Goal: Task Accomplishment & Management: Use online tool/utility

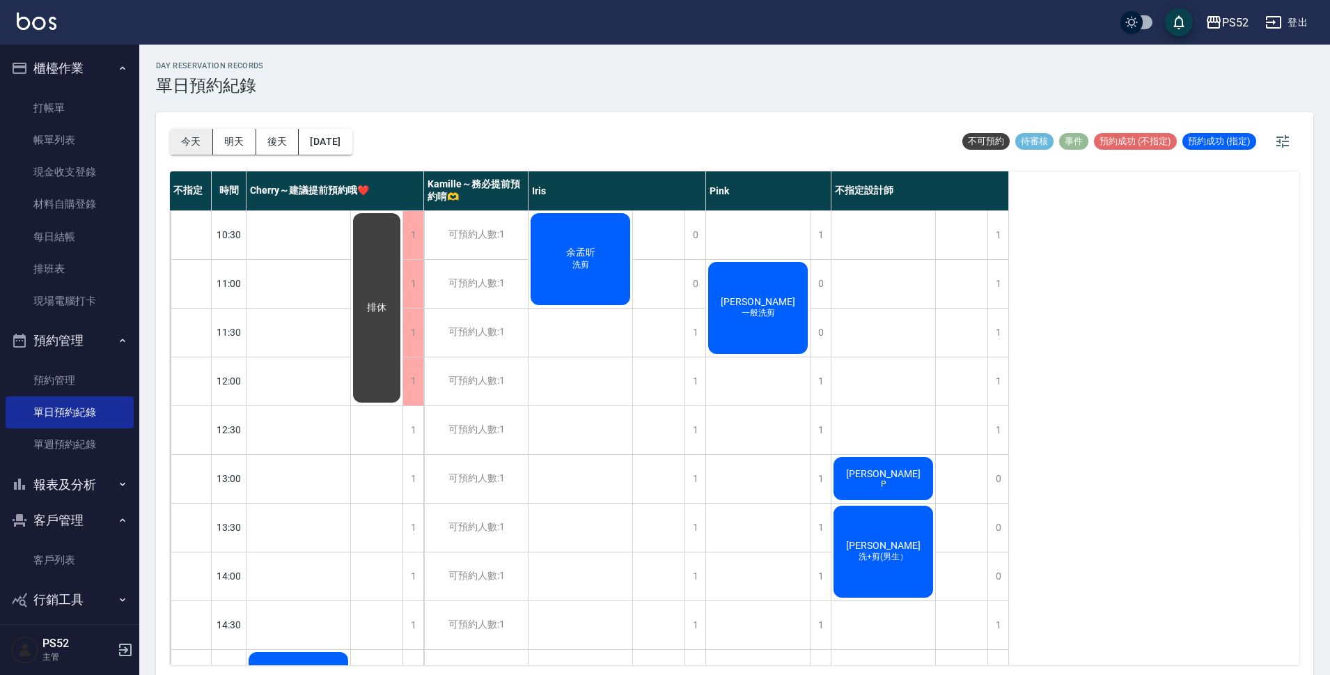
scroll to position [162, 0]
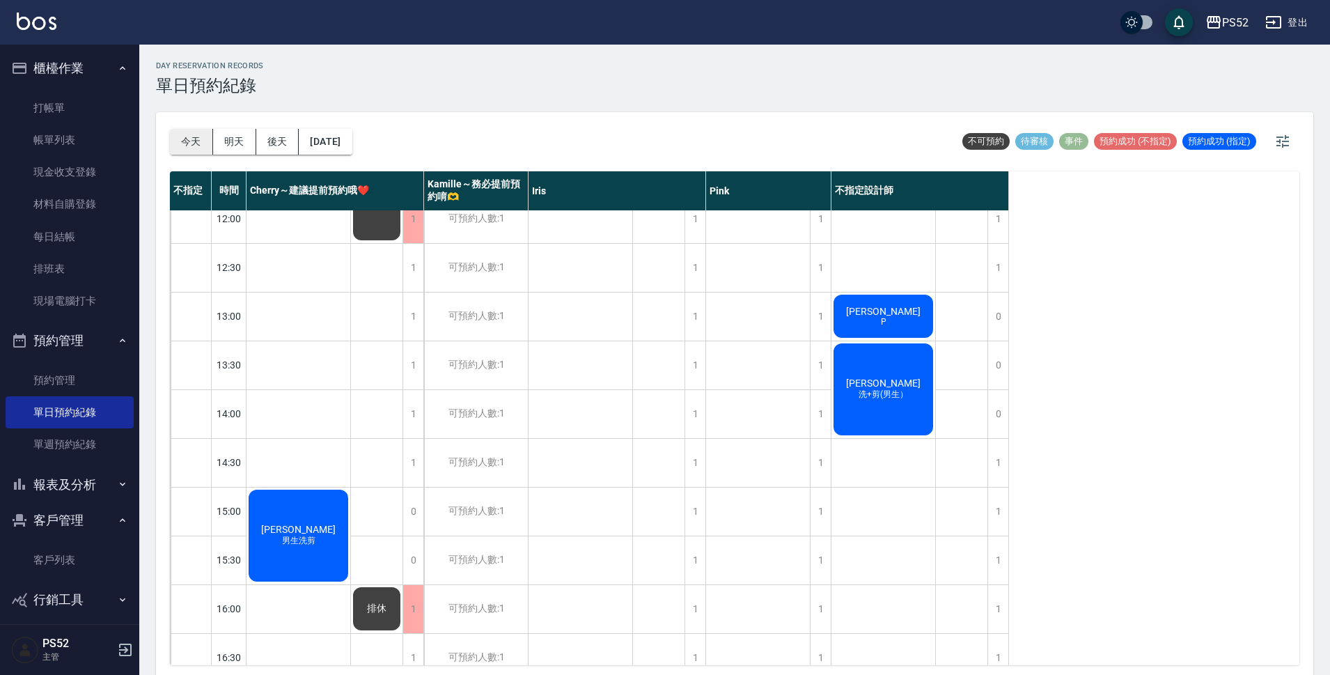
click at [203, 133] on button "今天" at bounding box center [191, 142] width 43 height 26
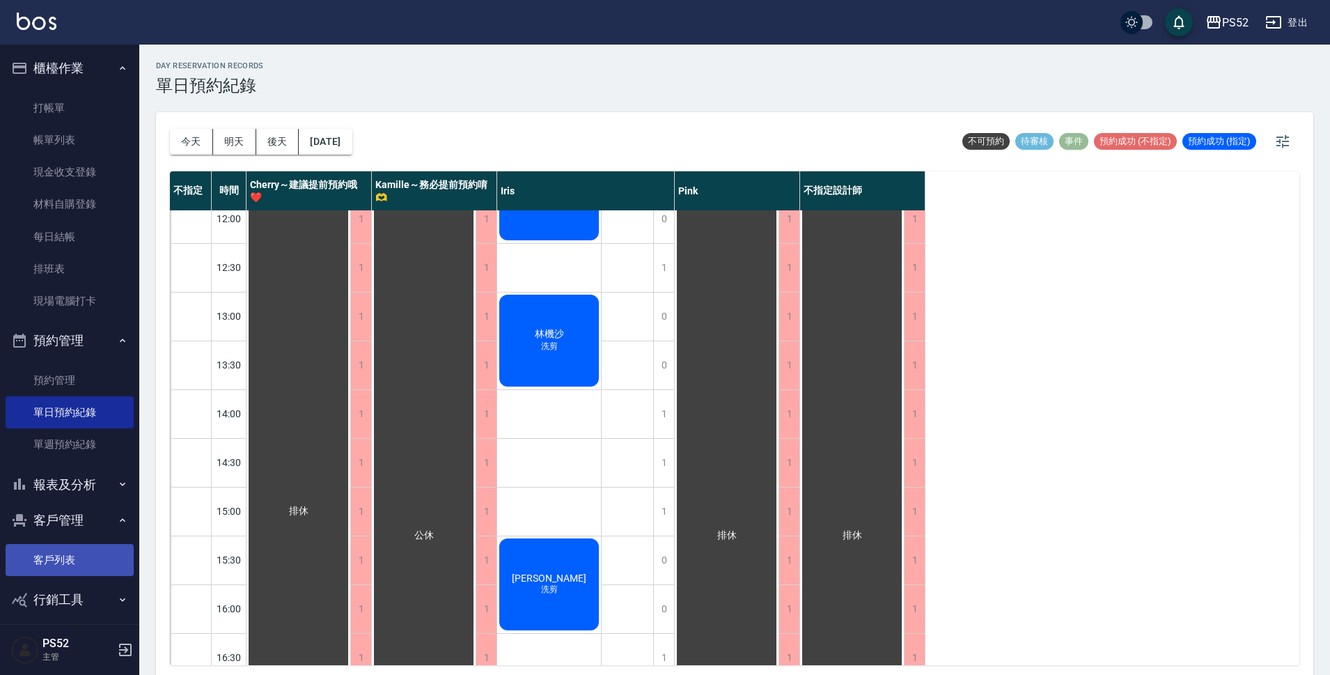
click at [48, 561] on link "客戶列表" at bounding box center [70, 560] width 128 height 32
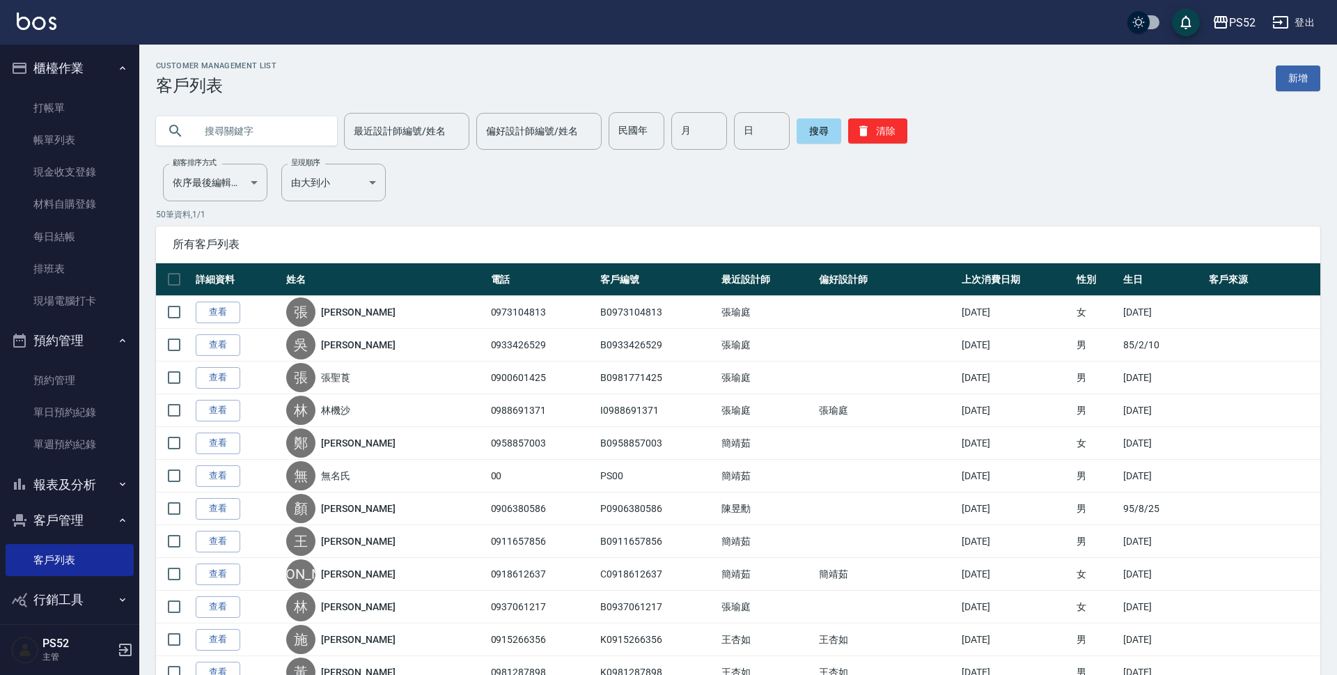
click at [235, 117] on input "text" at bounding box center [260, 131] width 131 height 38
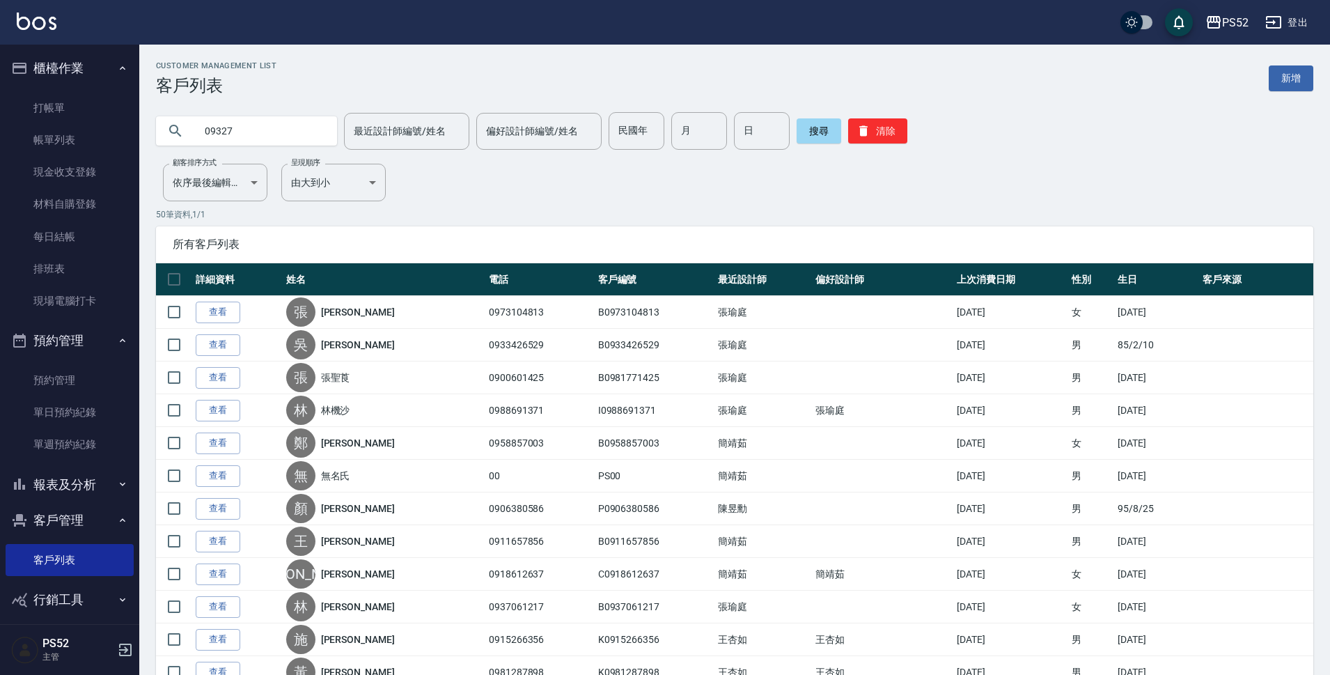
type input "09327"
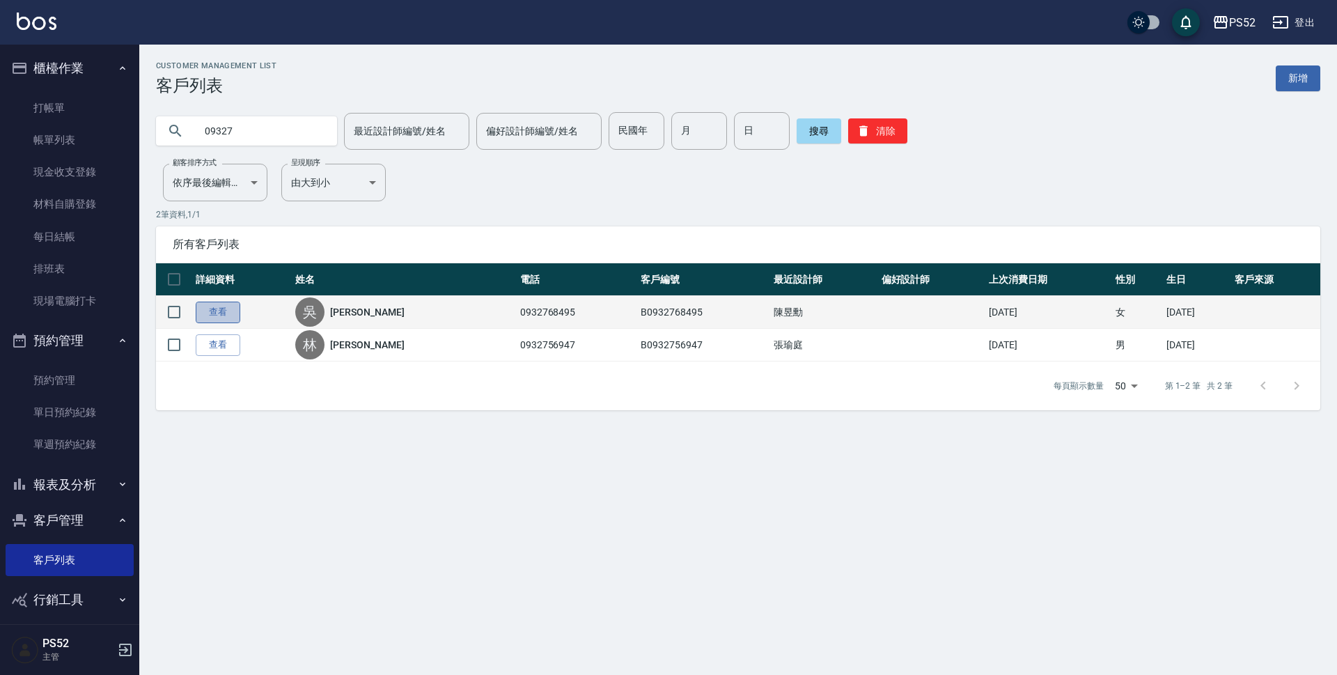
click at [205, 315] on link "查看" at bounding box center [218, 312] width 45 height 22
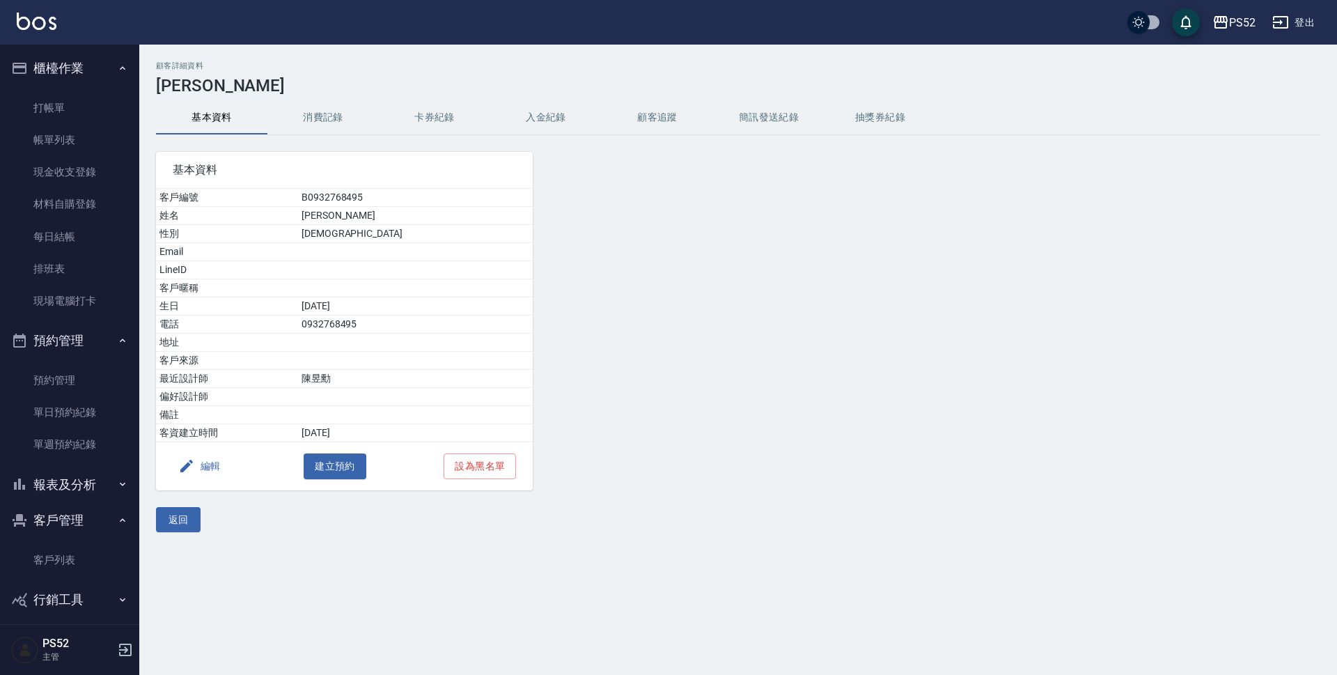
click at [317, 114] on button "消費記錄" at bounding box center [322, 117] width 111 height 33
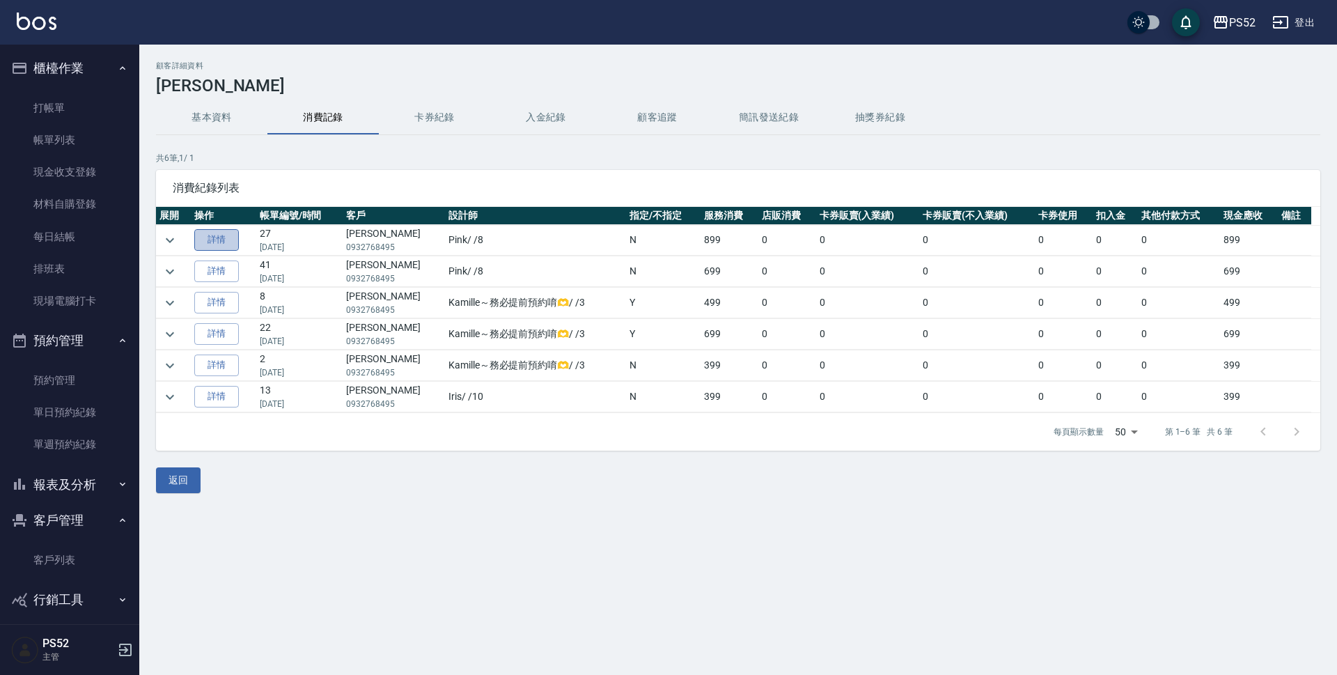
click at [219, 243] on link "詳情" at bounding box center [216, 240] width 45 height 22
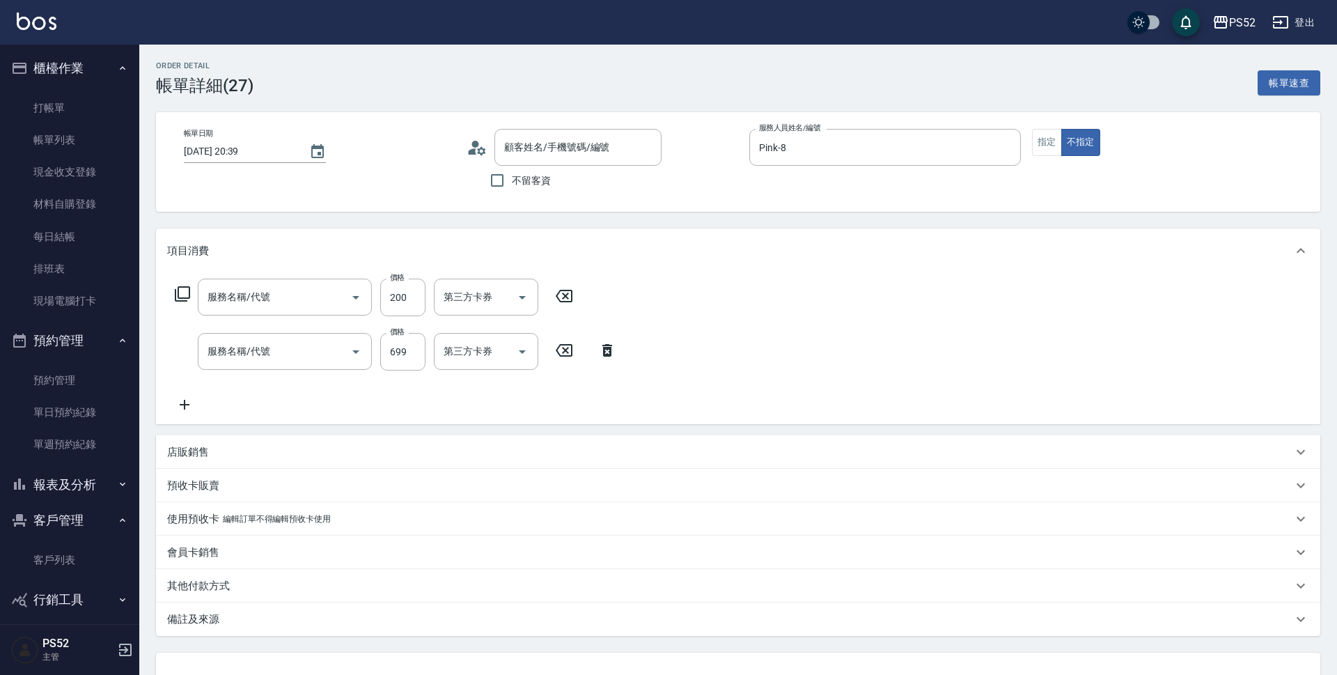
type input "[DATE] 20:39"
type input "Pink-8"
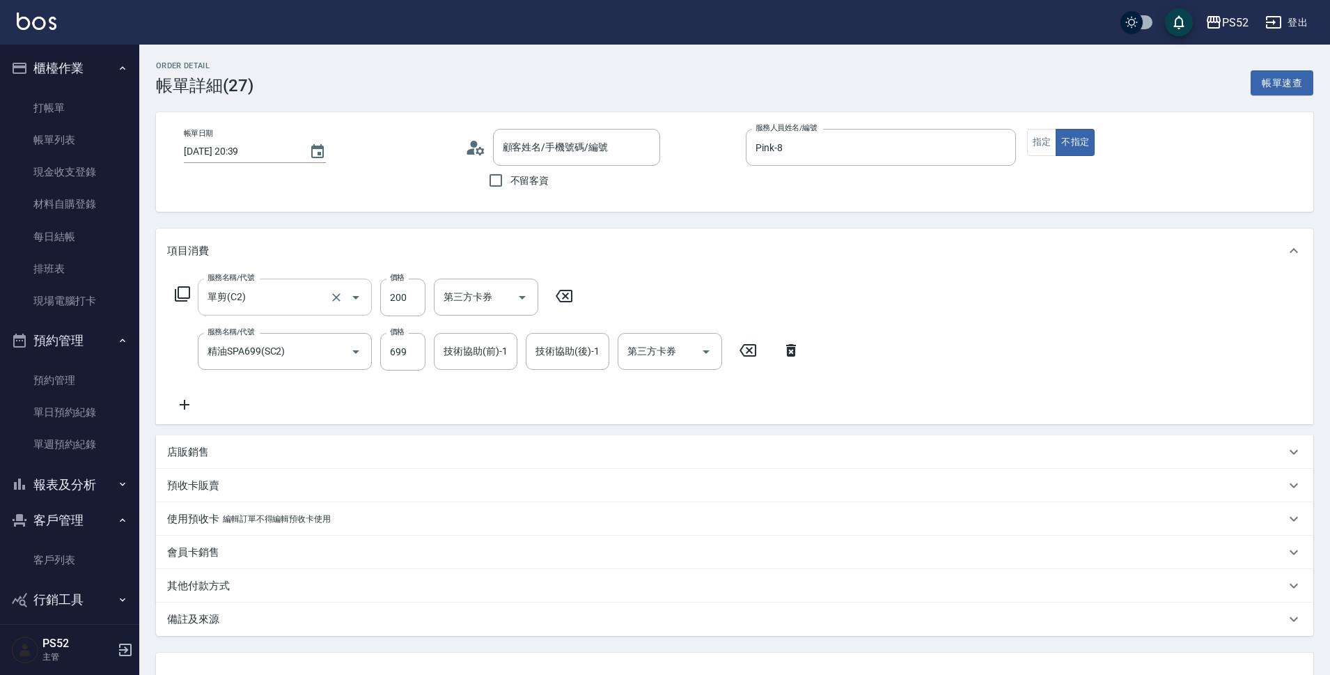
type input "單剪(C2)"
type input "精油SPA699(SC2)"
type input "[PERSON_NAME]/0932768495/B0932768495"
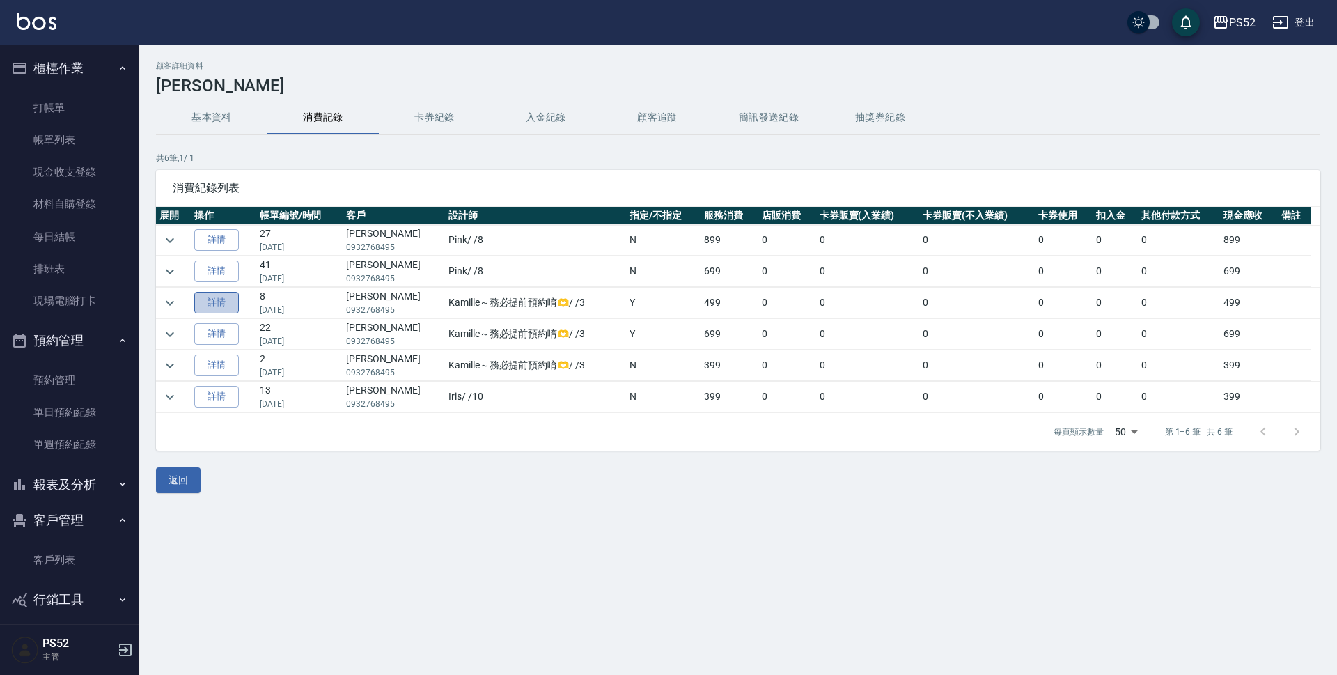
click at [223, 298] on link "詳情" at bounding box center [216, 303] width 45 height 22
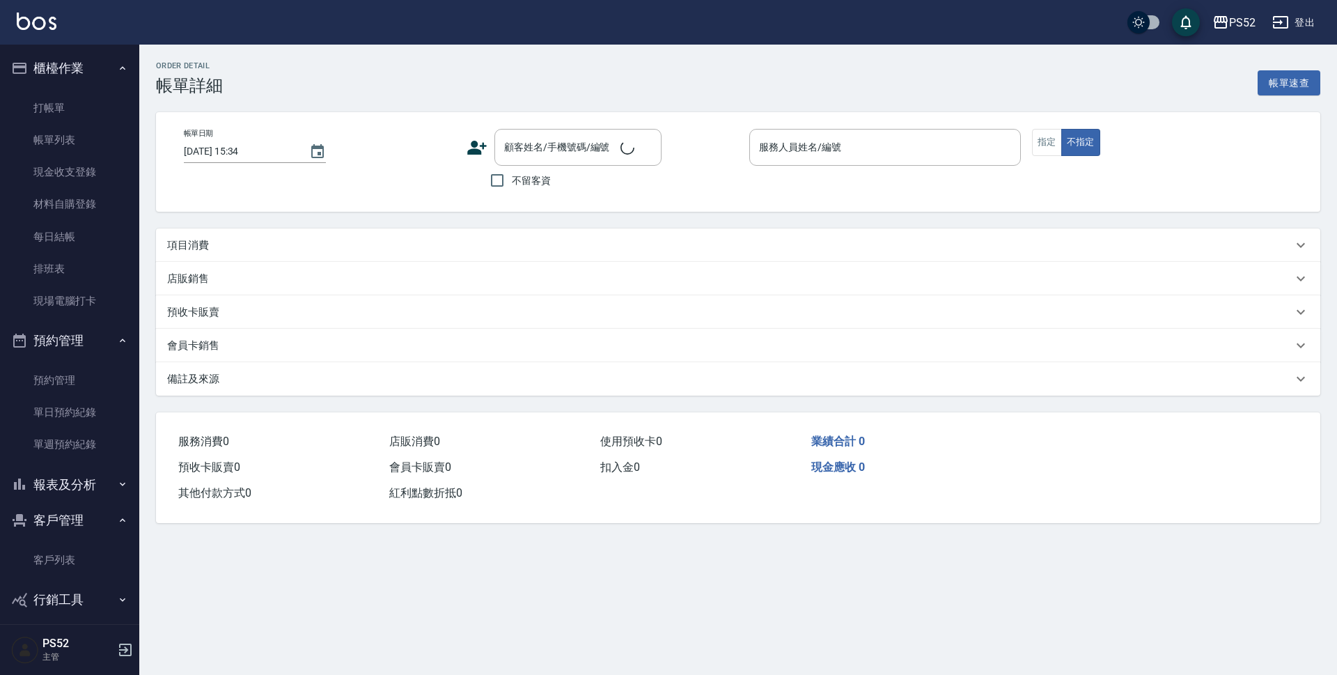
type input "[DATE] 15:23"
type input "Kamille～務必提前預約唷🫶-3"
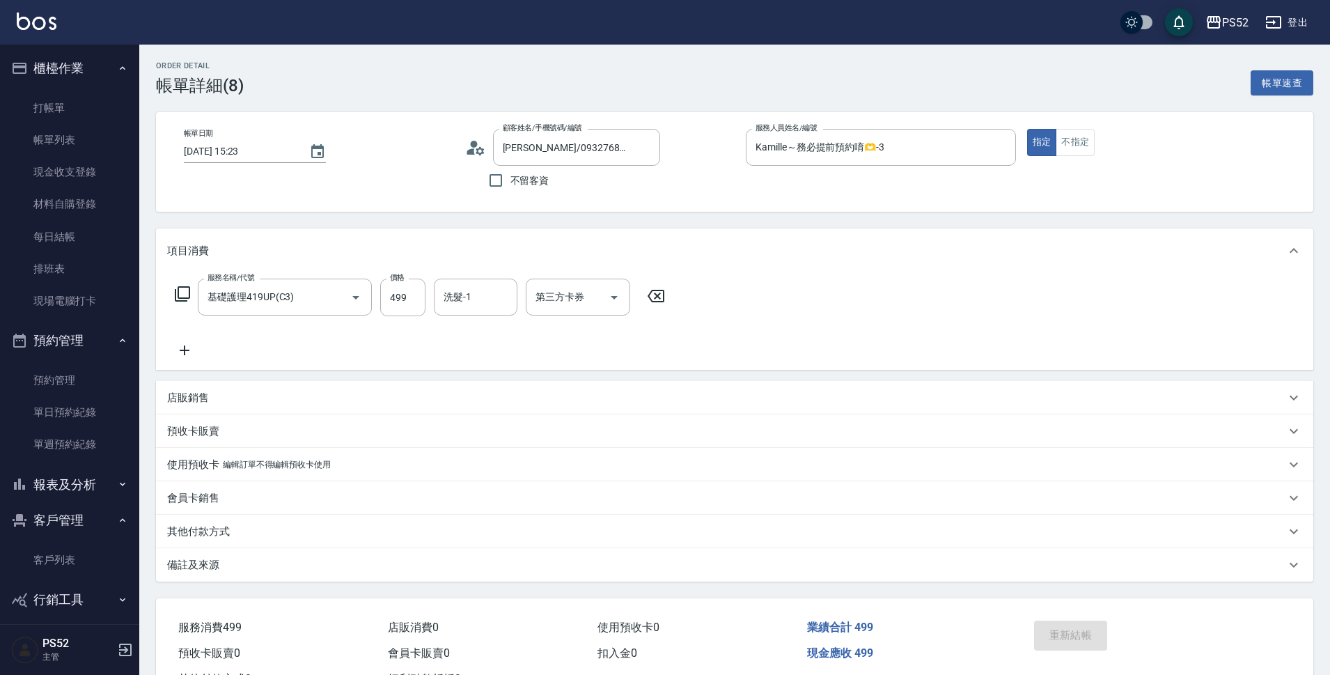
type input "[PERSON_NAME]/0932768495/B0932768495"
type input "基礎護理419UP(C3)"
click at [72, 405] on link "單日預約紀錄" at bounding box center [70, 412] width 128 height 32
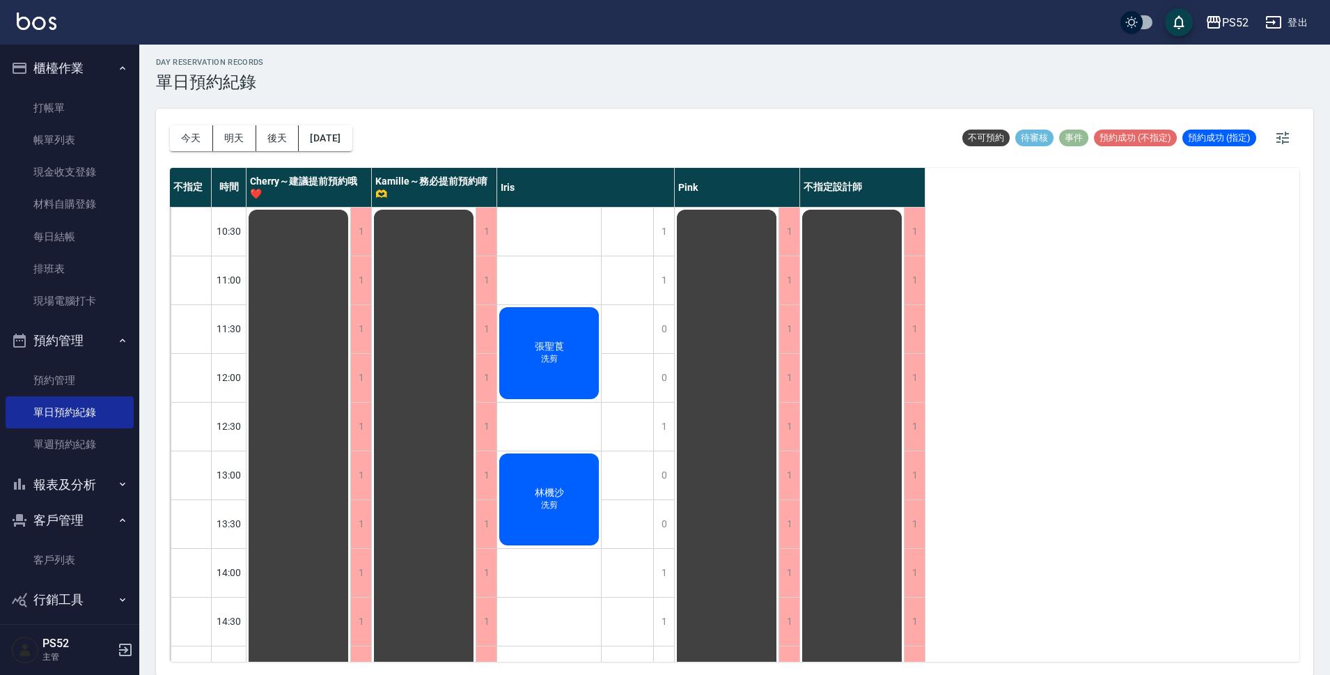
scroll to position [4, 0]
click at [230, 136] on button "明天" at bounding box center [234, 138] width 43 height 26
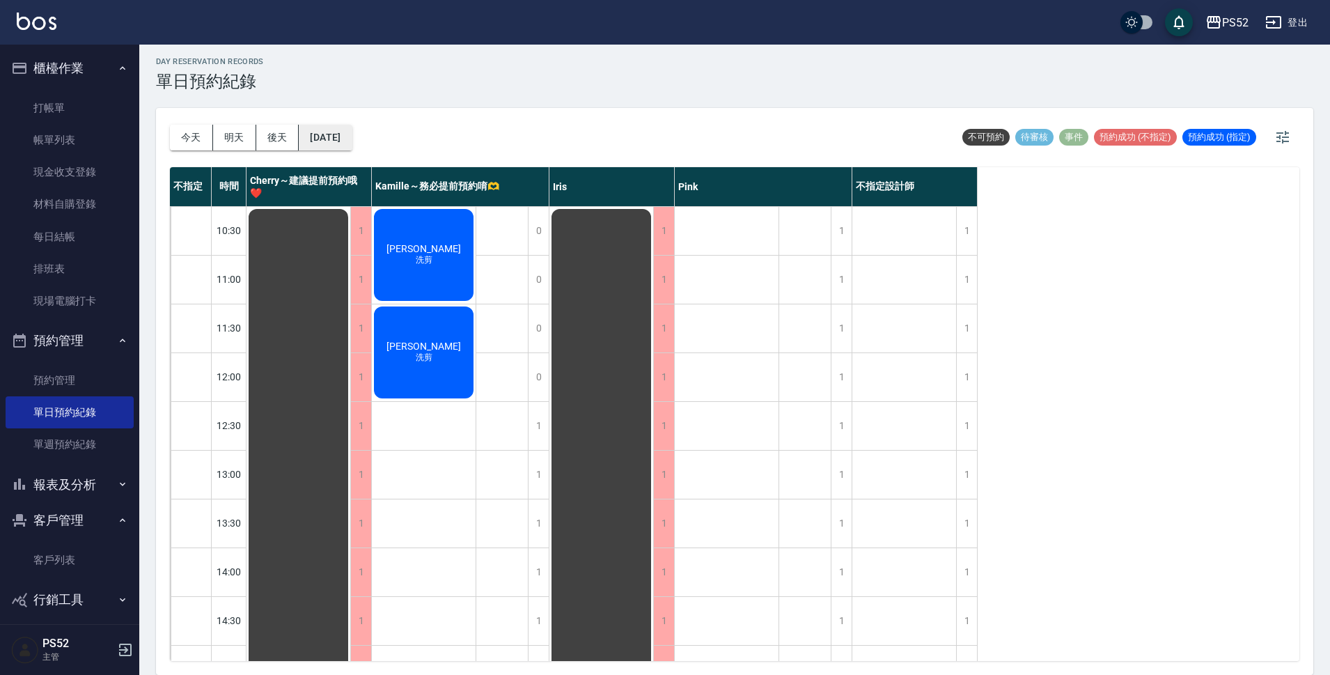
click at [347, 144] on button "[DATE]" at bounding box center [325, 138] width 53 height 26
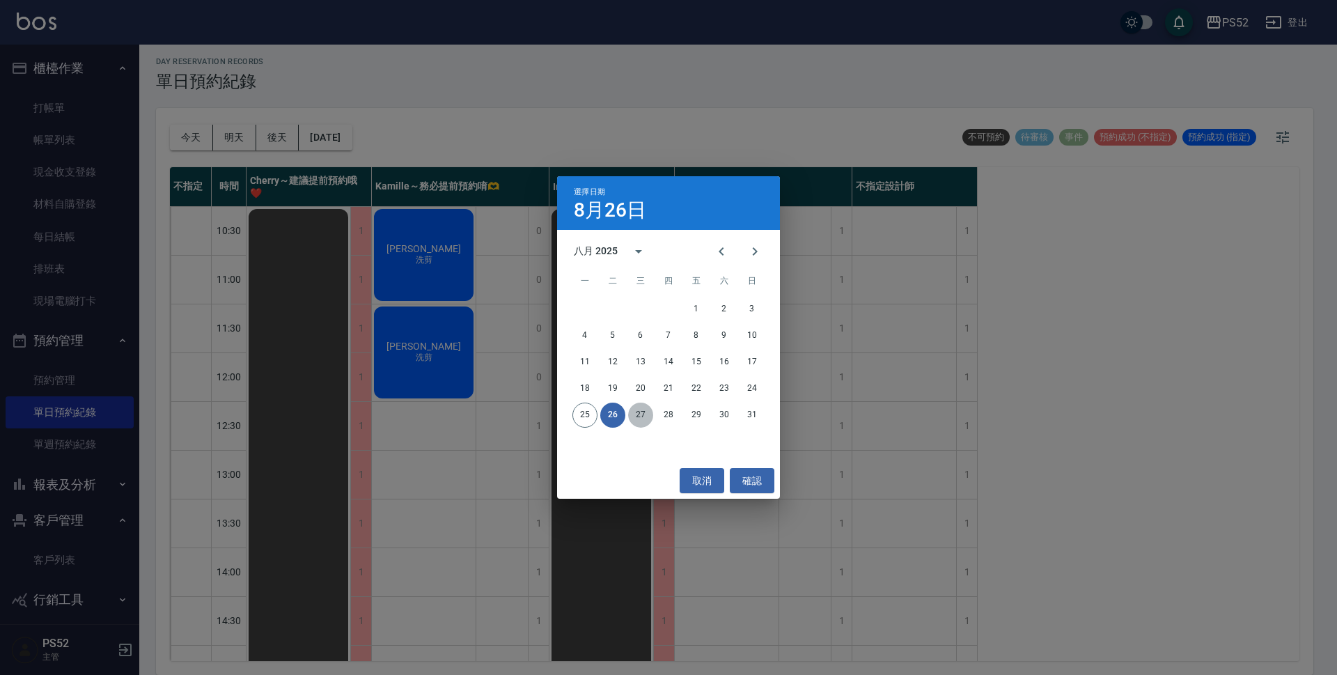
click at [636, 415] on button "27" at bounding box center [640, 414] width 25 height 25
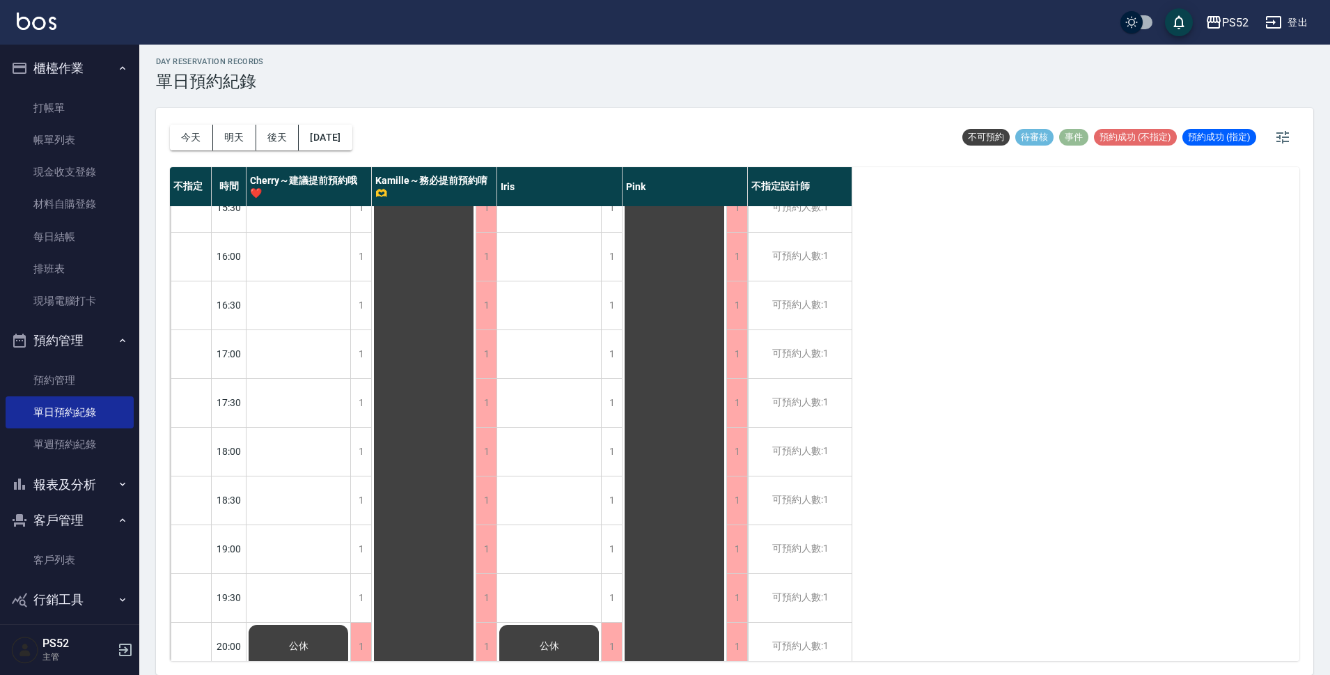
scroll to position [533, 0]
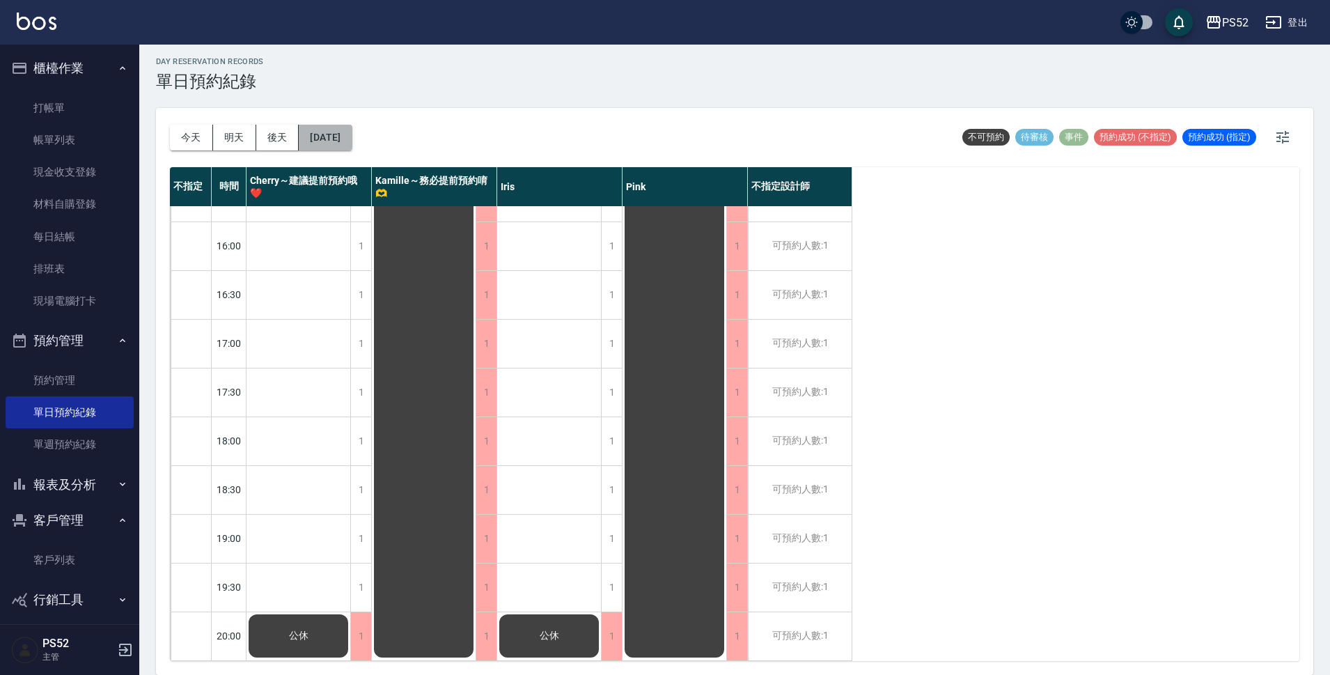
click at [348, 140] on button "[DATE]" at bounding box center [325, 138] width 53 height 26
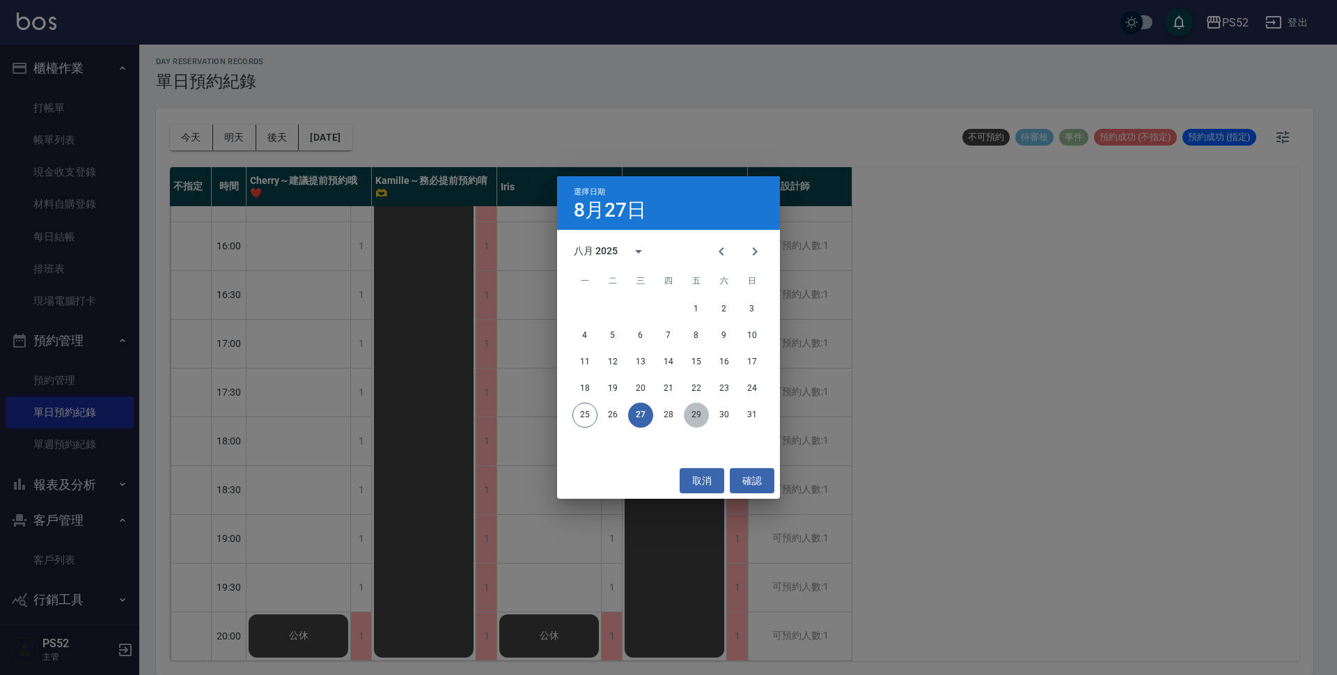
click at [696, 421] on button "29" at bounding box center [696, 414] width 25 height 25
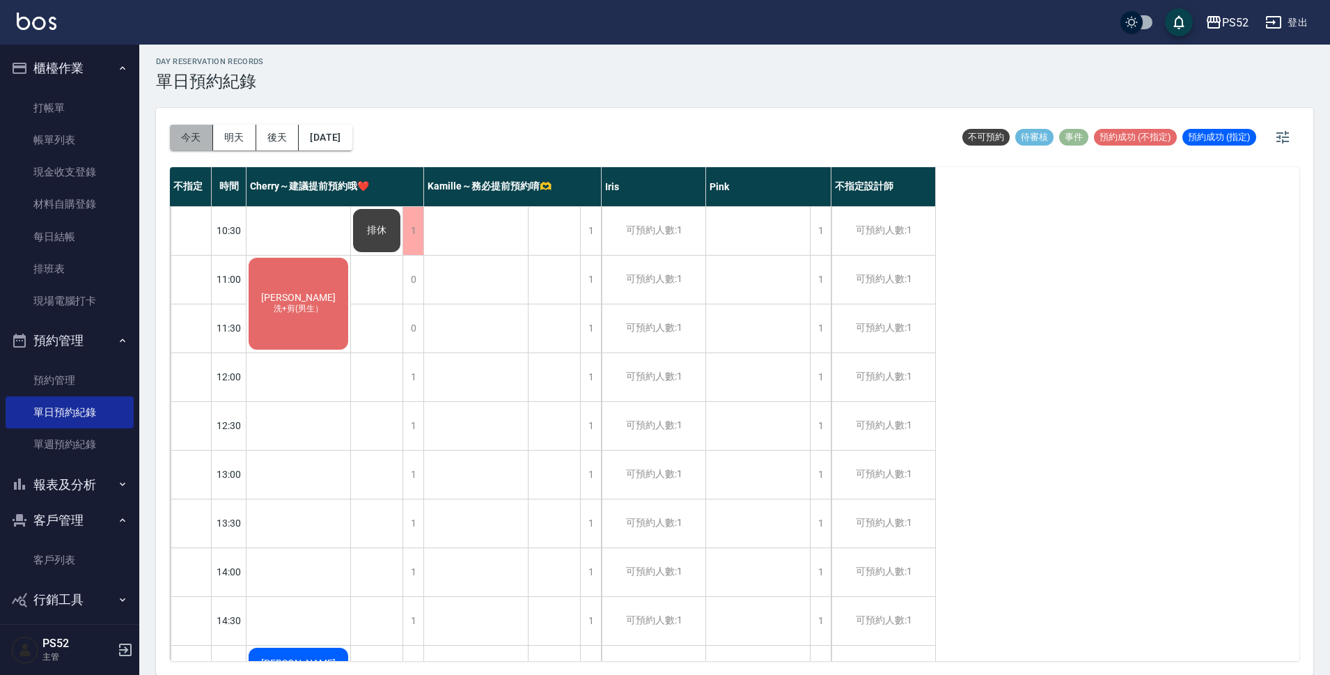
click at [202, 132] on button "今天" at bounding box center [191, 138] width 43 height 26
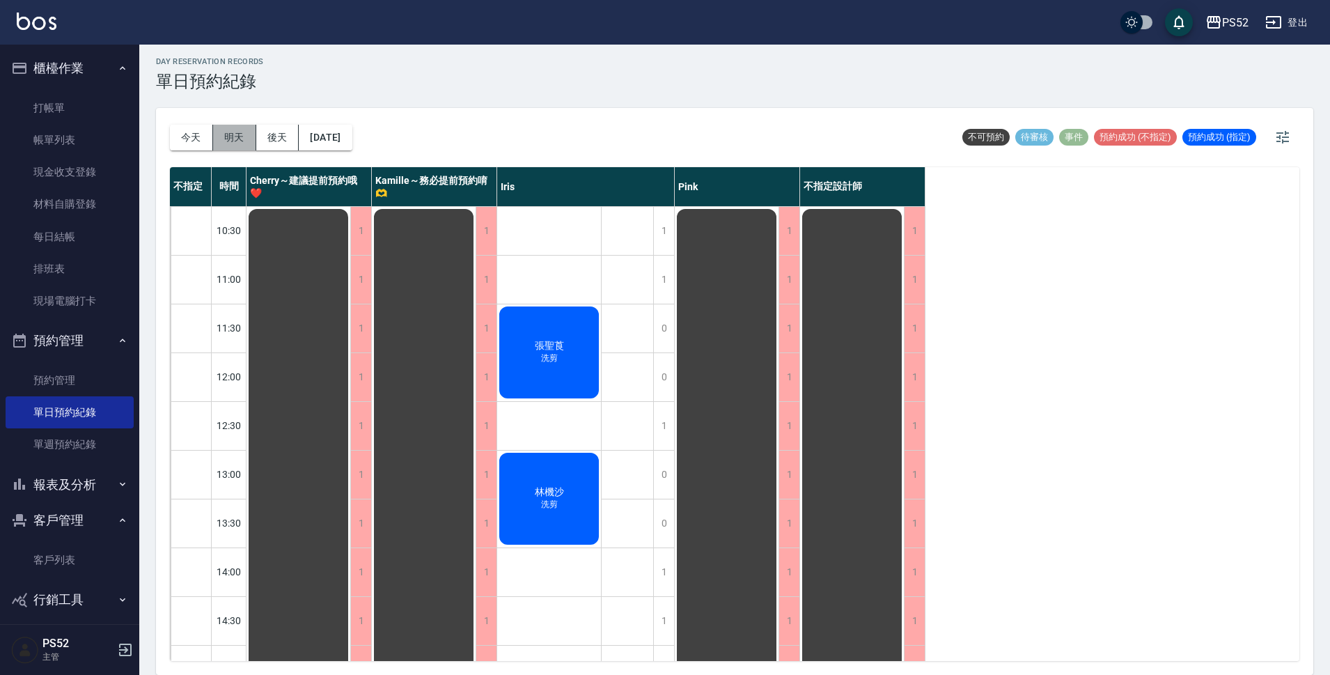
click at [223, 144] on button "明天" at bounding box center [234, 138] width 43 height 26
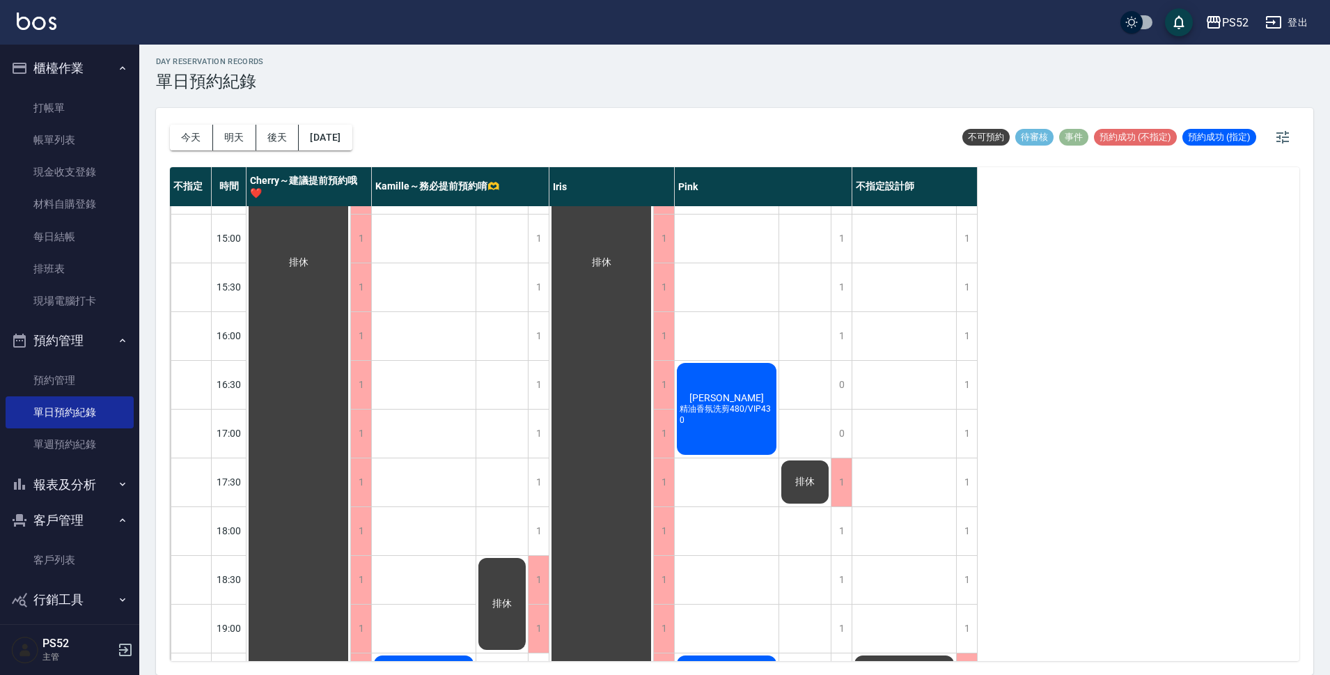
scroll to position [533, 0]
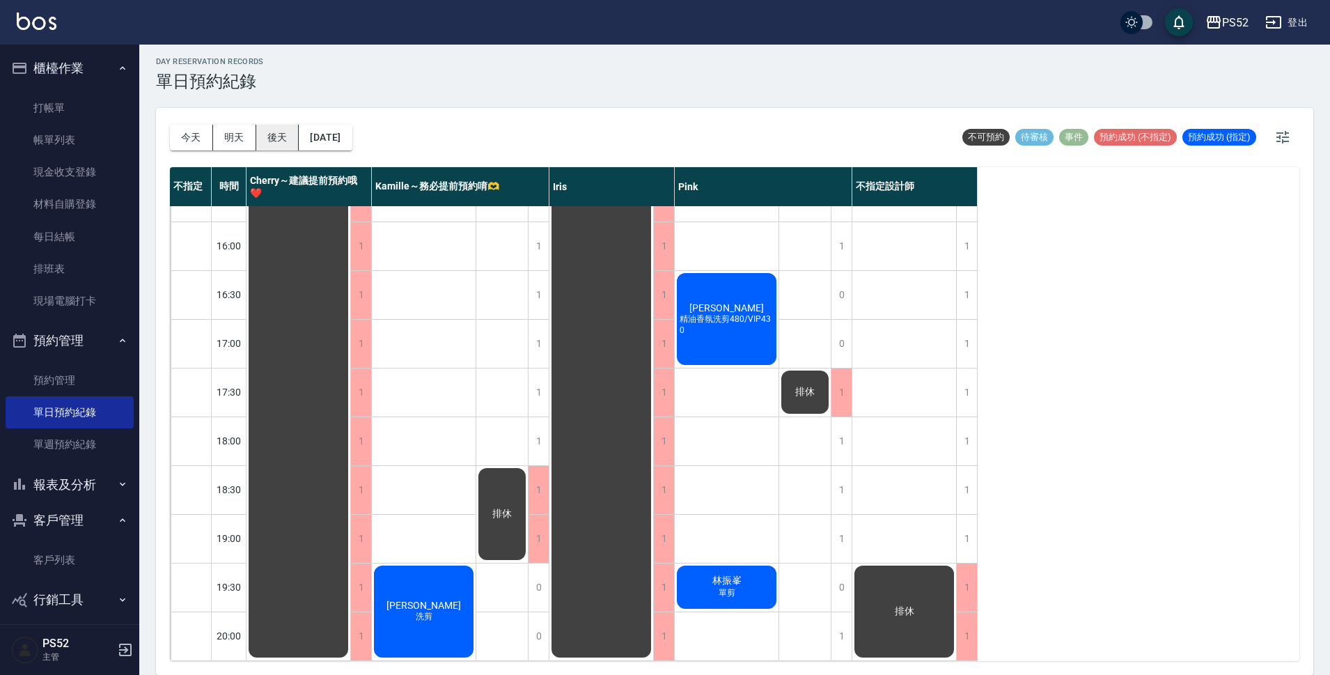
click at [276, 132] on button "後天" at bounding box center [277, 138] width 43 height 26
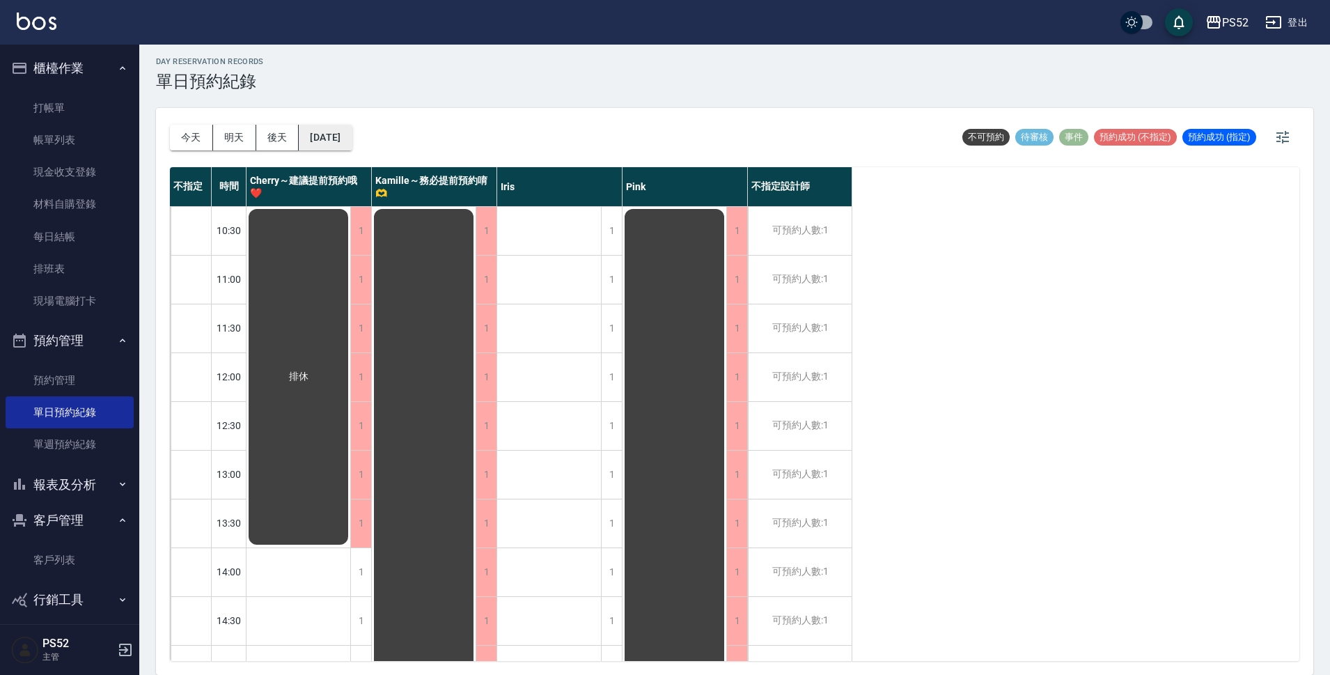
click at [343, 127] on button "[DATE]" at bounding box center [325, 138] width 53 height 26
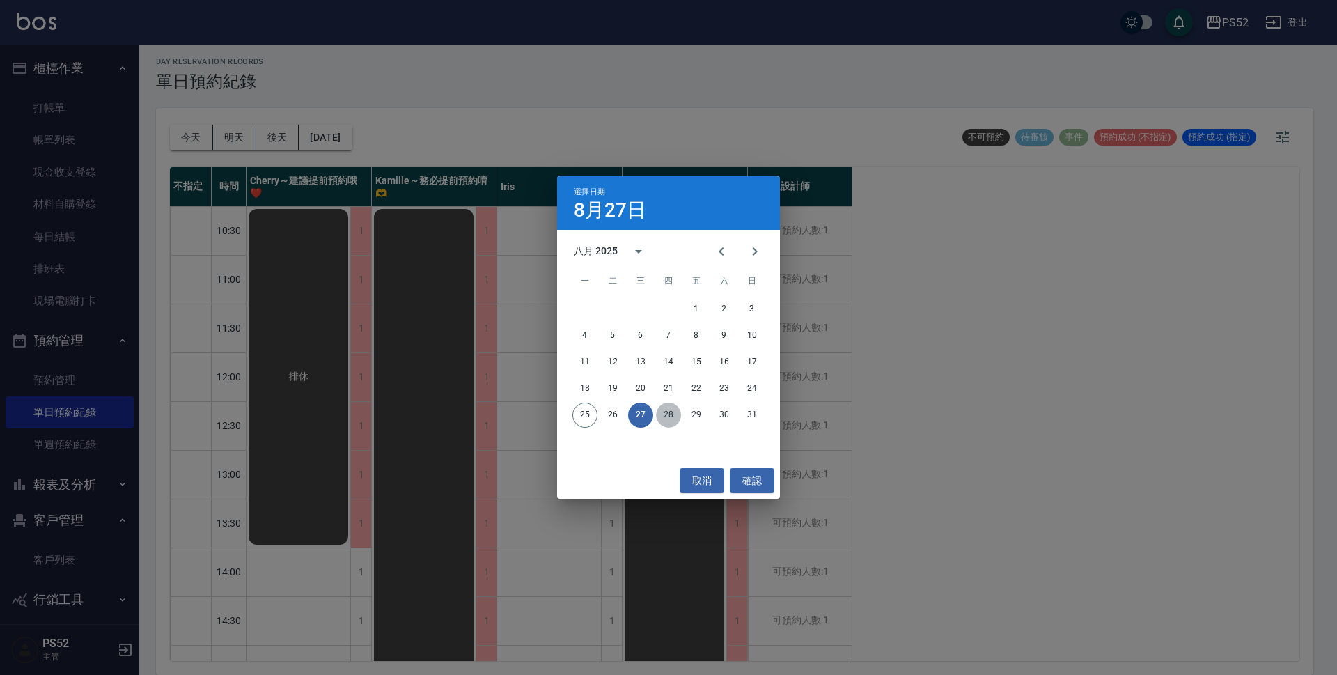
click at [669, 413] on button "28" at bounding box center [668, 414] width 25 height 25
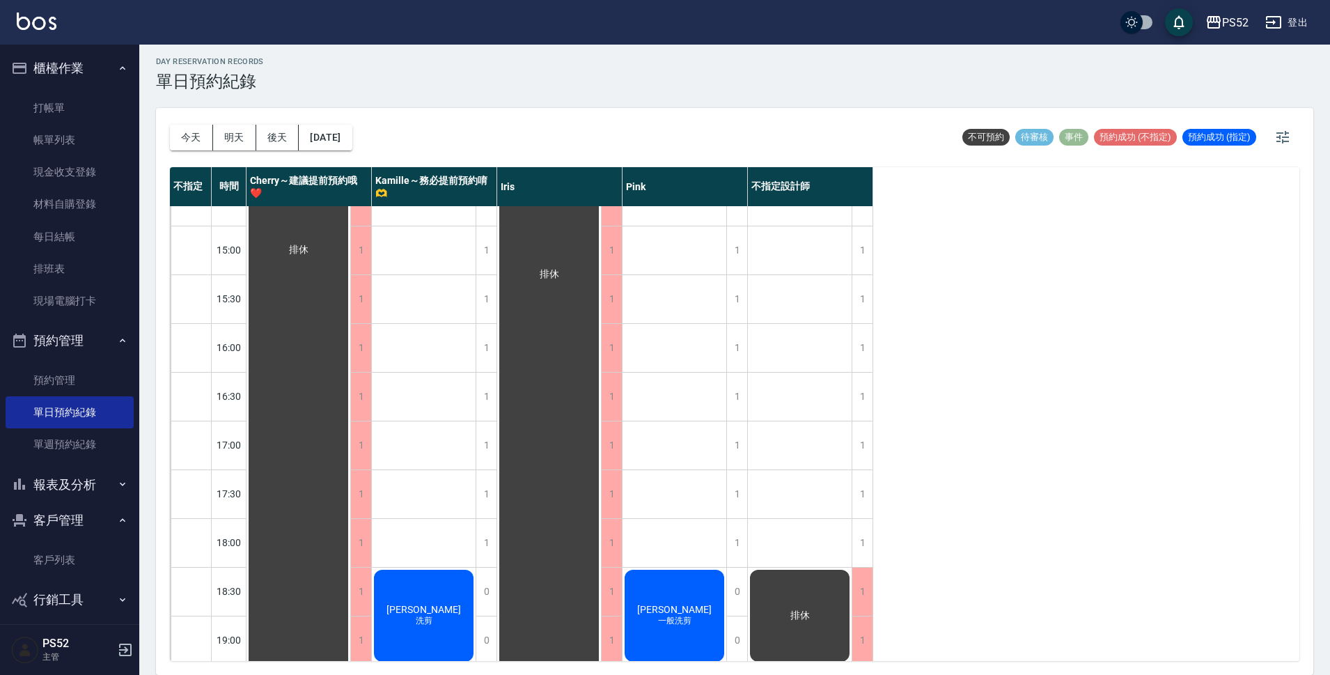
scroll to position [416, 0]
click at [203, 135] on button "今天" at bounding box center [191, 138] width 43 height 26
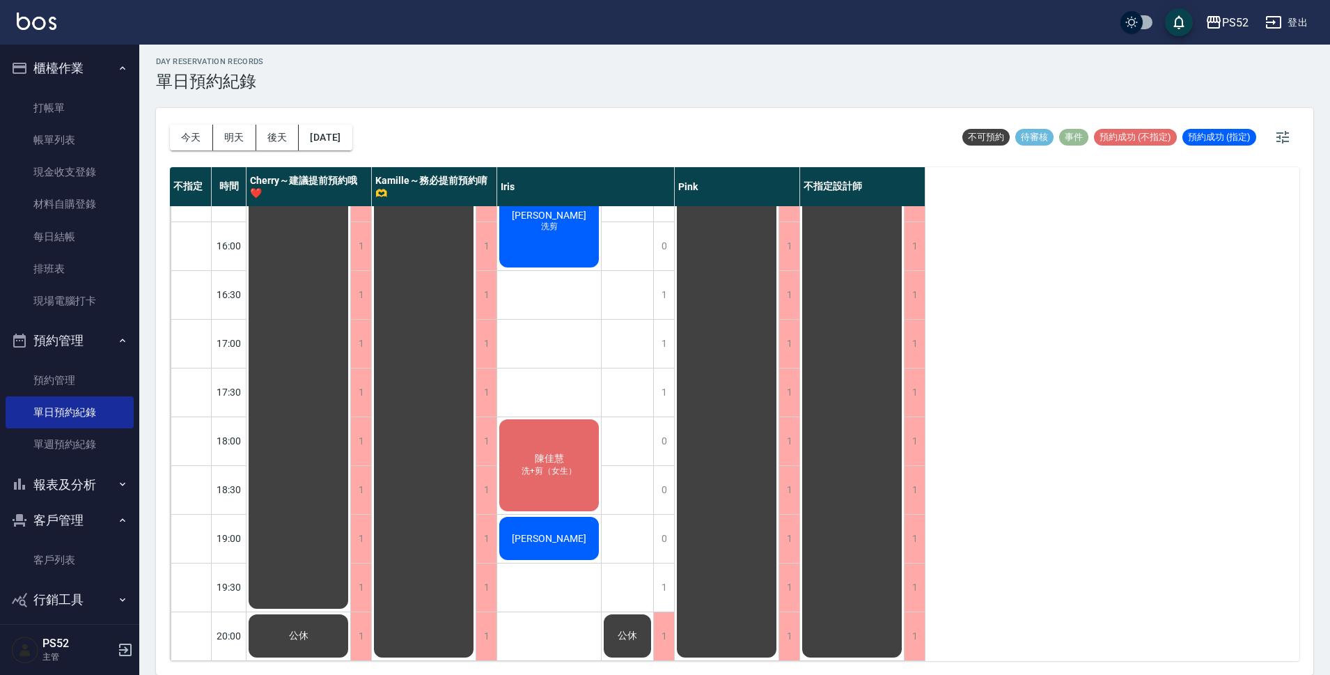
scroll to position [533, 0]
click at [241, 139] on button "明天" at bounding box center [234, 138] width 43 height 26
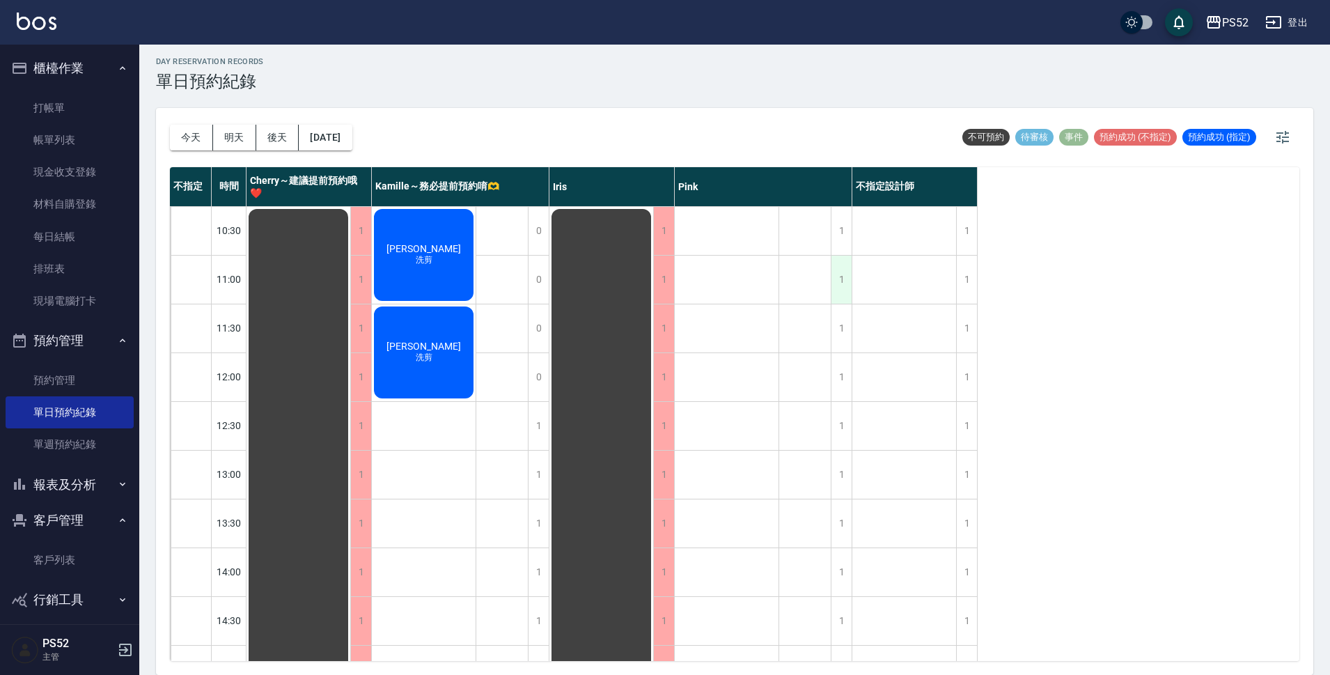
click at [840, 282] on div "1" at bounding box center [841, 280] width 21 height 48
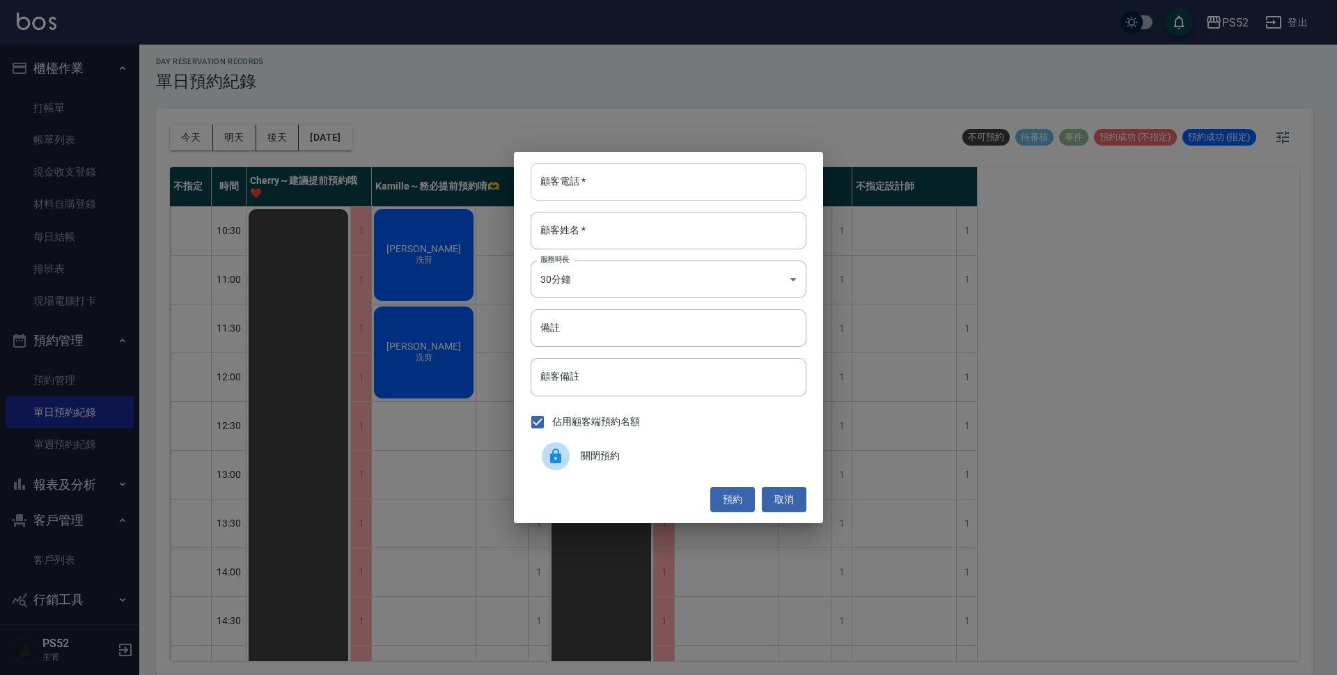
click at [675, 189] on input "顧客電話   *" at bounding box center [669, 182] width 276 height 38
type input "00"
click at [715, 235] on input "顧客姓名   *" at bounding box center [669, 231] width 276 height 38
type input "無"
click at [705, 284] on body "PS52 登出 櫃檯作業 打帳單 帳單列表 現金收支登錄 材料自購登錄 每日結帳 排班表 現場電腦打卡 預約管理 預約管理 單日預約紀錄 單週預約紀錄 報表及…" at bounding box center [668, 335] width 1337 height 679
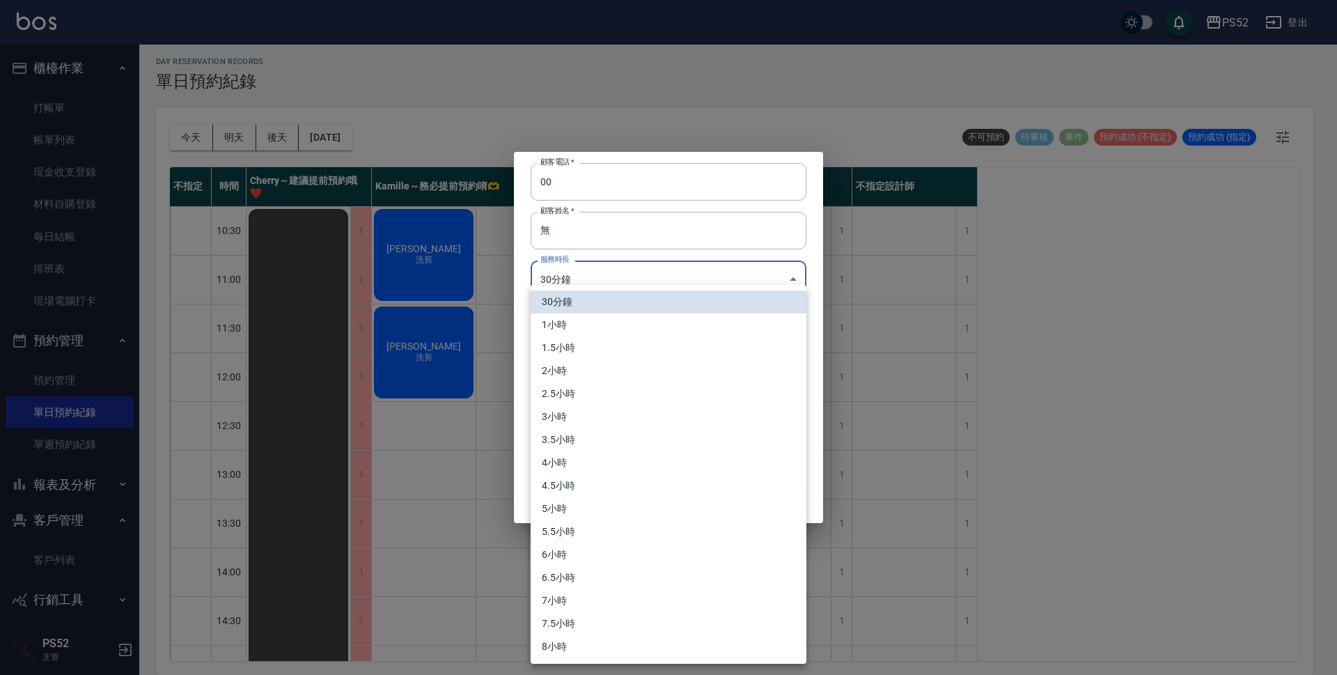
click at [650, 331] on li "1小時" at bounding box center [669, 324] width 276 height 23
type input "2"
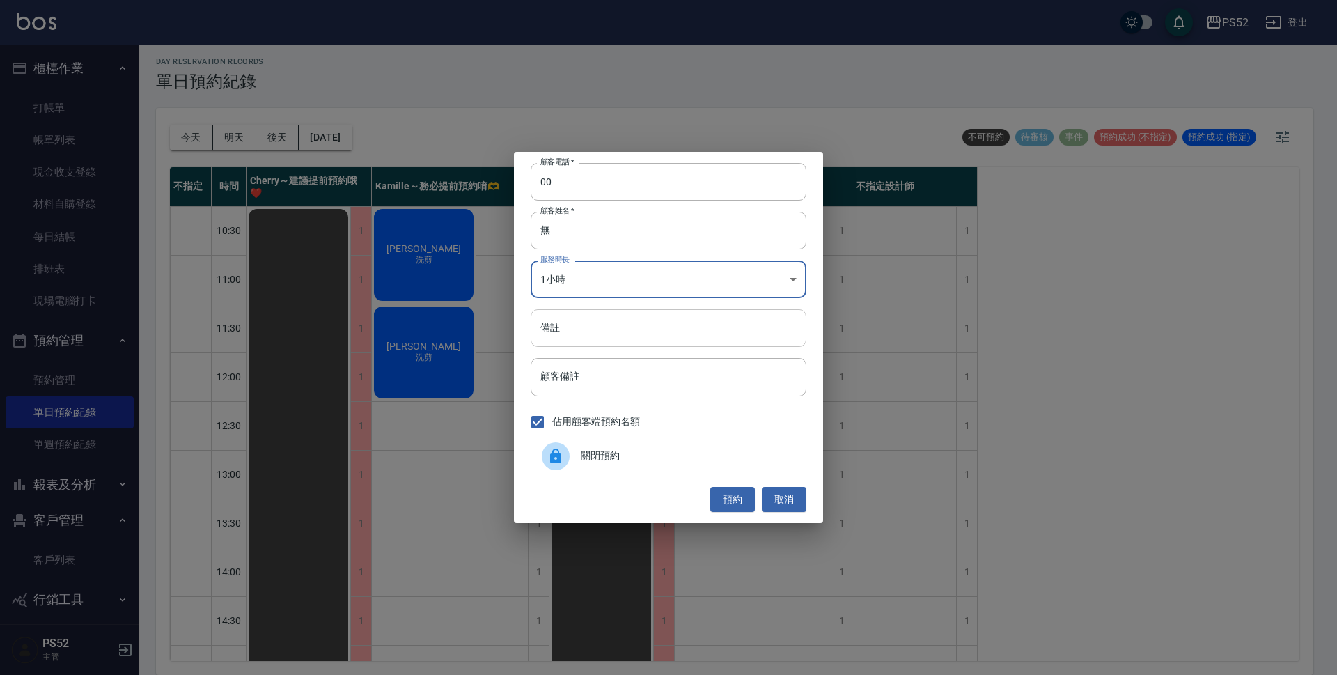
click at [616, 331] on input "備註" at bounding box center [669, 328] width 276 height 38
type input "SC"
click at [746, 498] on button "預約" at bounding box center [732, 500] width 45 height 26
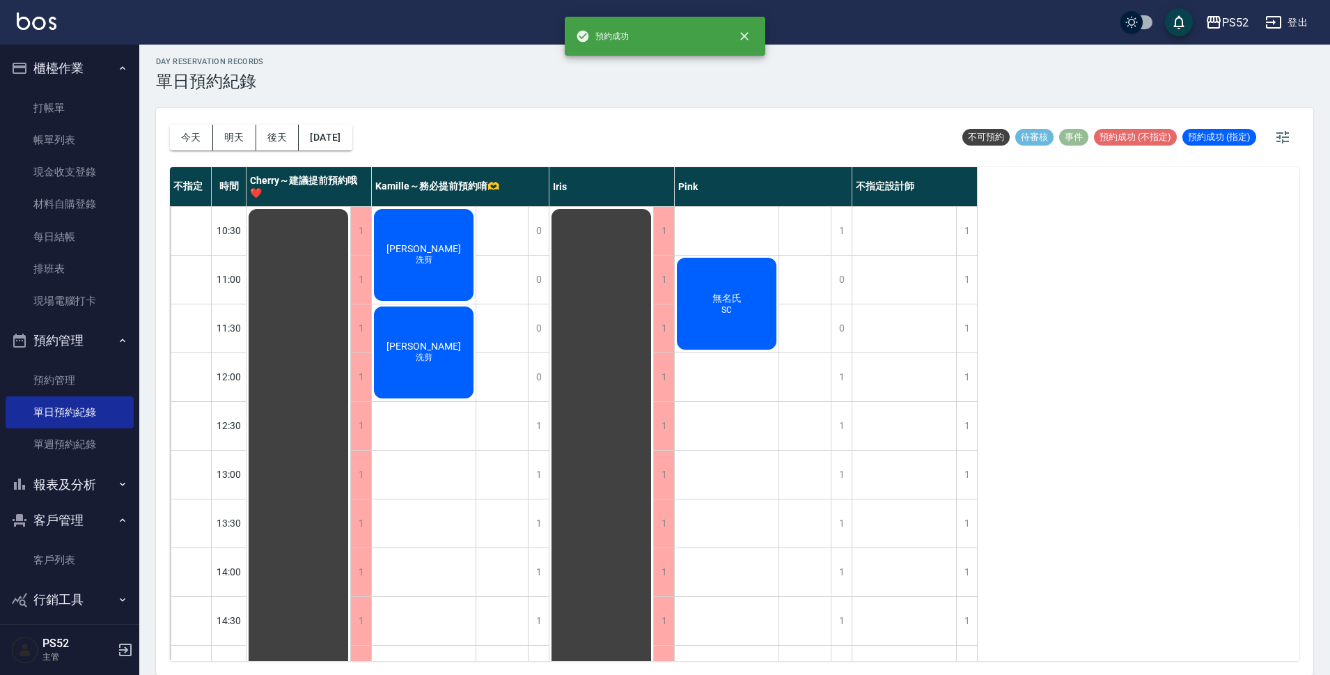
click at [978, 281] on div "不指定 時間 Cherry～建議提前預約哦❤️ [PERSON_NAME]～務必提前預約唷🫶 [PERSON_NAME] 不指定設計師 10:30 11:00…" at bounding box center [734, 414] width 1129 height 494
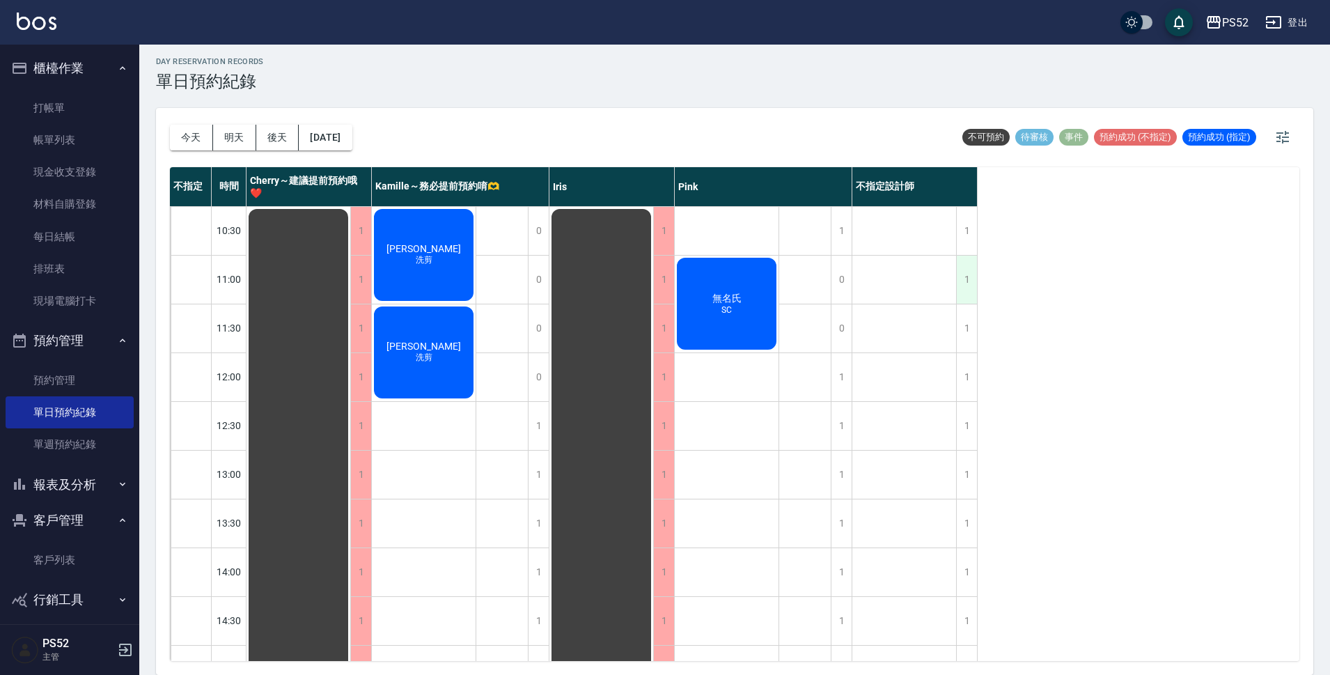
click at [968, 284] on div "1" at bounding box center [966, 280] width 21 height 48
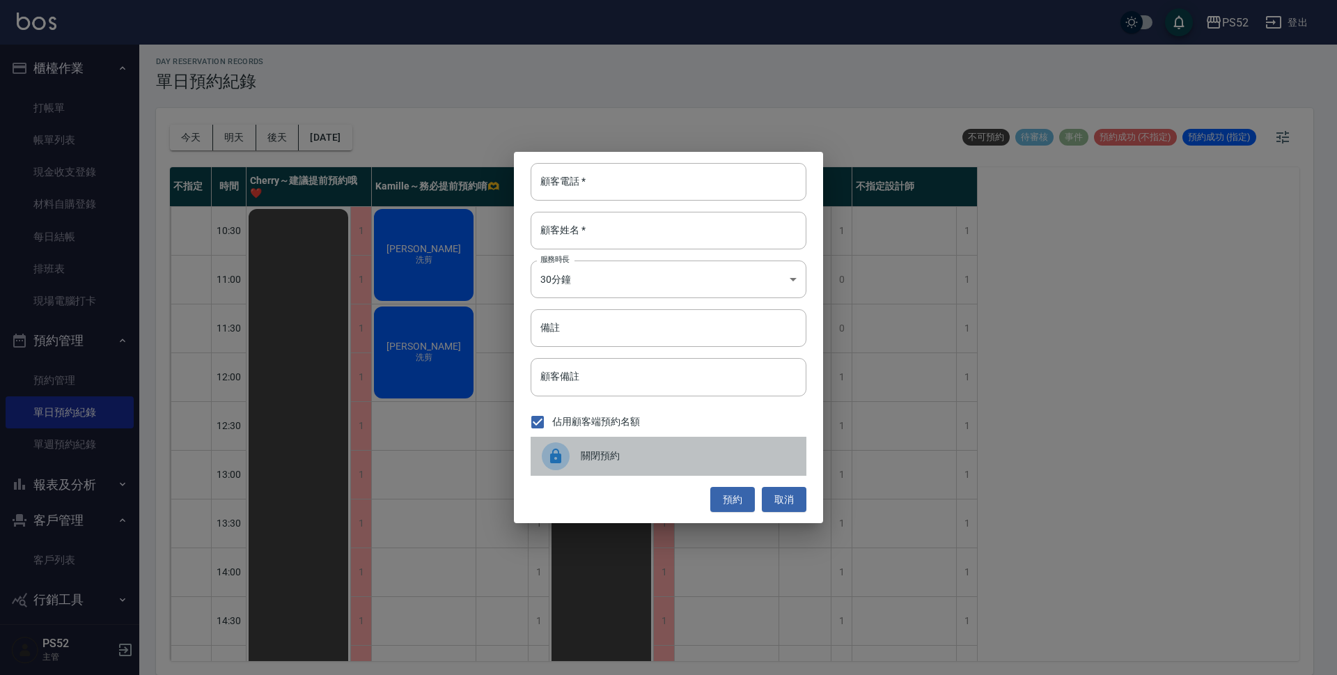
click at [684, 463] on span "關閉預約" at bounding box center [688, 455] width 214 height 15
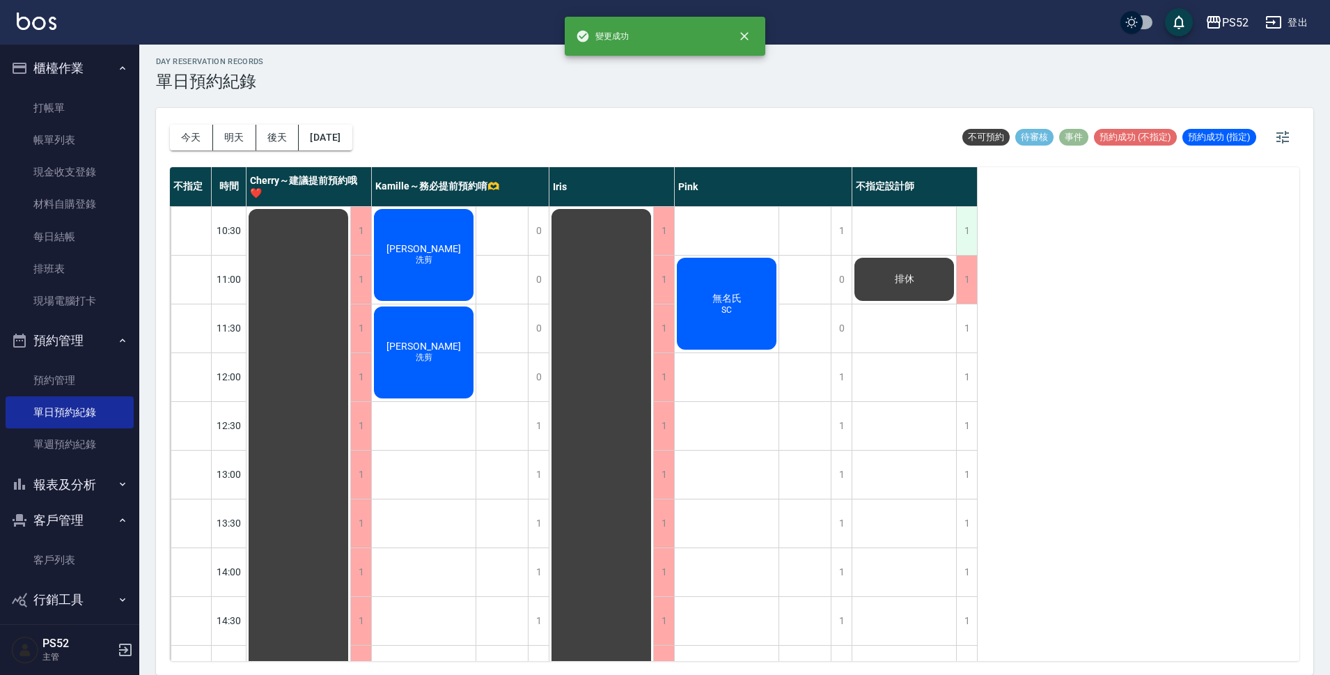
click at [973, 241] on div "1" at bounding box center [966, 231] width 21 height 48
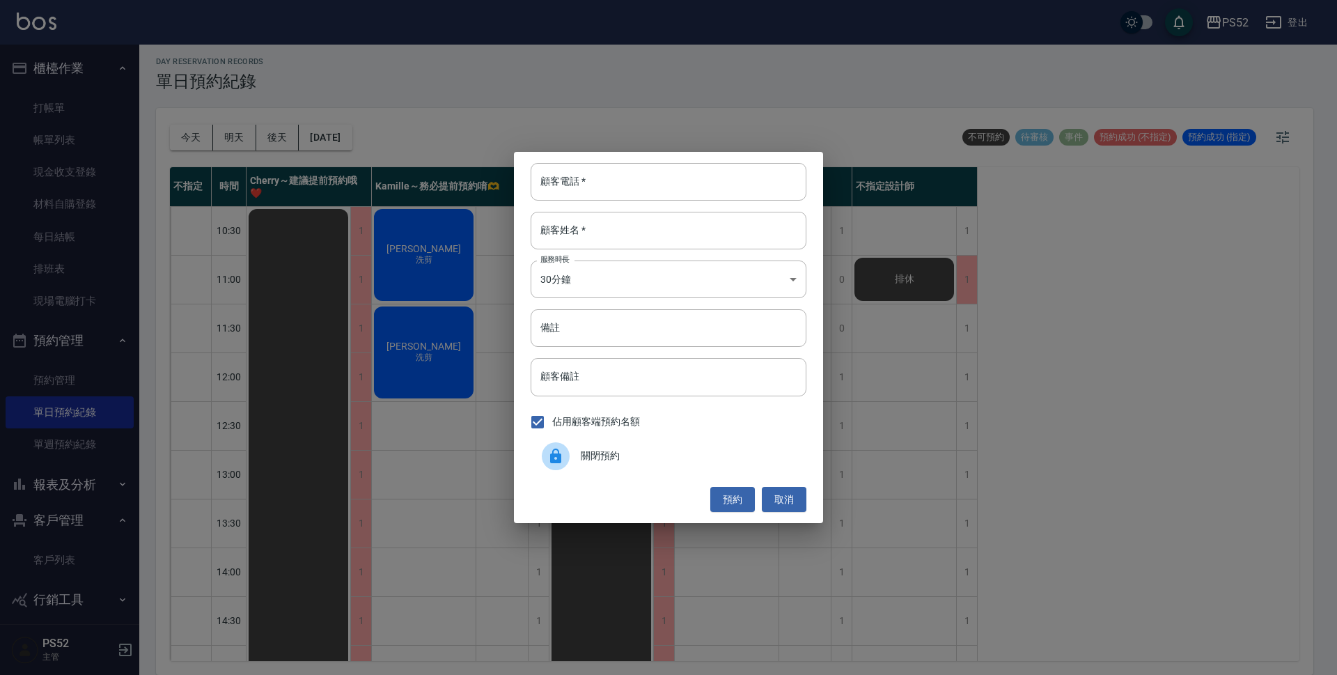
click at [742, 454] on span "關閉預約" at bounding box center [688, 455] width 214 height 15
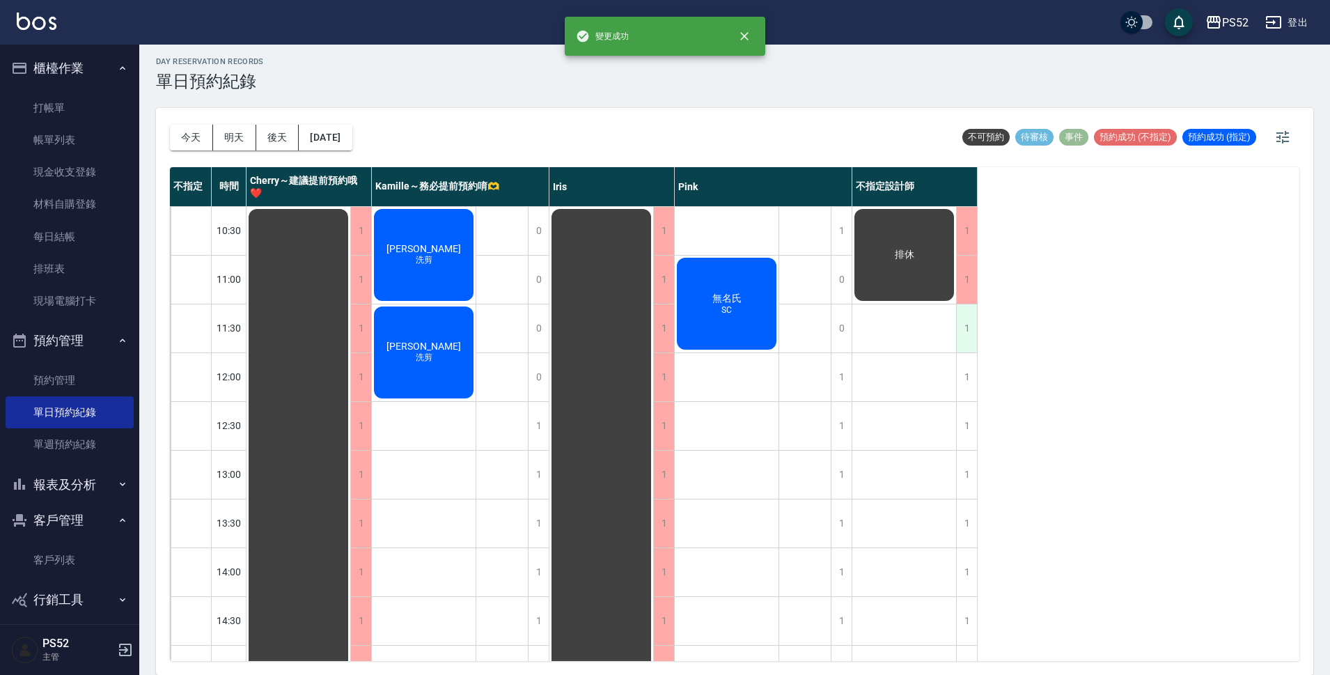
click at [974, 341] on div "1" at bounding box center [966, 328] width 21 height 48
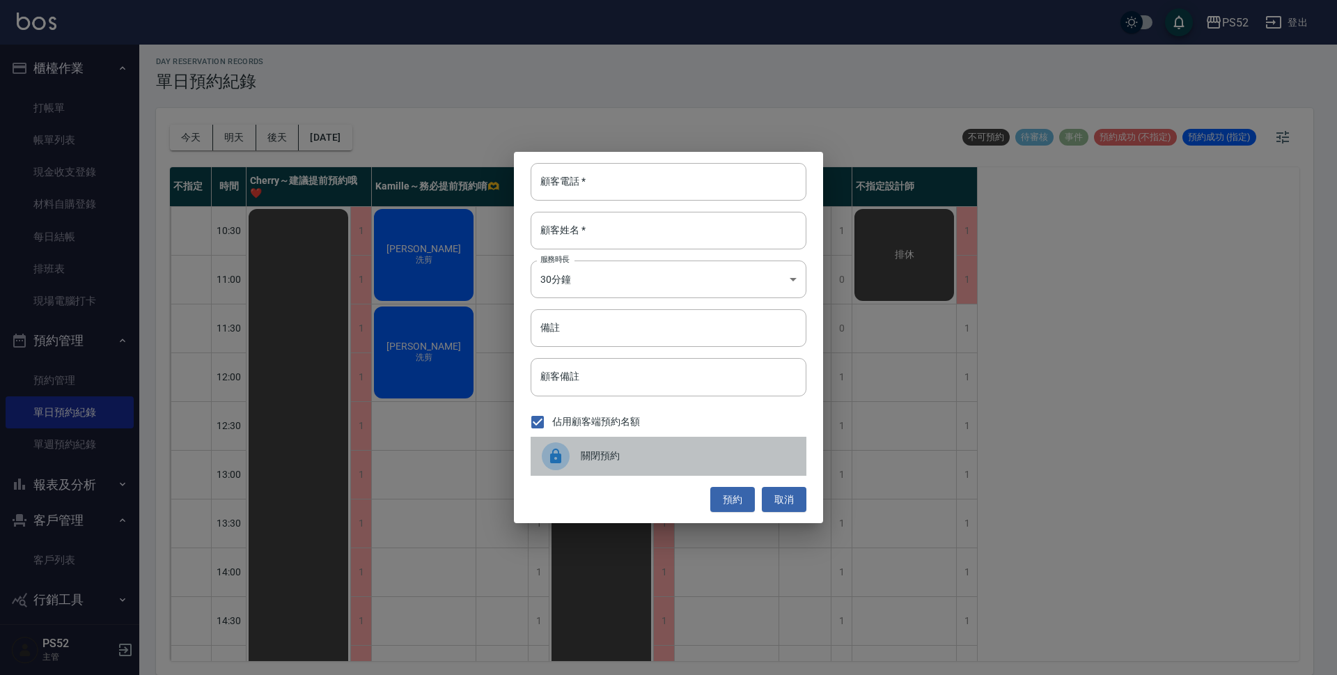
click at [714, 444] on div "關閉預約" at bounding box center [669, 456] width 276 height 39
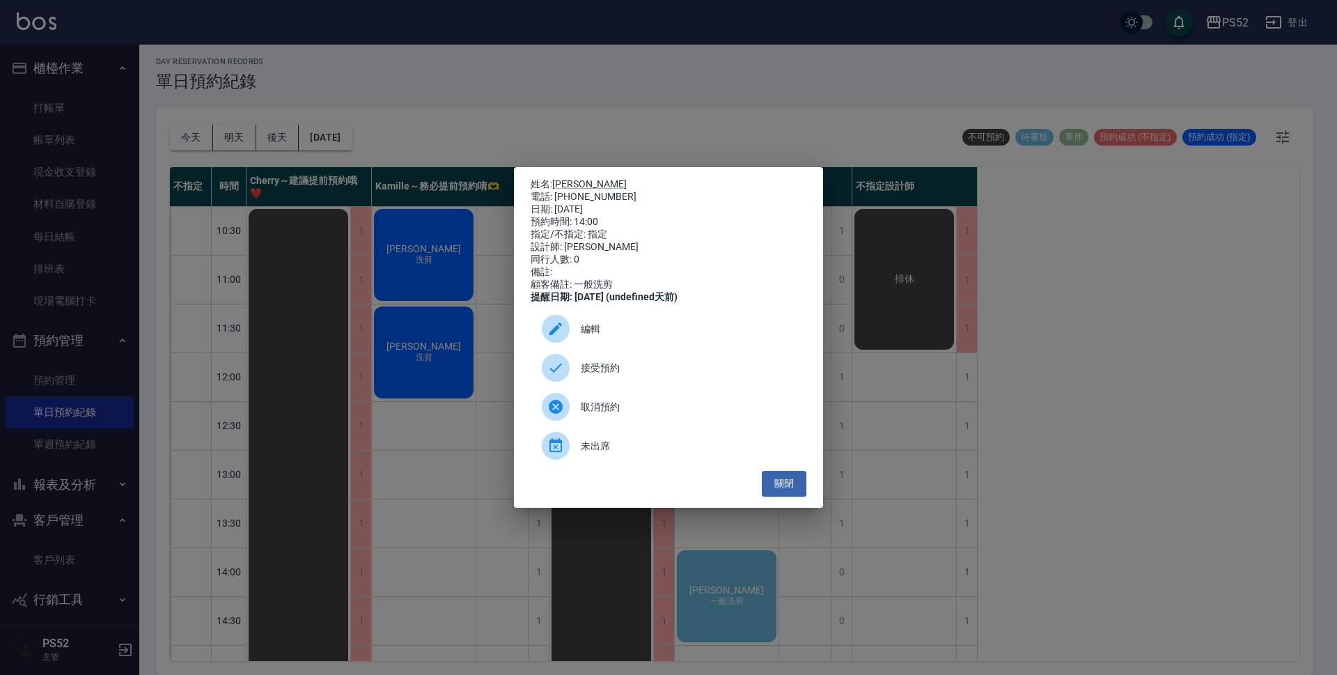
click at [604, 375] on span "接受預約" at bounding box center [688, 368] width 214 height 15
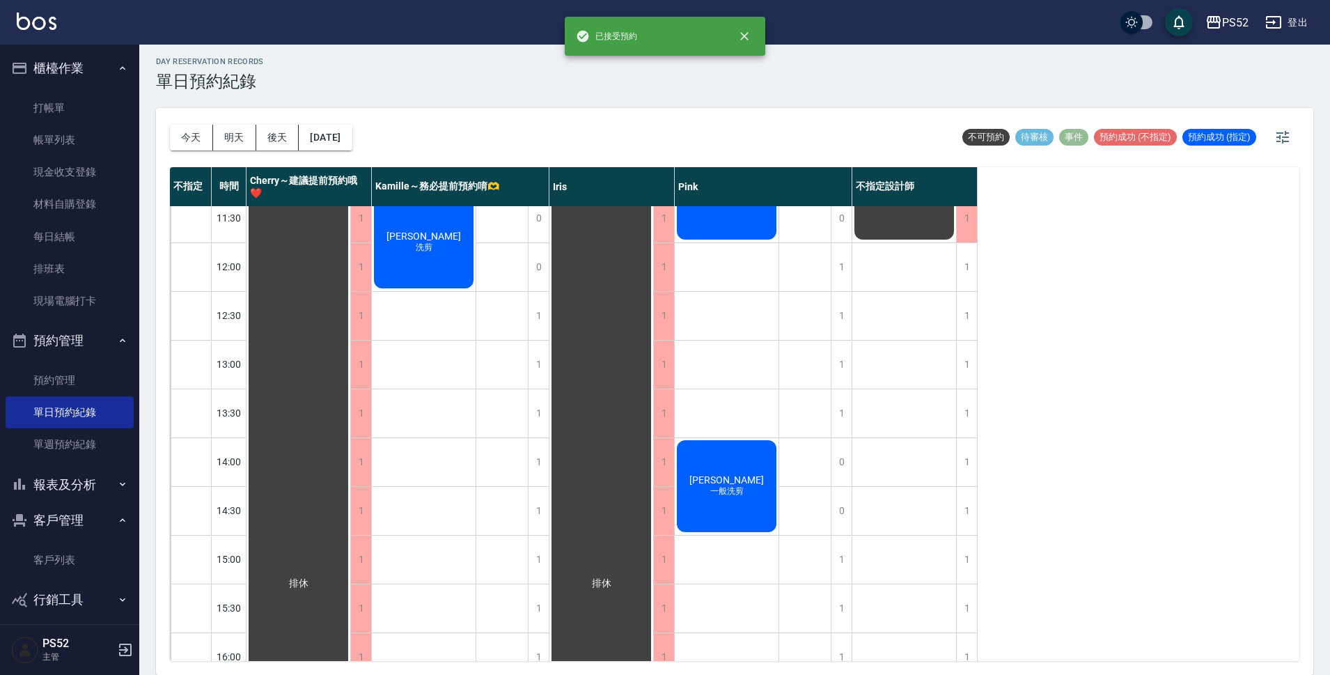
scroll to position [116, 0]
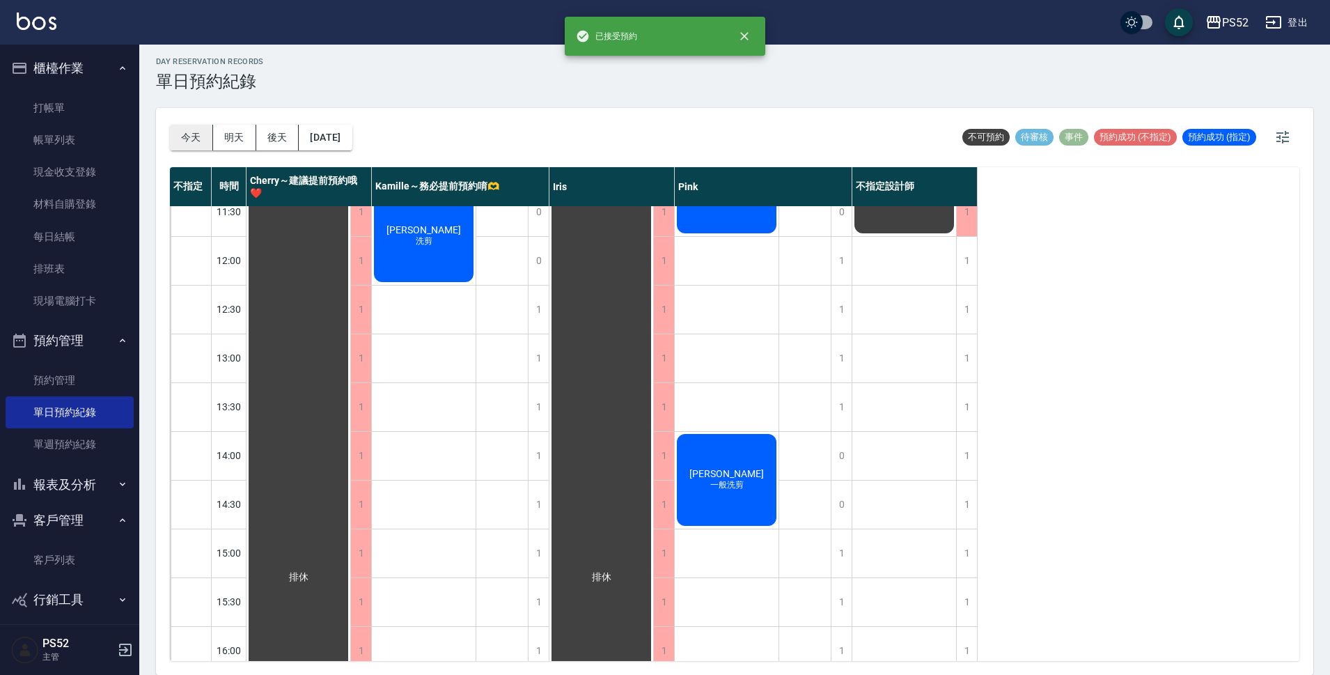
click at [198, 139] on button "今天" at bounding box center [191, 138] width 43 height 26
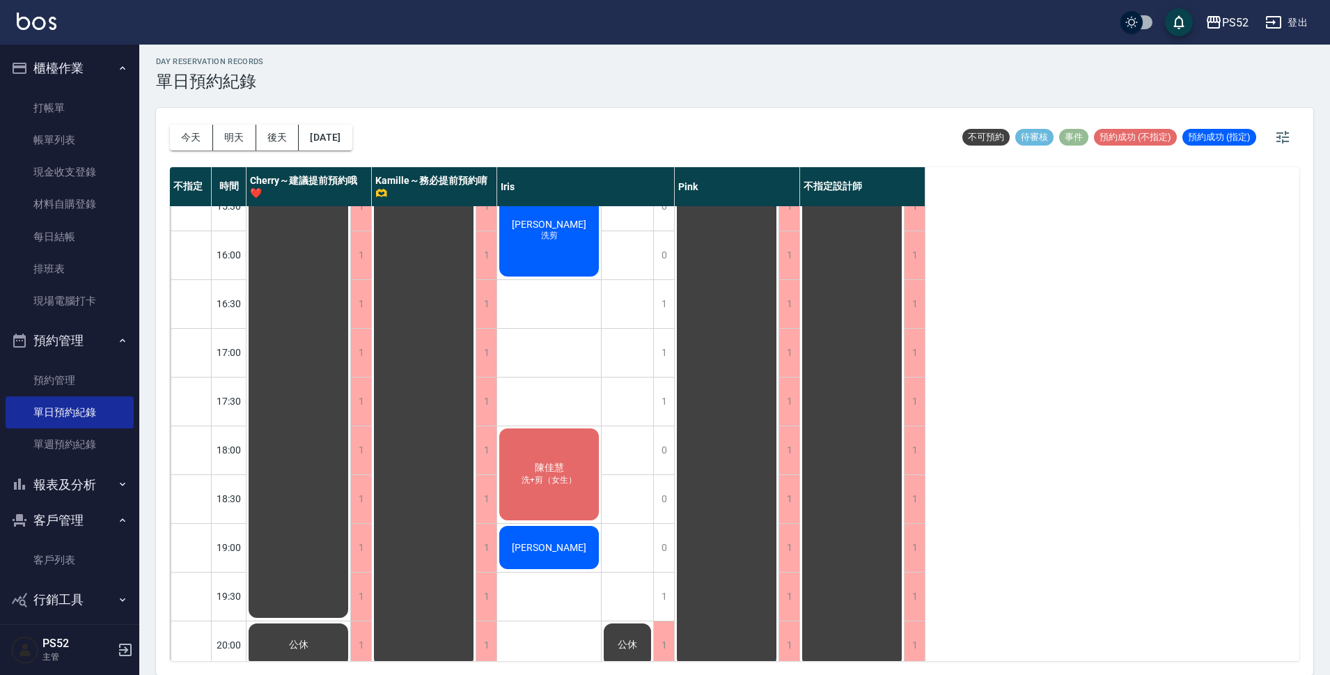
scroll to position [533, 0]
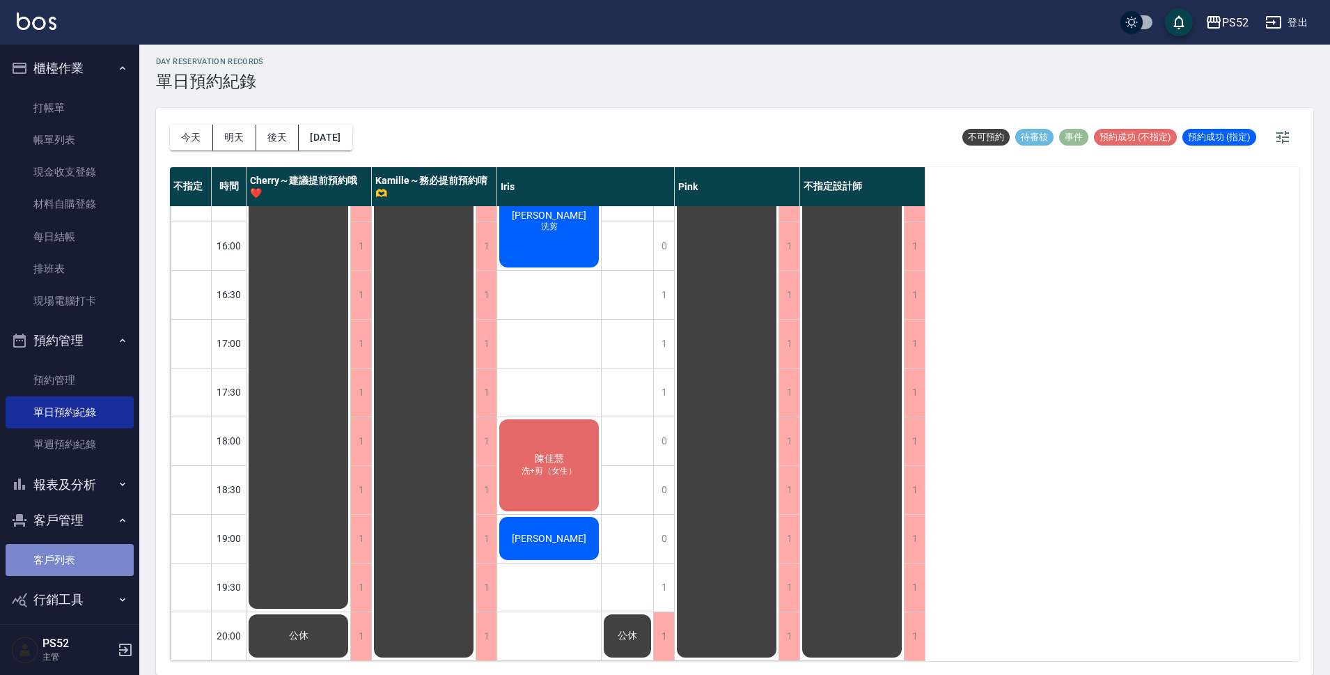
click at [95, 565] on link "客戶列表" at bounding box center [70, 560] width 128 height 32
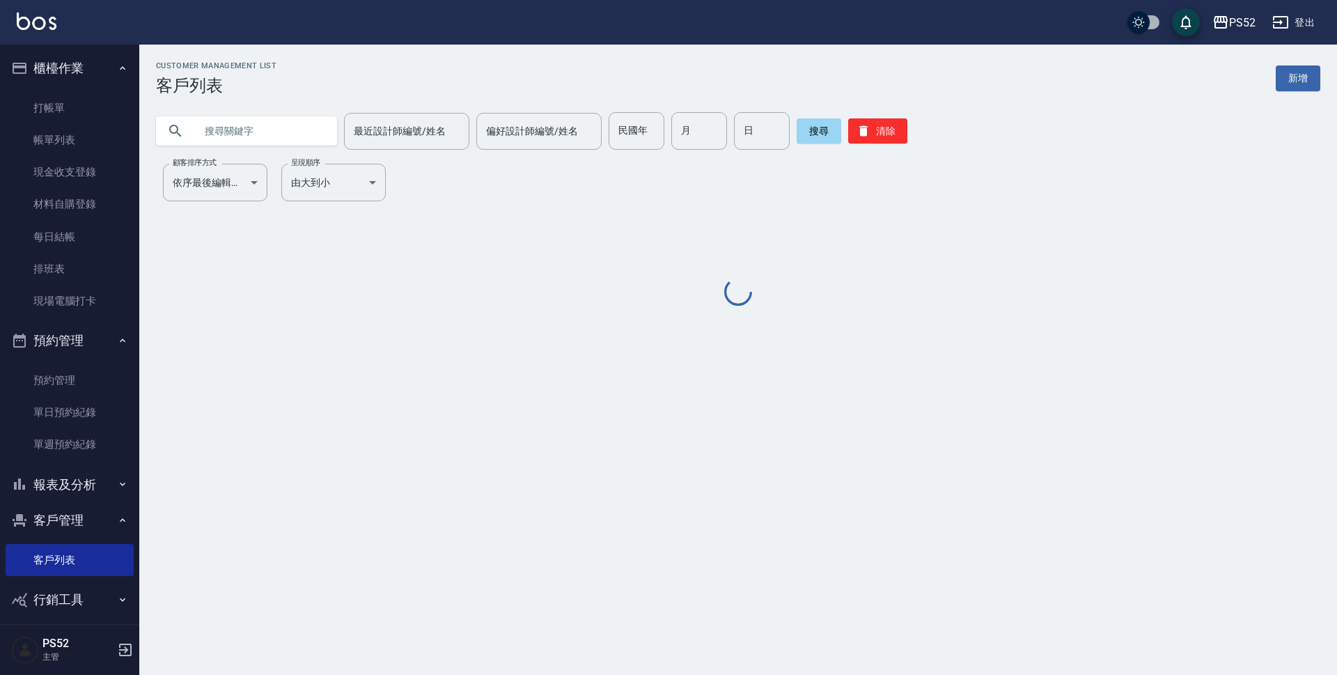
click at [240, 122] on input "text" at bounding box center [260, 131] width 131 height 38
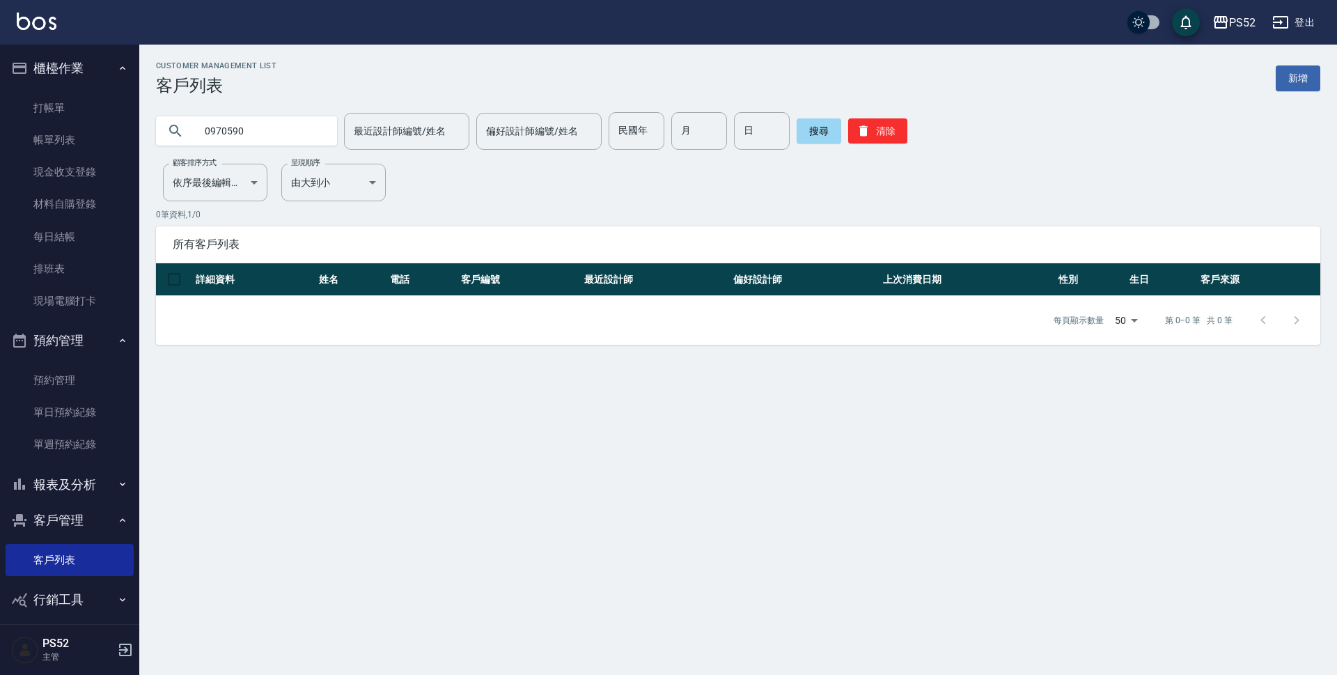
type input "0970590"
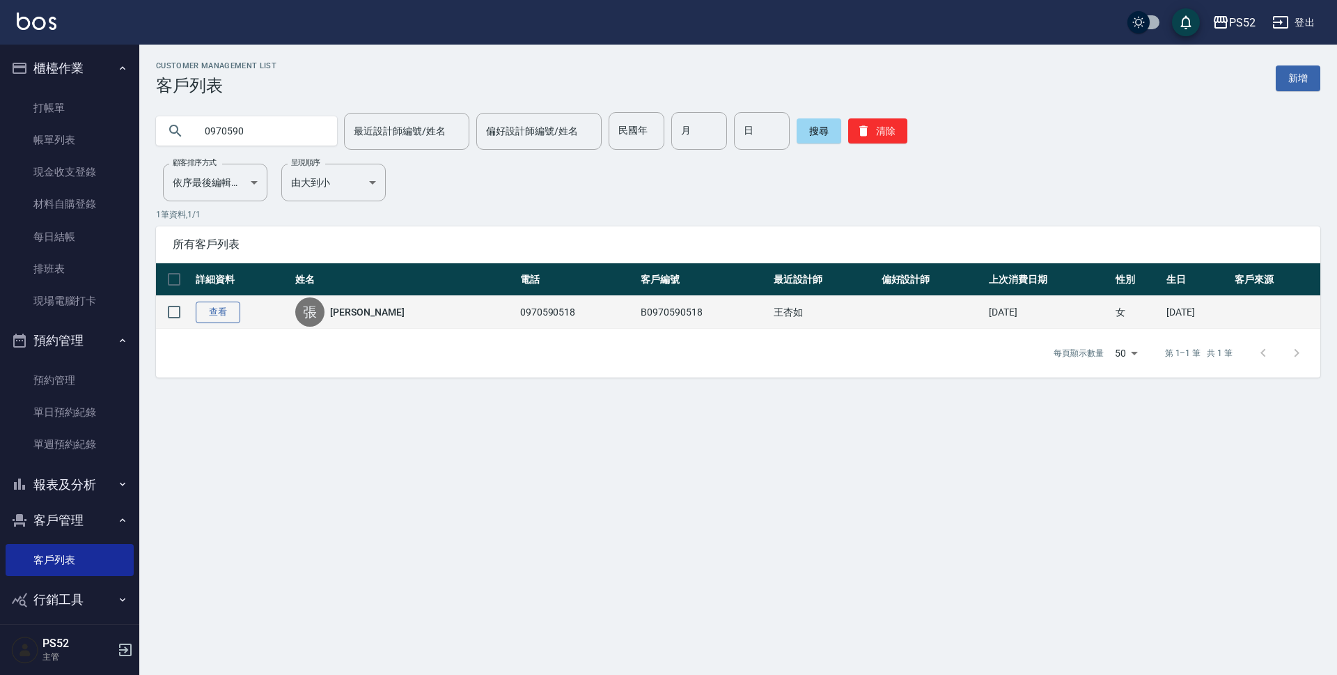
click at [233, 317] on link "查看" at bounding box center [218, 312] width 45 height 22
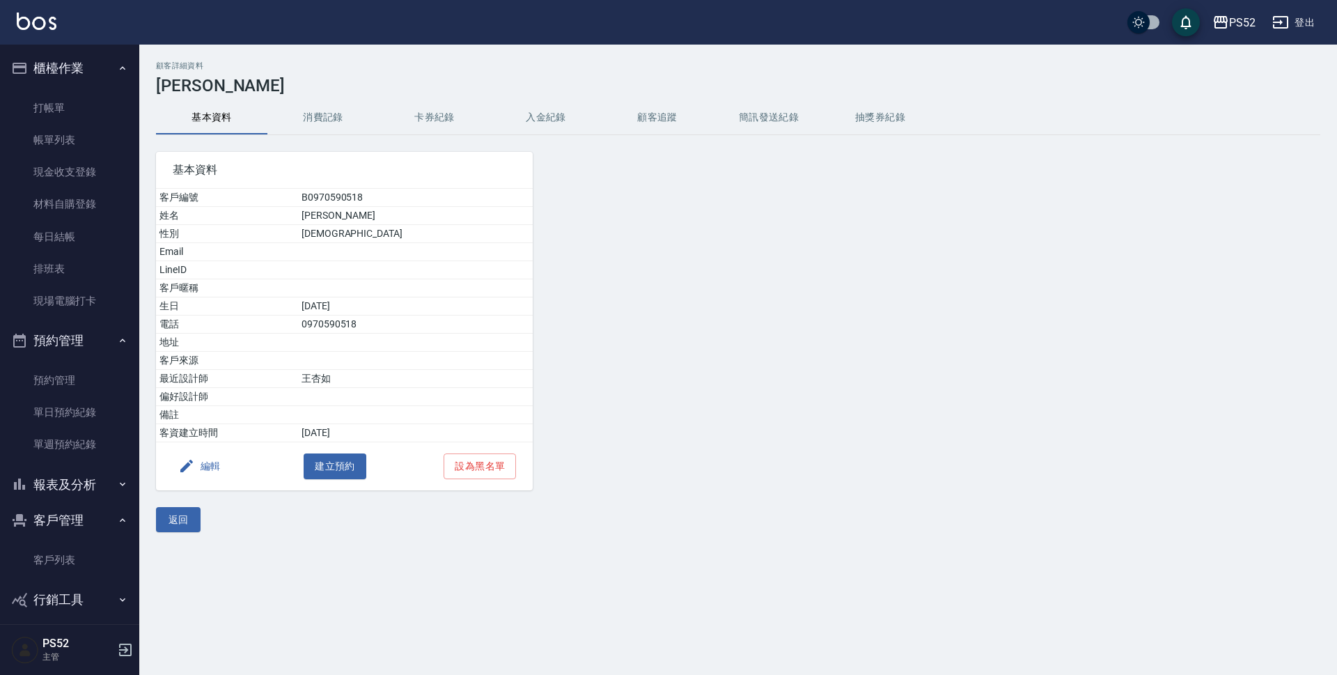
click at [258, 115] on button "基本資料" at bounding box center [211, 117] width 111 height 33
click at [305, 124] on button "消費記錄" at bounding box center [322, 117] width 111 height 33
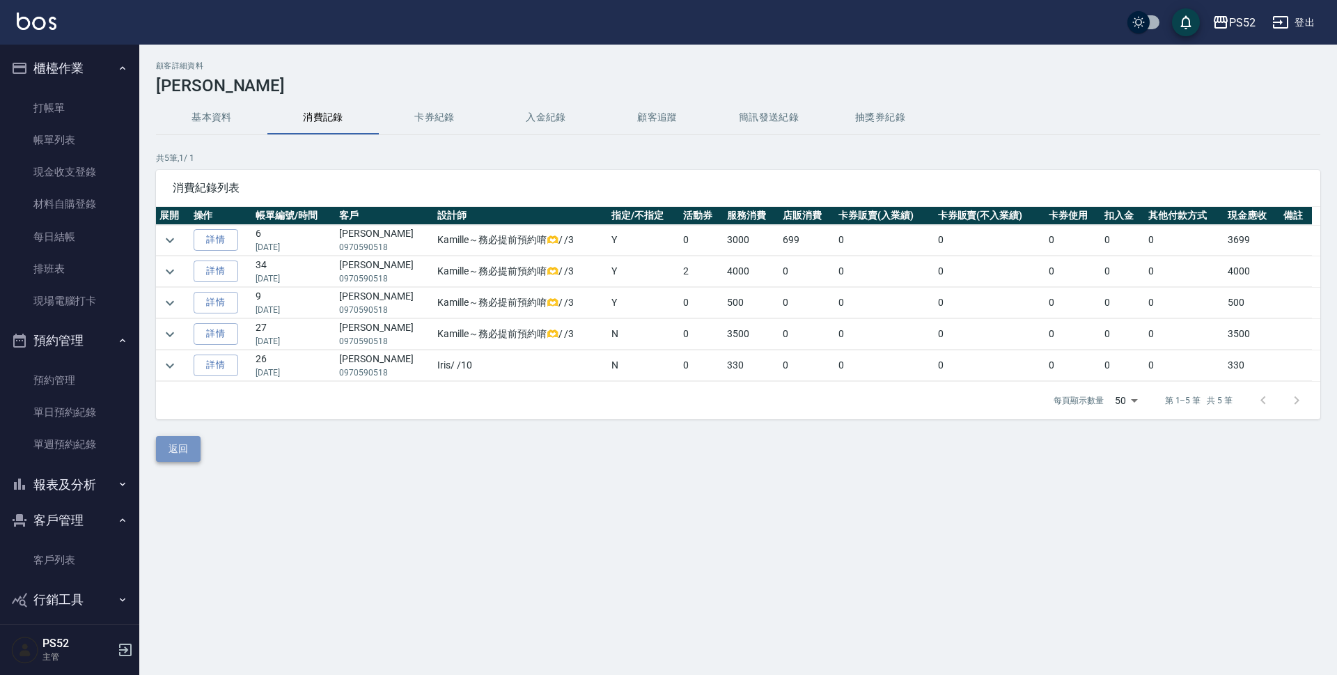
click at [185, 436] on button "返回" at bounding box center [178, 449] width 45 height 26
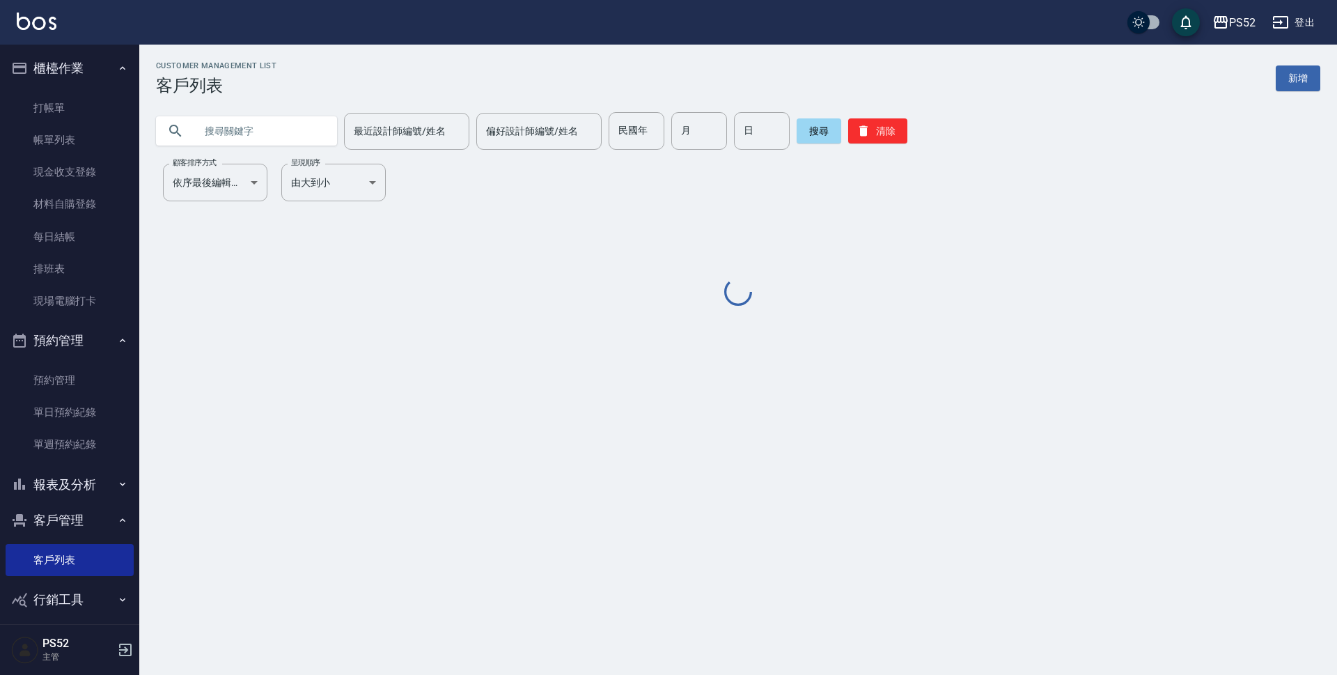
click at [271, 138] on input "text" at bounding box center [260, 131] width 131 height 38
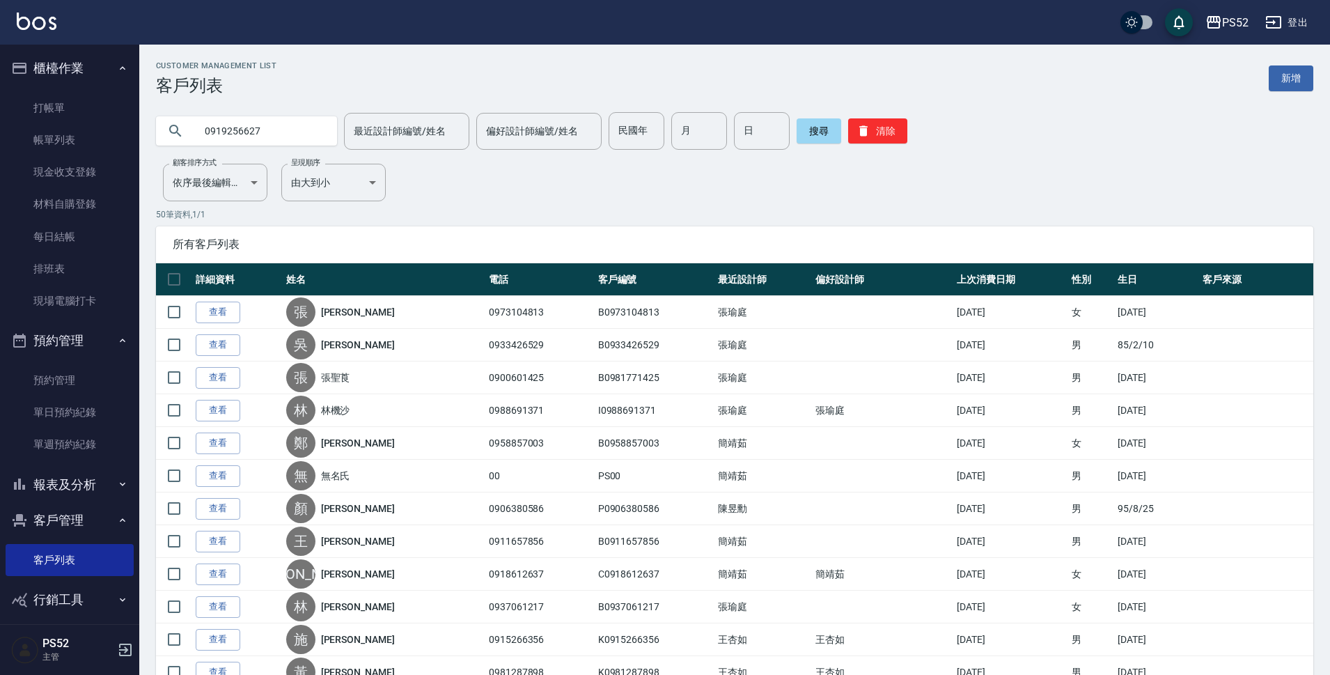
type input "0919256627"
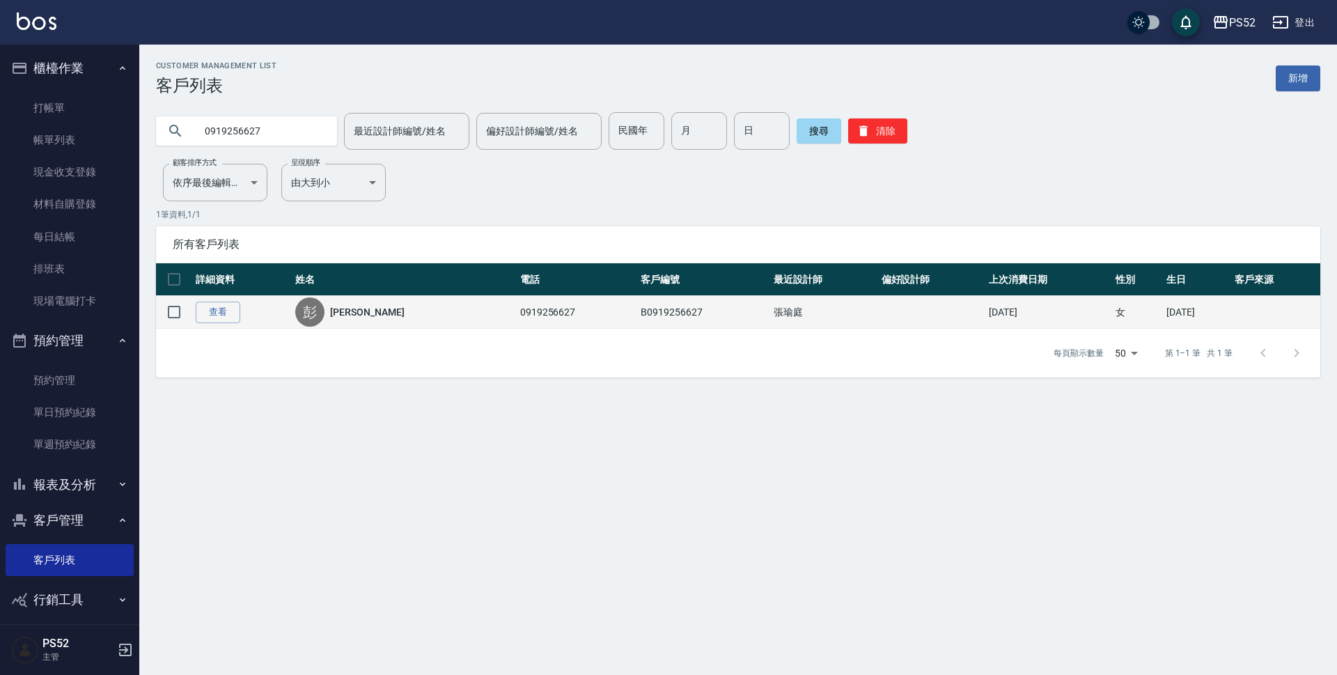
click at [352, 313] on link "[PERSON_NAME]" at bounding box center [367, 312] width 74 height 14
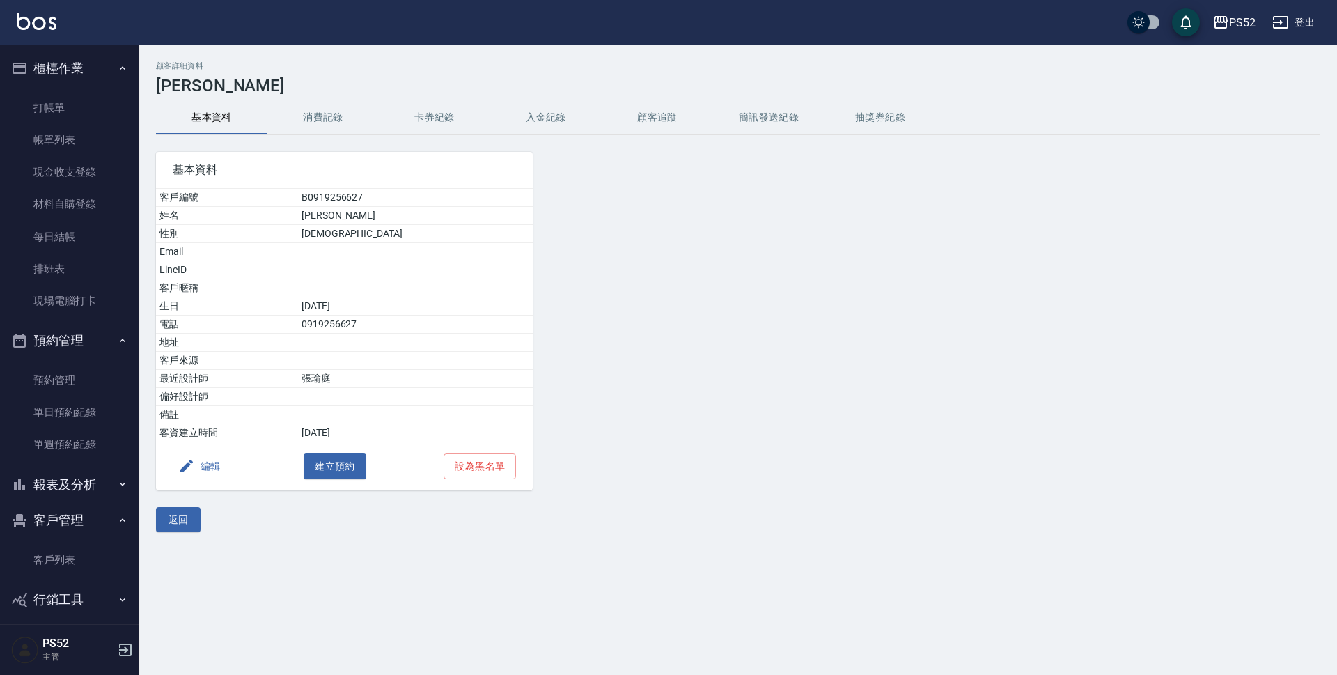
click at [332, 118] on button "消費記錄" at bounding box center [322, 117] width 111 height 33
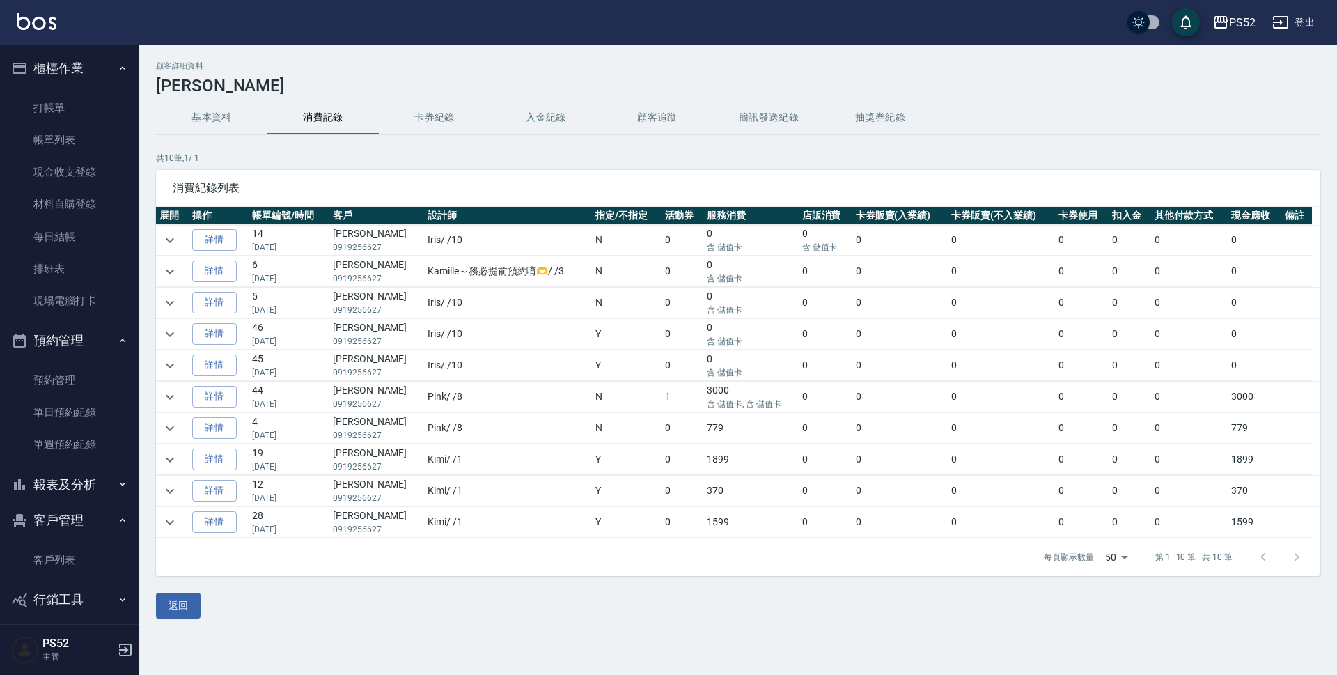
click at [216, 120] on button "基本資料" at bounding box center [211, 117] width 111 height 33
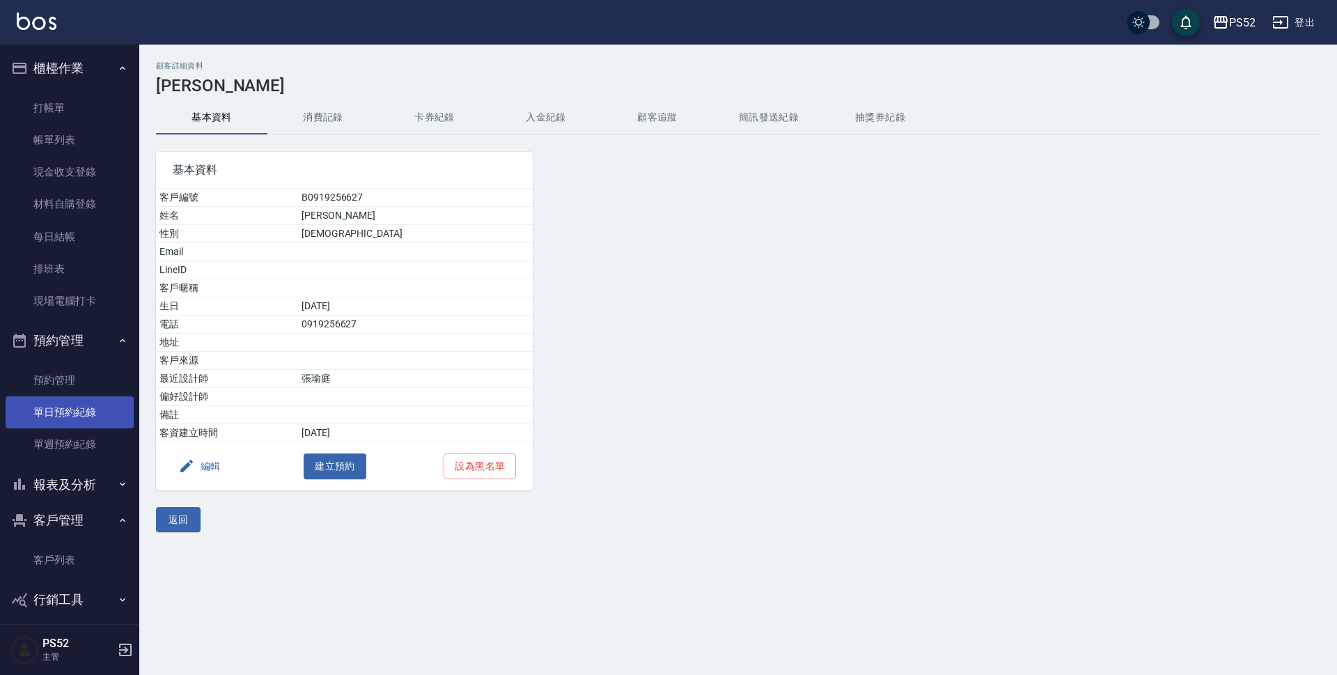
click at [104, 421] on link "單日預約紀錄" at bounding box center [70, 412] width 128 height 32
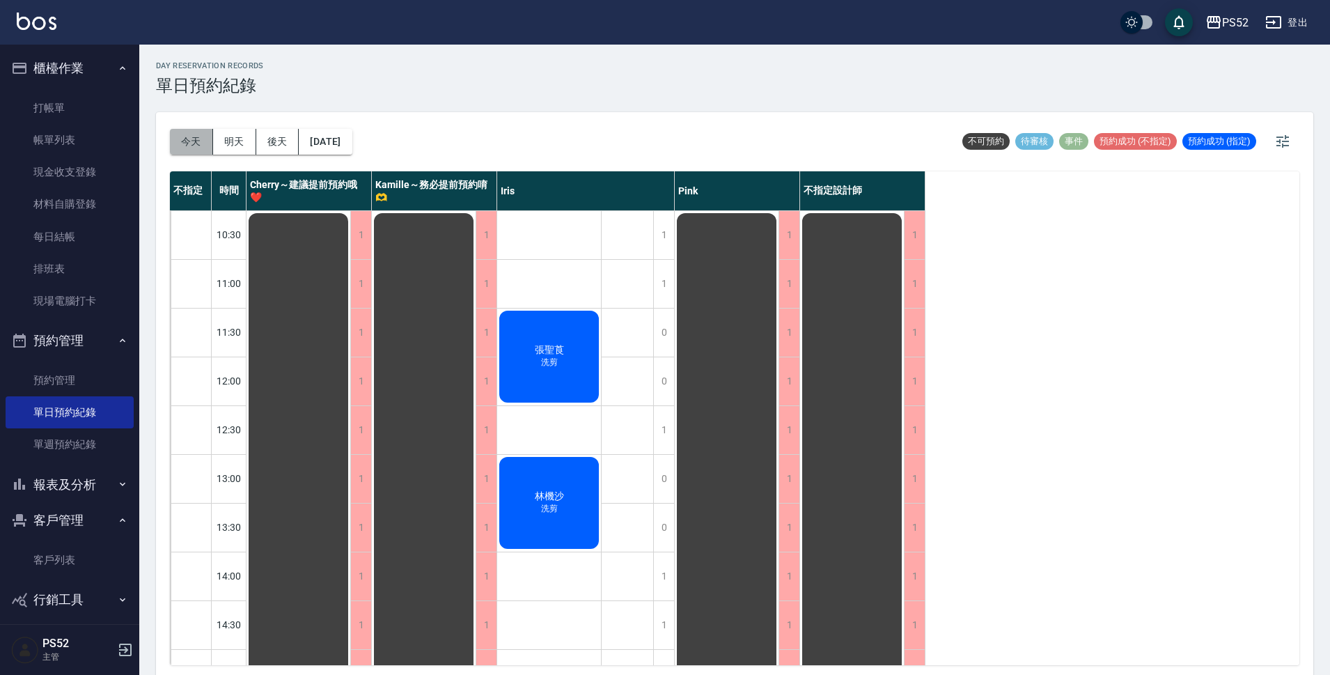
click at [182, 137] on button "今天" at bounding box center [191, 142] width 43 height 26
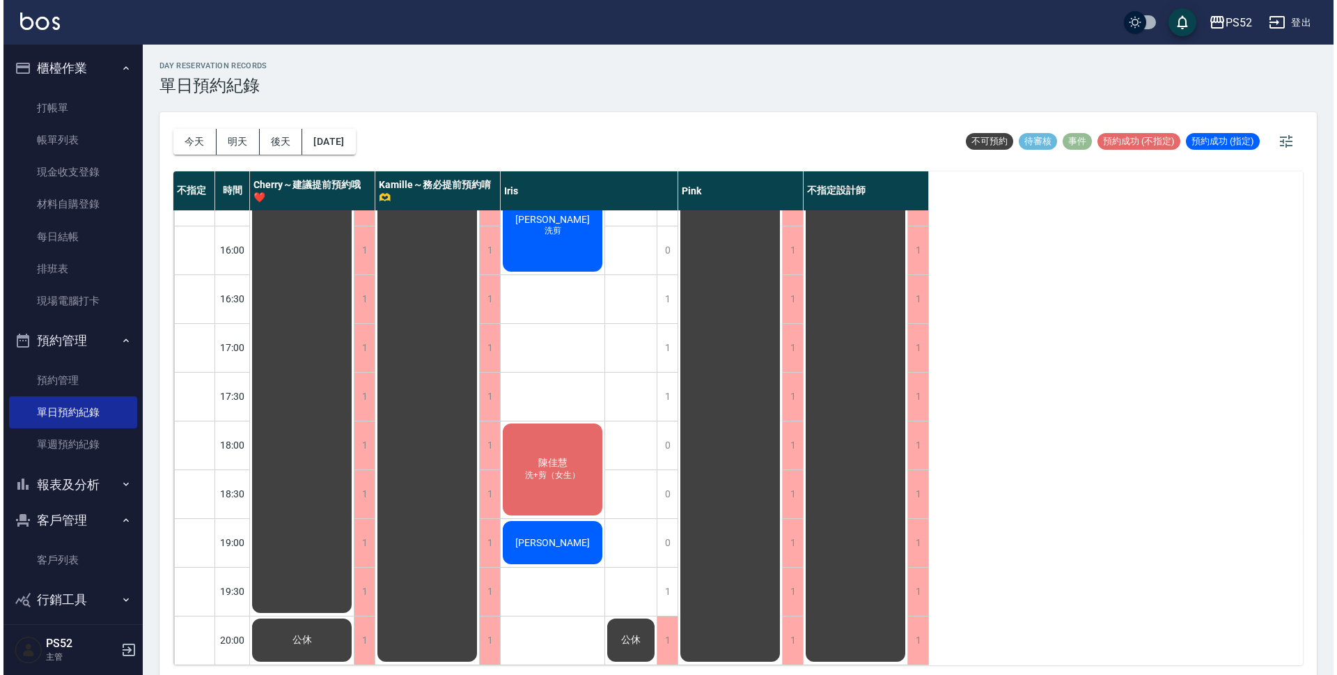
scroll to position [533, 0]
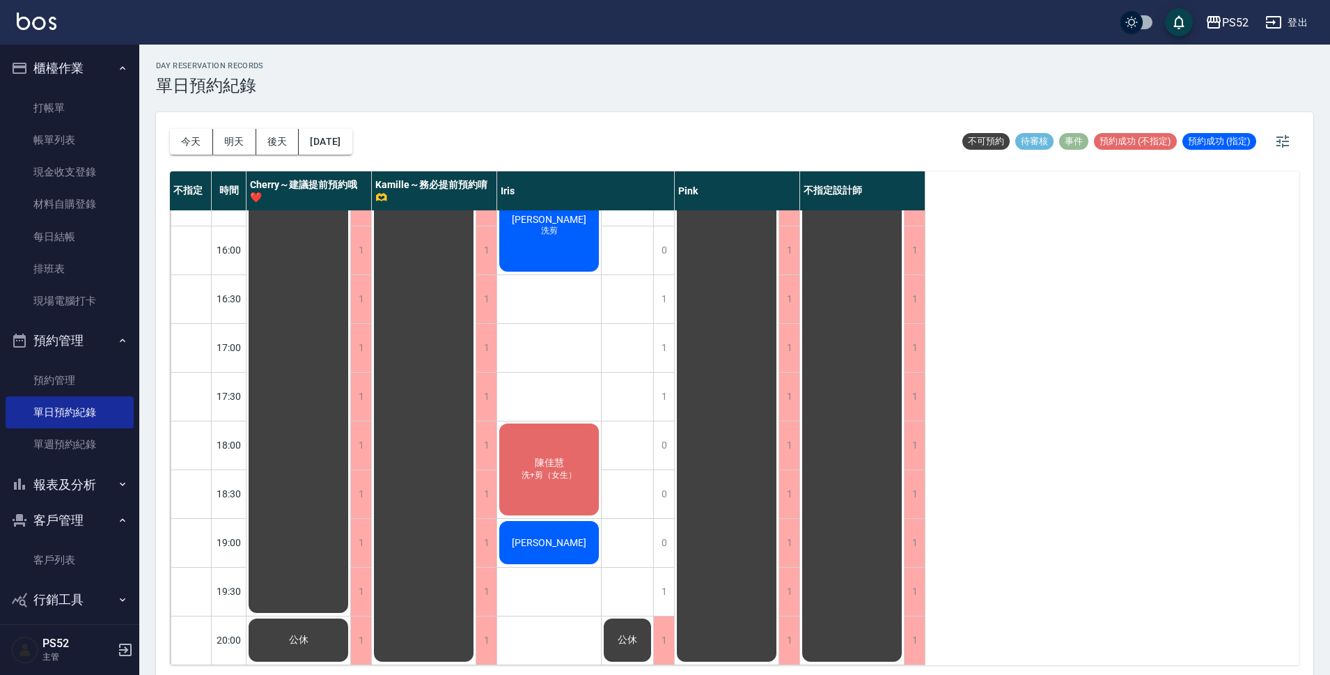
click at [350, 538] on div "[PERSON_NAME]" at bounding box center [298, 152] width 104 height 925
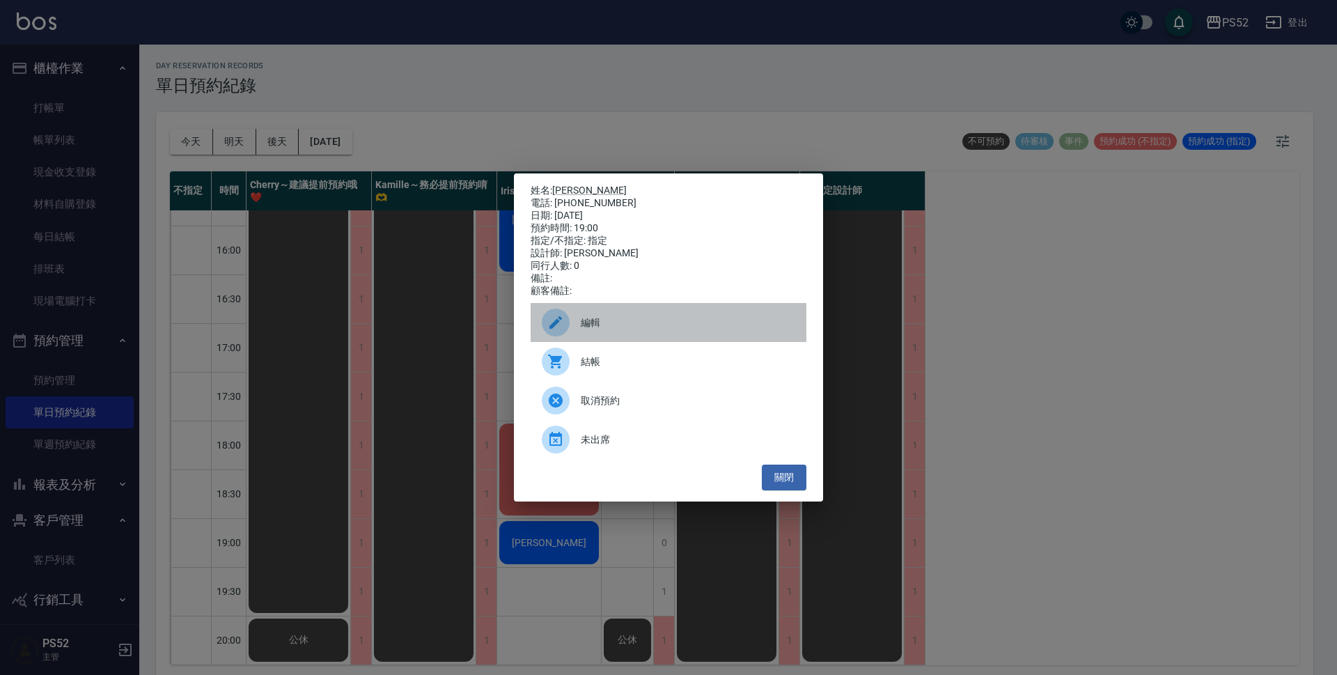
click at [598, 330] on span "編輯" at bounding box center [688, 322] width 214 height 15
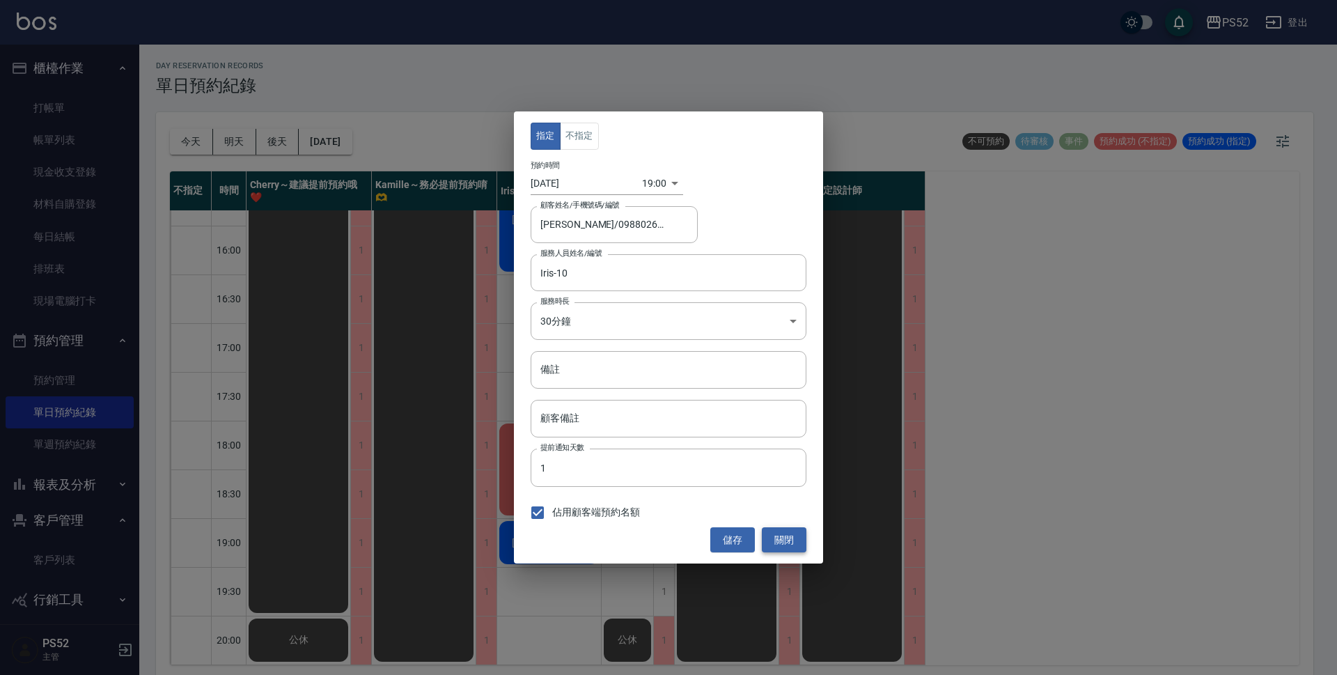
click at [795, 538] on button "關閉" at bounding box center [784, 540] width 45 height 26
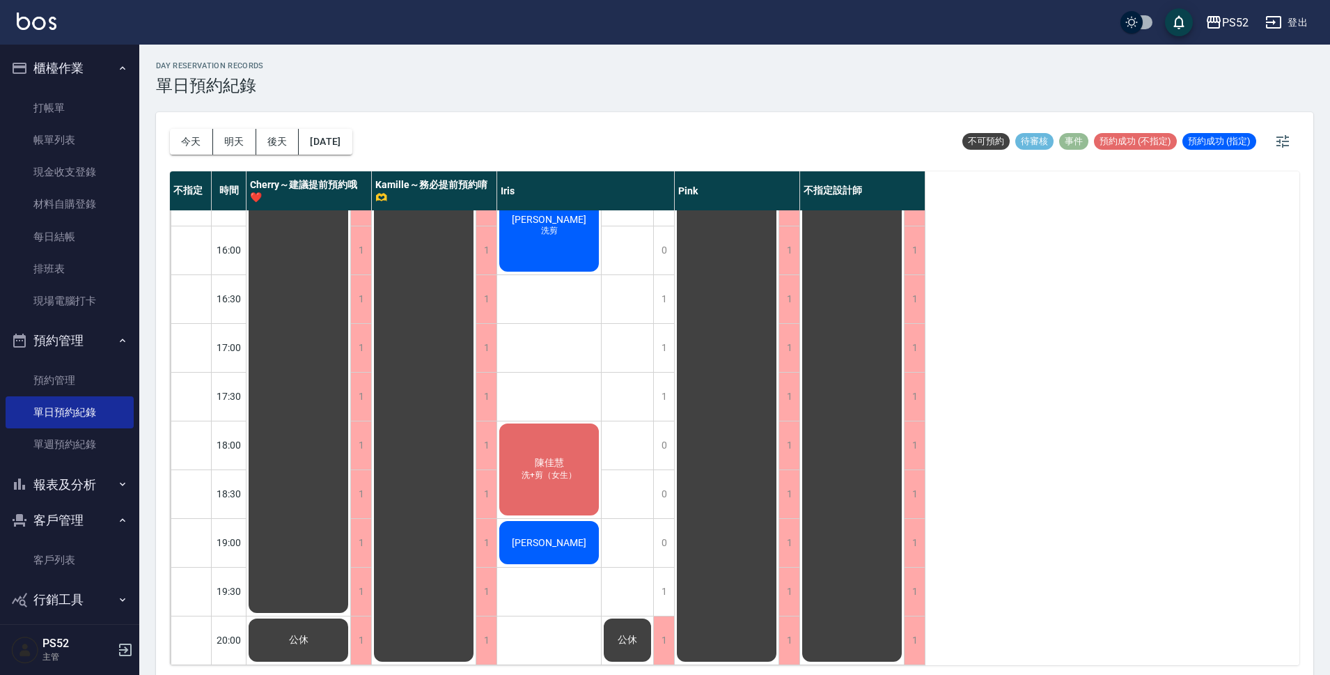
click at [350, 515] on div "[PERSON_NAME]" at bounding box center [298, 152] width 104 height 925
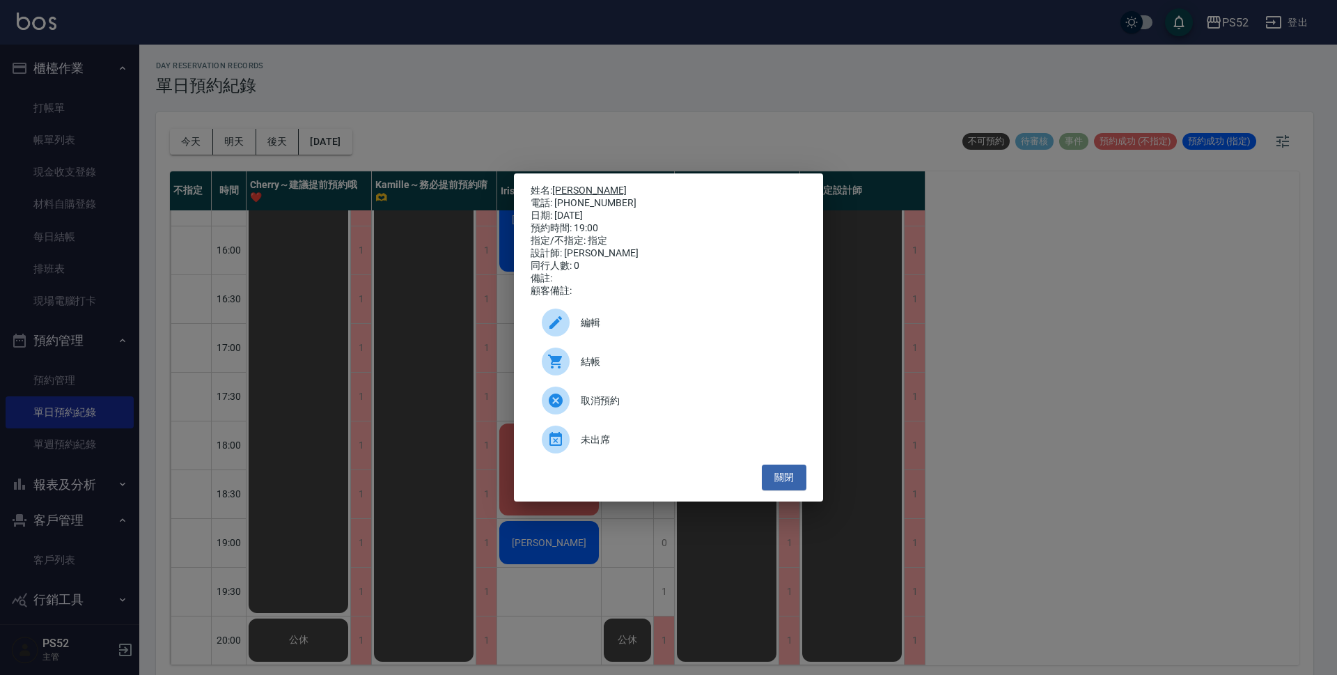
click at [578, 185] on link "[PERSON_NAME]" at bounding box center [589, 190] width 75 height 11
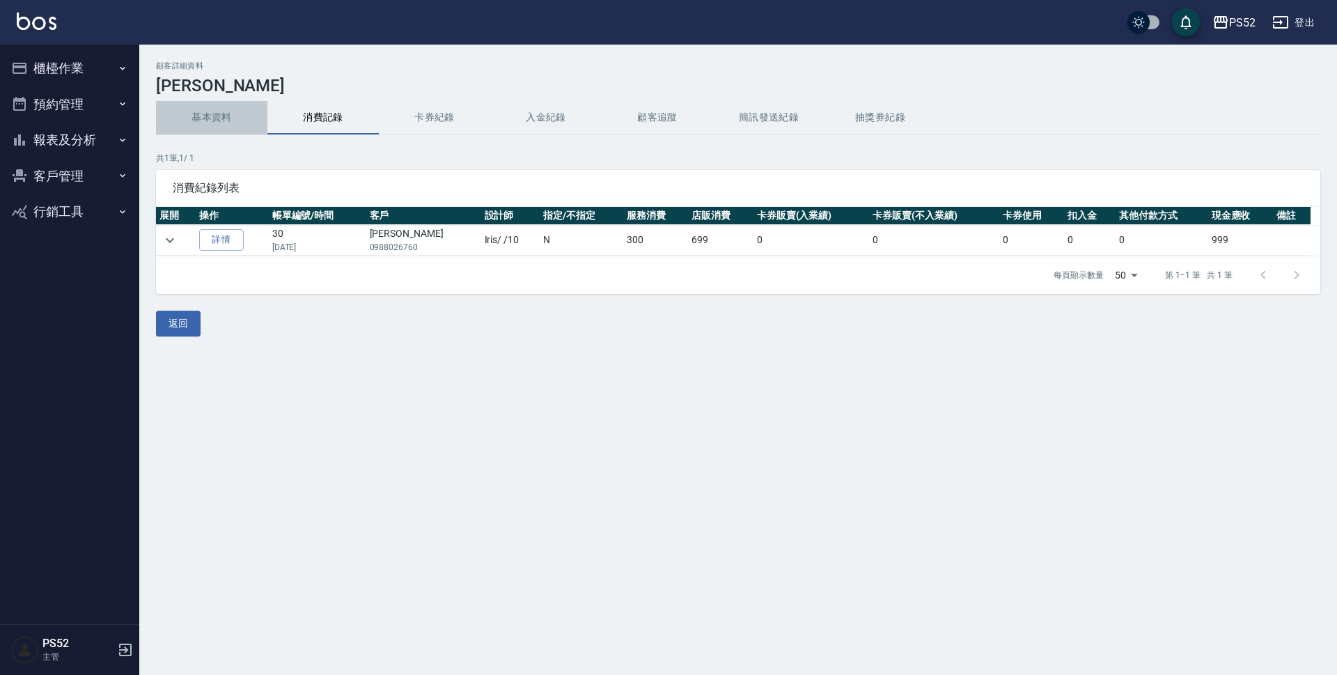
click at [229, 123] on button "基本資料" at bounding box center [211, 117] width 111 height 33
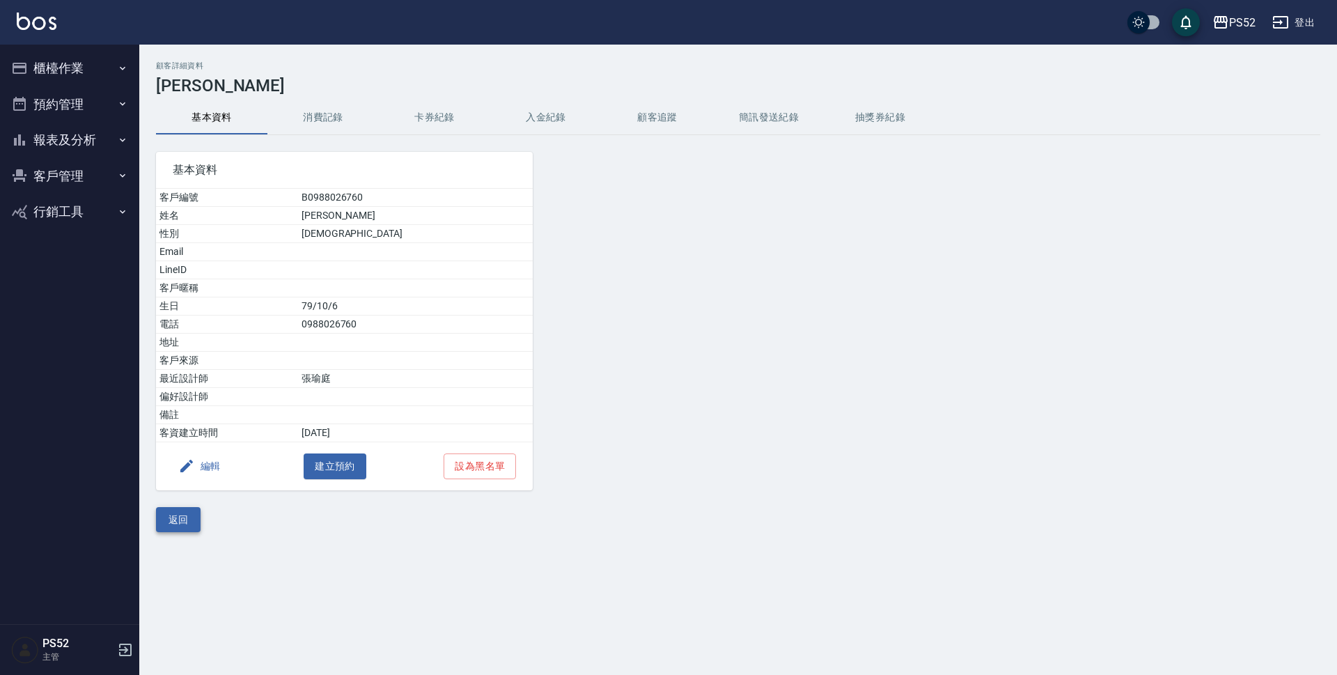
click at [173, 522] on button "返回" at bounding box center [178, 520] width 45 height 26
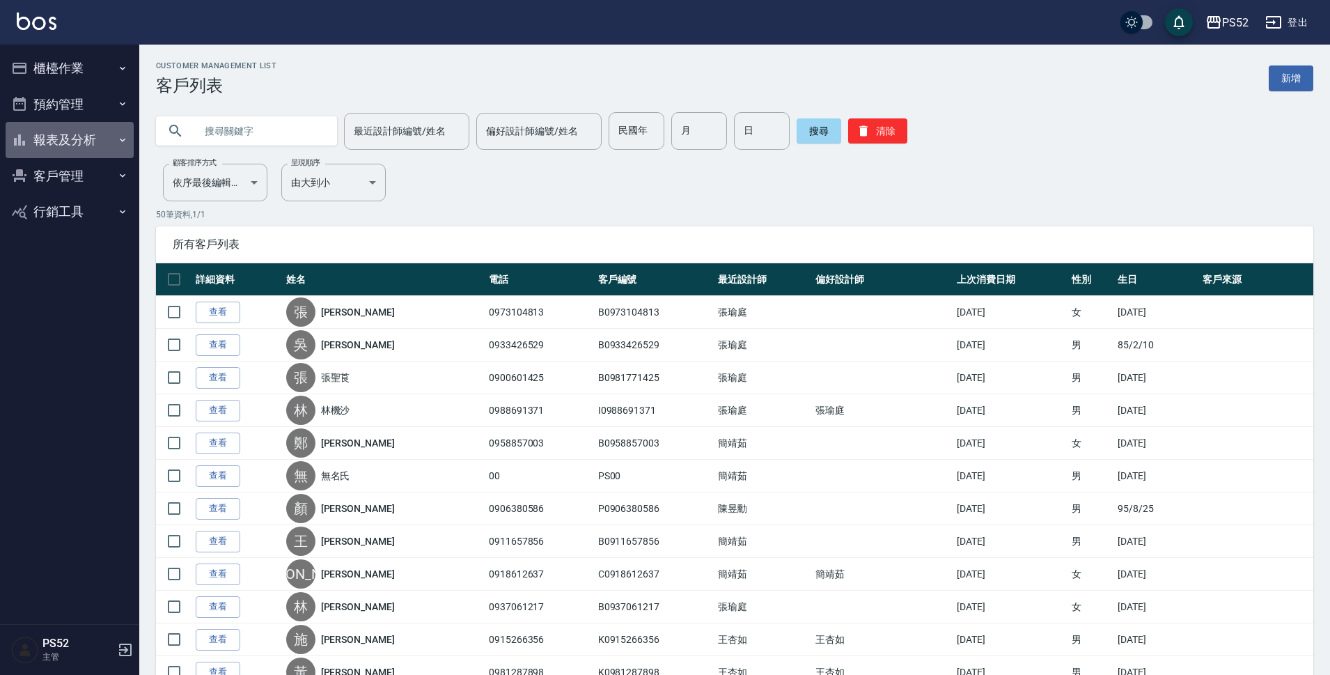
click at [102, 152] on button "報表及分析" at bounding box center [70, 140] width 128 height 36
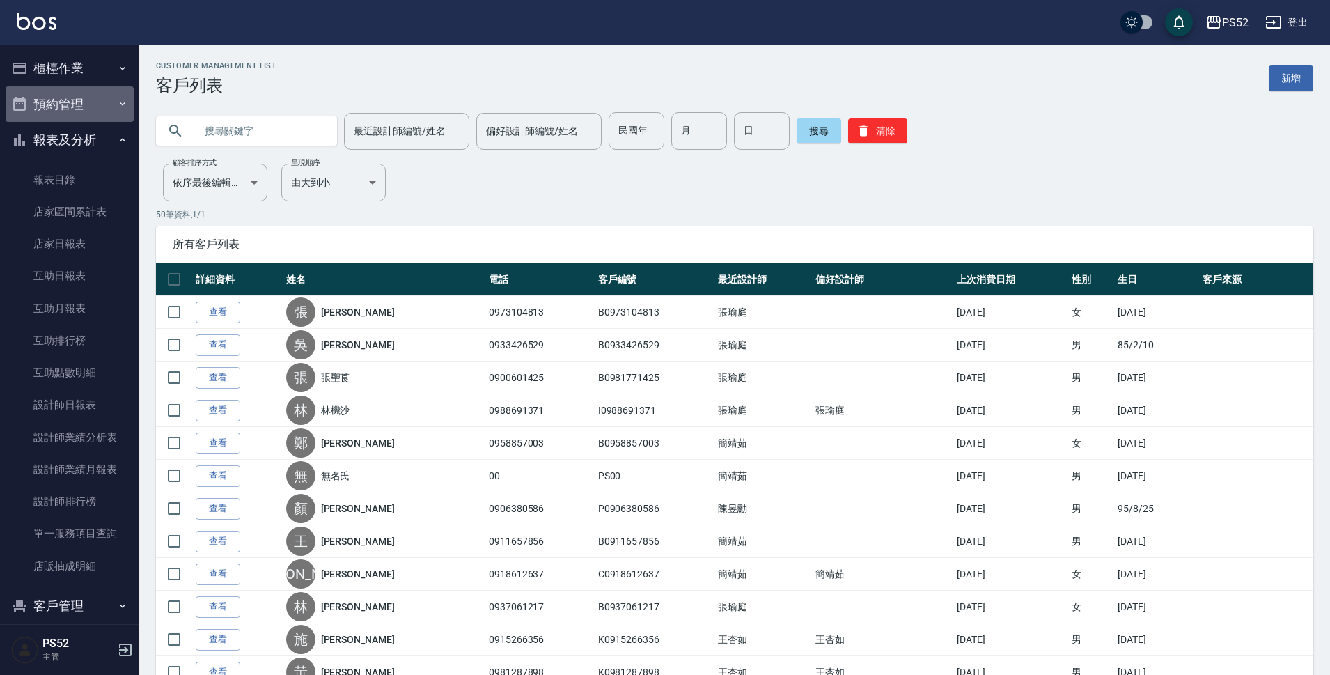
click at [97, 97] on button "預約管理" at bounding box center [70, 104] width 128 height 36
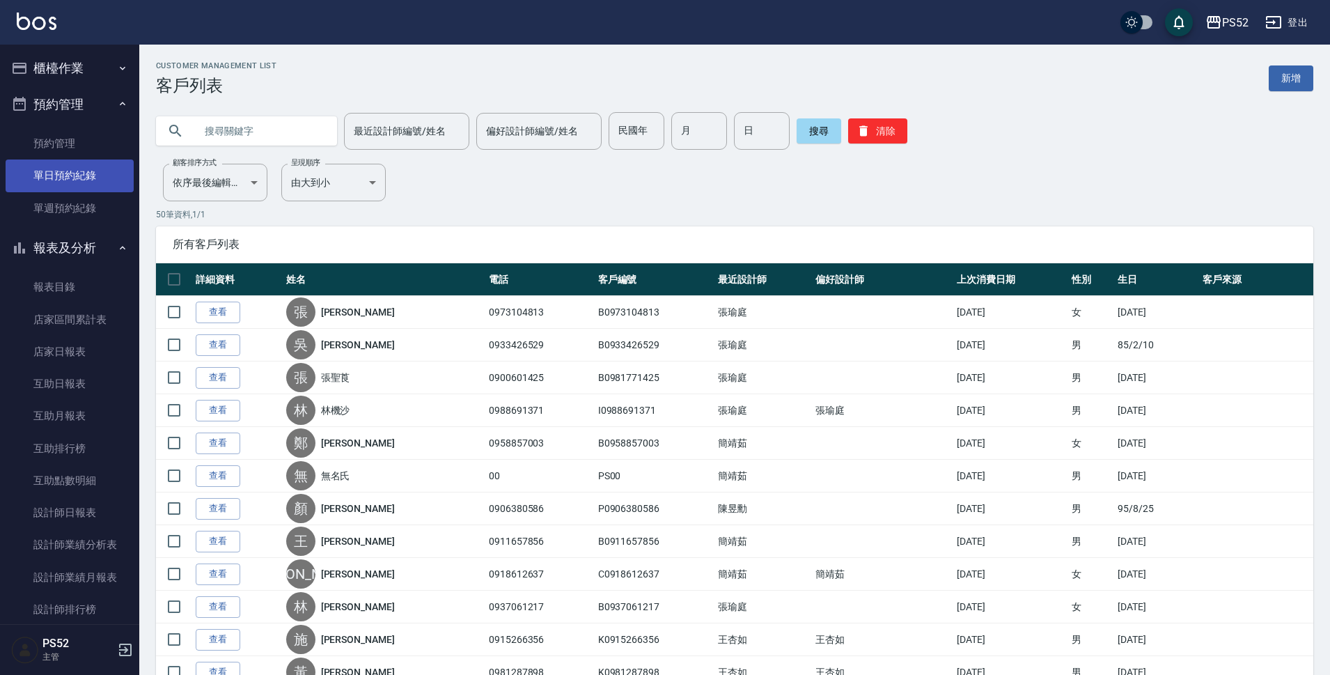
click at [91, 171] on link "單日預約紀錄" at bounding box center [70, 175] width 128 height 32
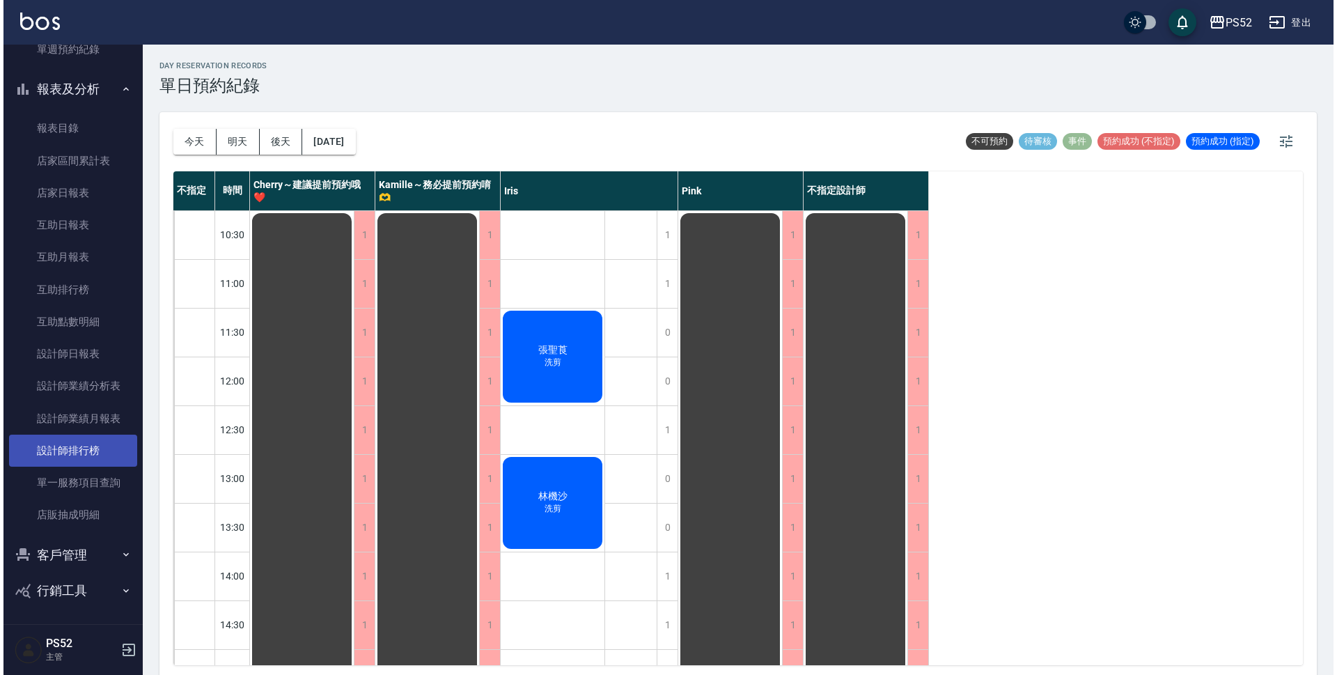
scroll to position [160, 0]
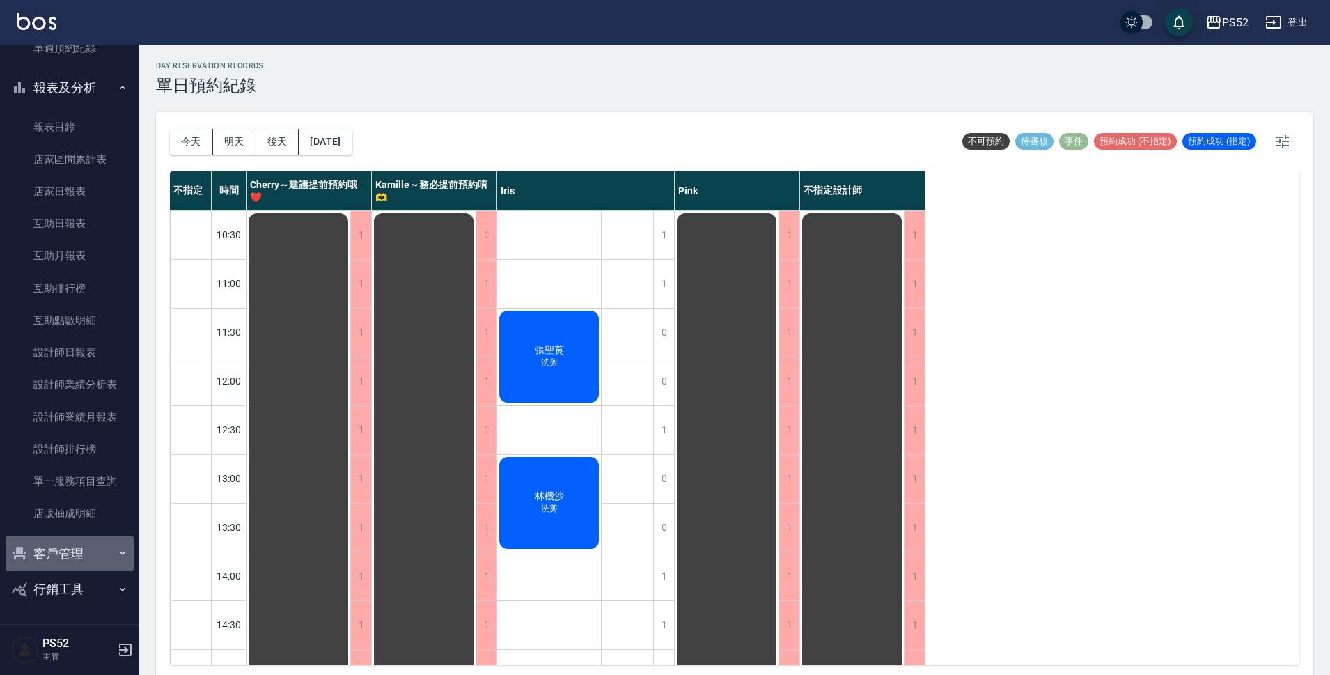
click at [81, 564] on button "客戶管理" at bounding box center [70, 553] width 128 height 36
click at [79, 599] on link "客戶列表" at bounding box center [70, 593] width 128 height 32
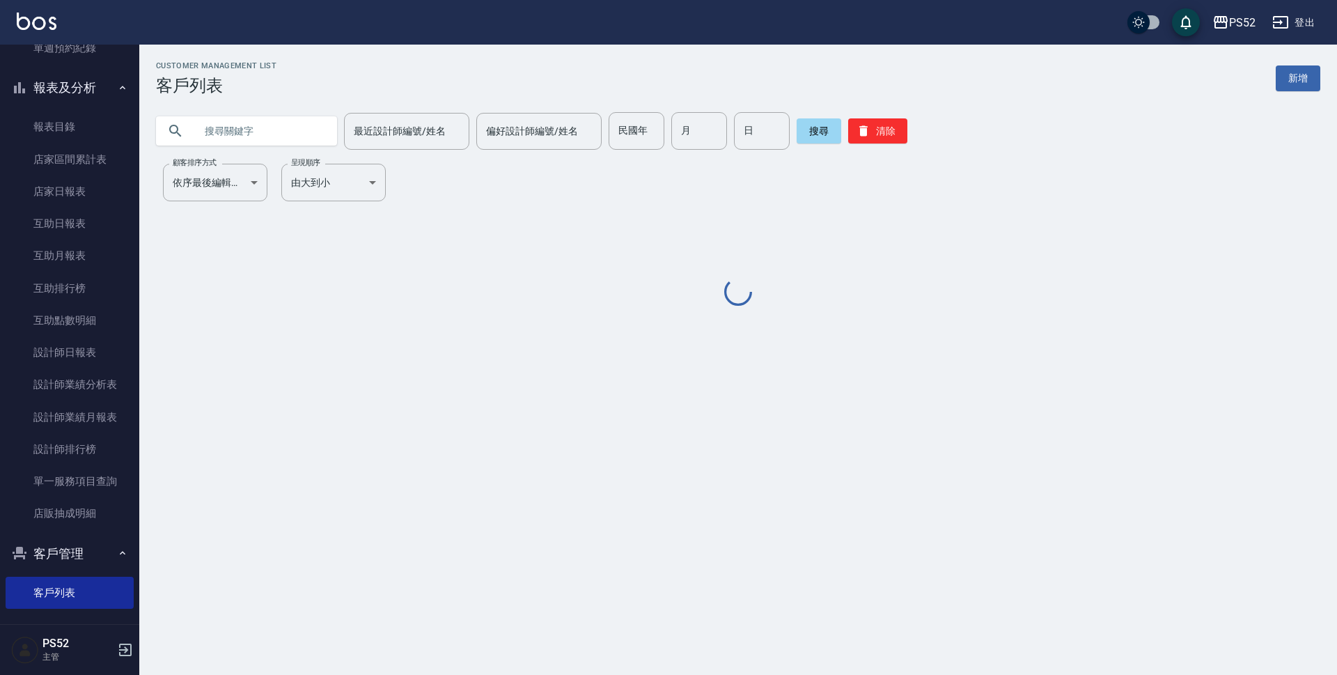
click at [297, 140] on input "text" at bounding box center [260, 131] width 131 height 38
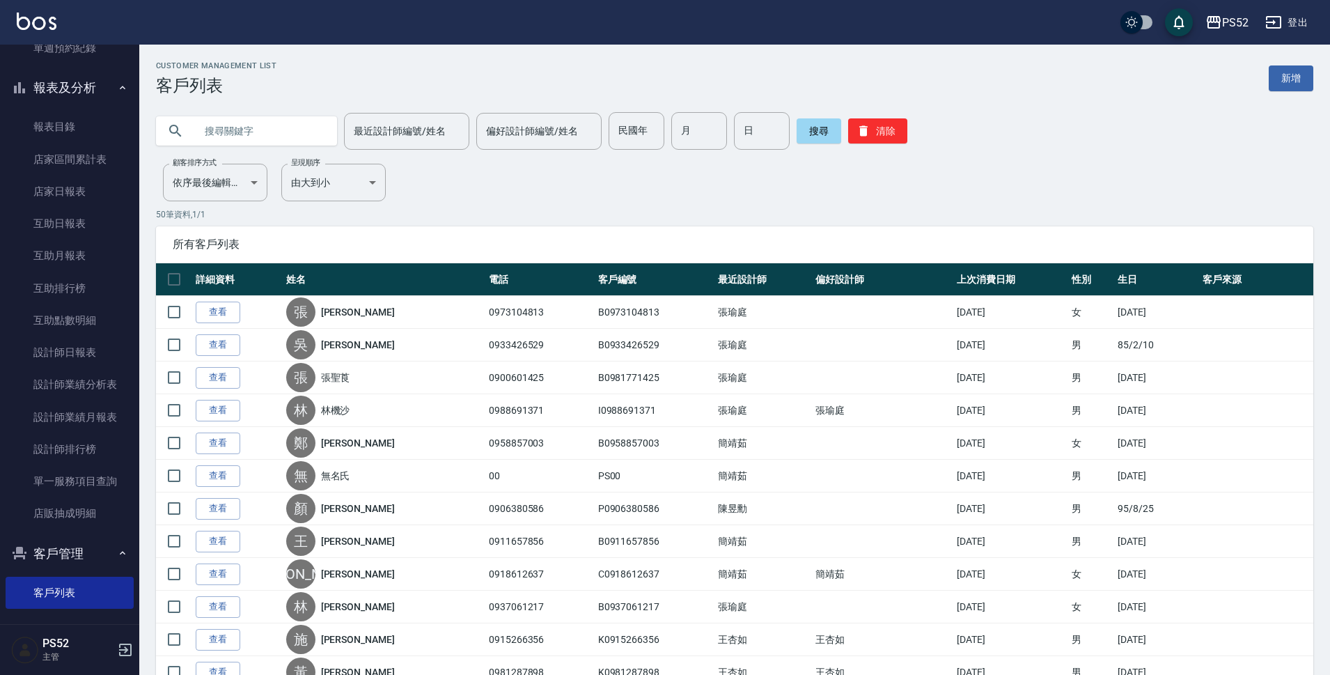
click at [297, 140] on input "text" at bounding box center [260, 131] width 131 height 38
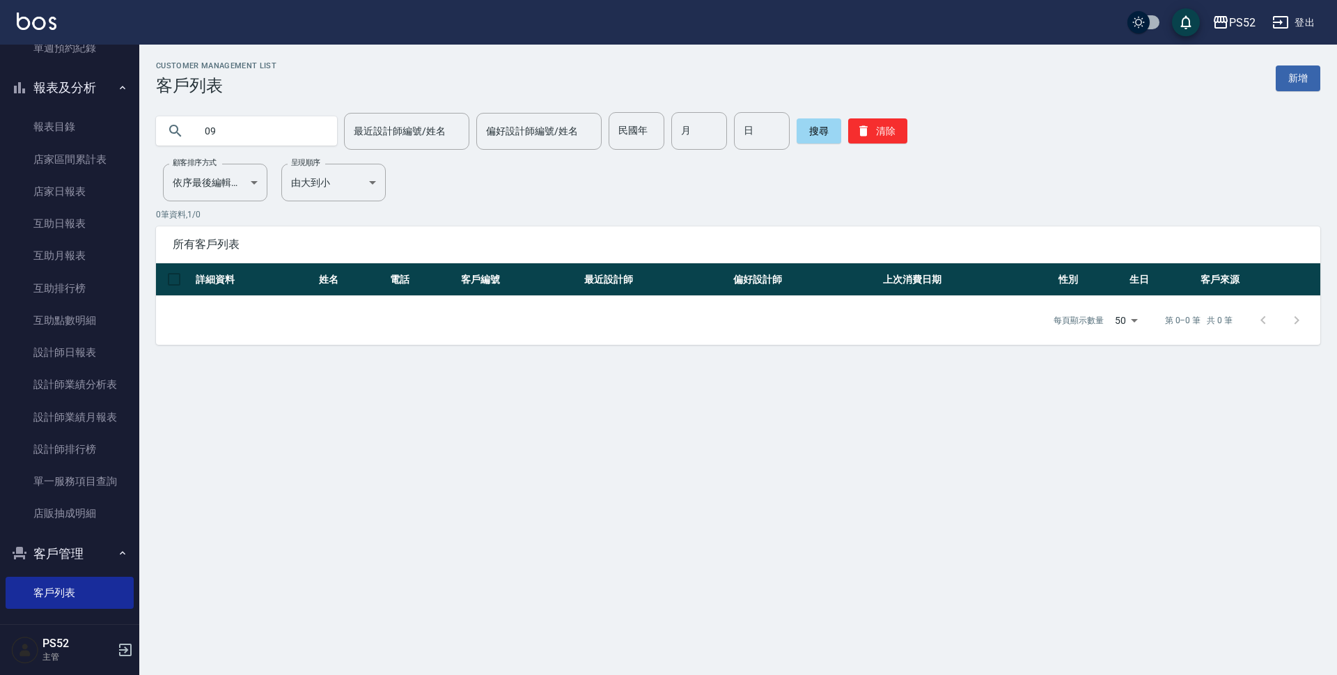
type input "0"
type input "S"
type input "＿"
type input "林"
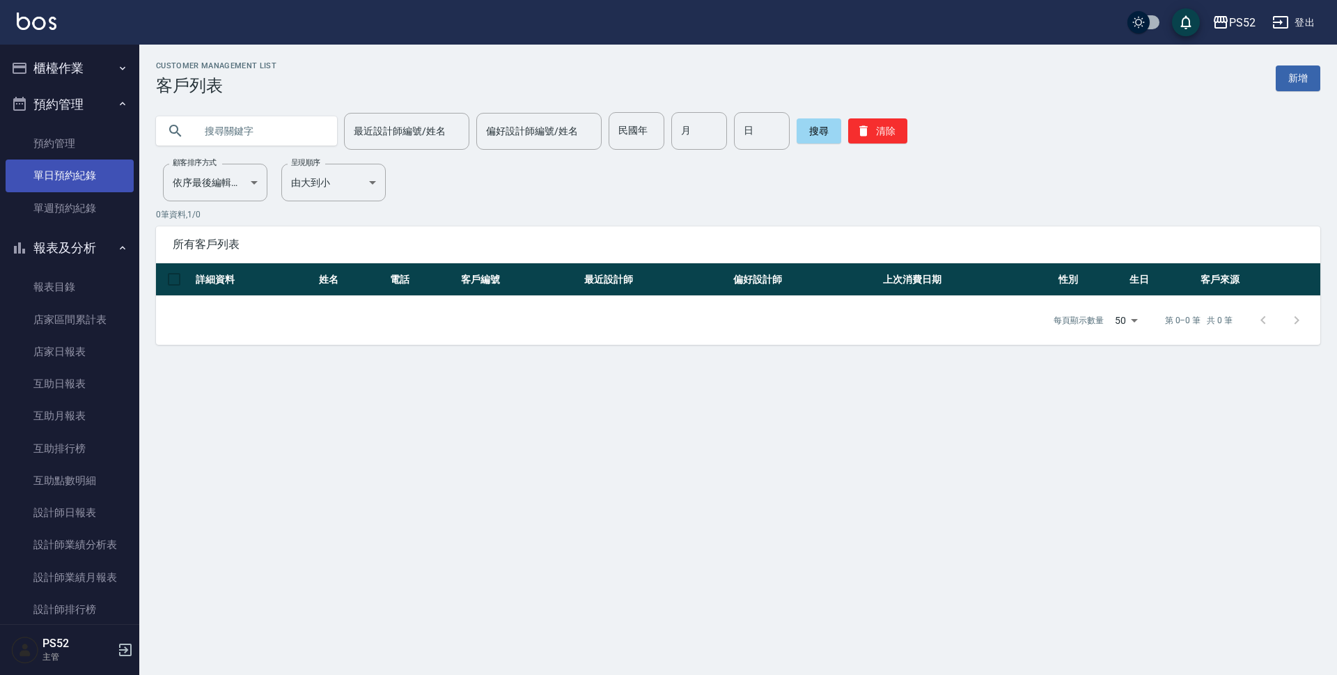
click at [64, 169] on link "單日預約紀錄" at bounding box center [70, 175] width 128 height 32
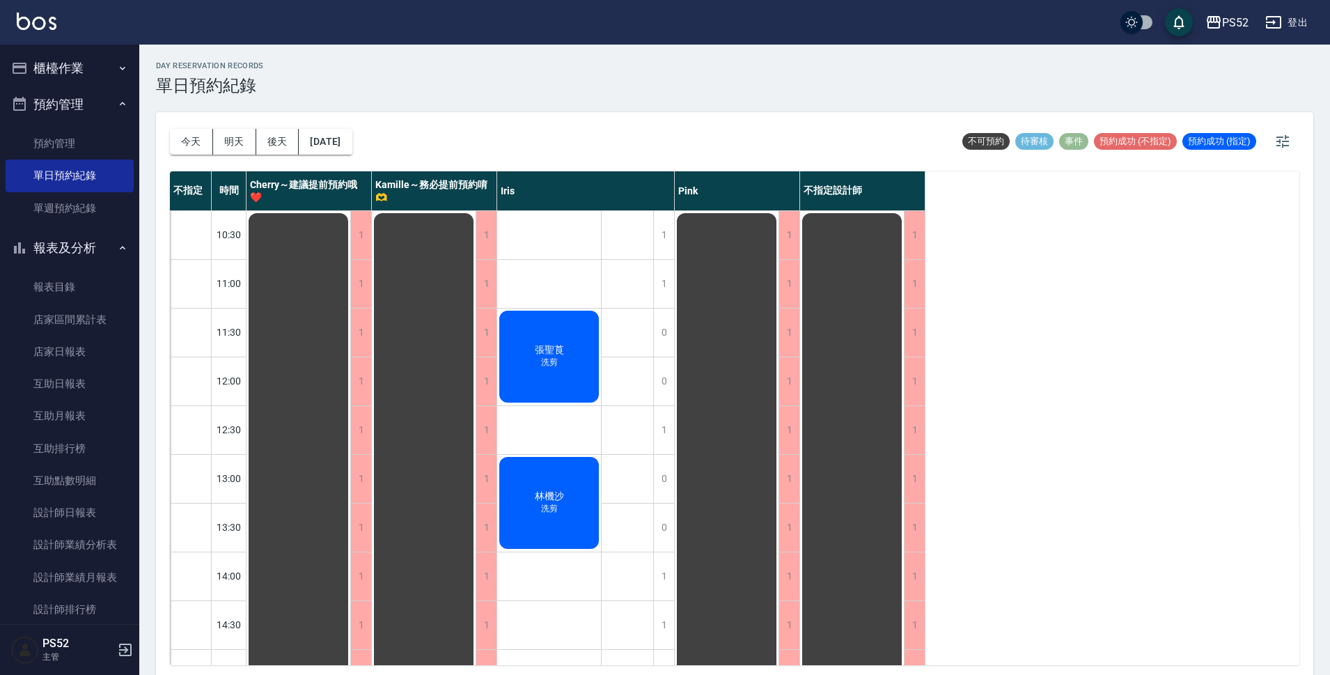
click at [84, 110] on button "預約管理" at bounding box center [70, 104] width 128 height 36
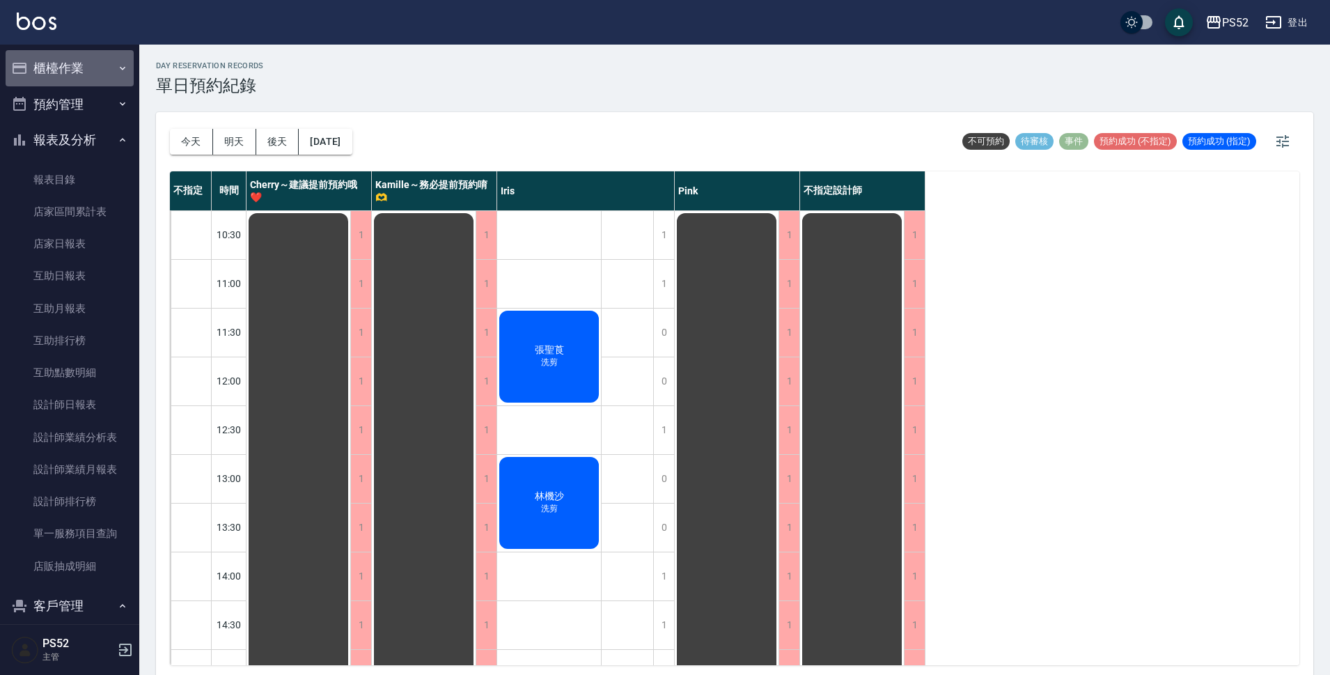
click at [95, 81] on button "櫃檯作業" at bounding box center [70, 68] width 128 height 36
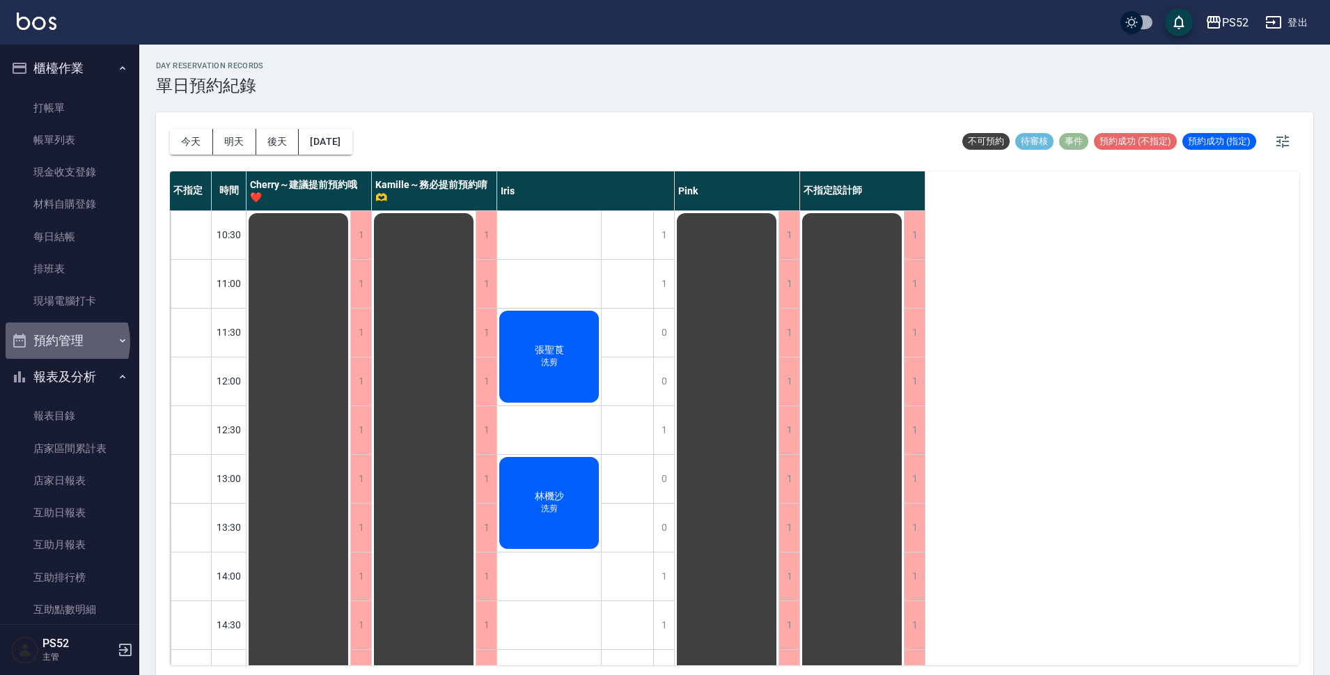
click at [56, 342] on button "預約管理" at bounding box center [70, 340] width 128 height 36
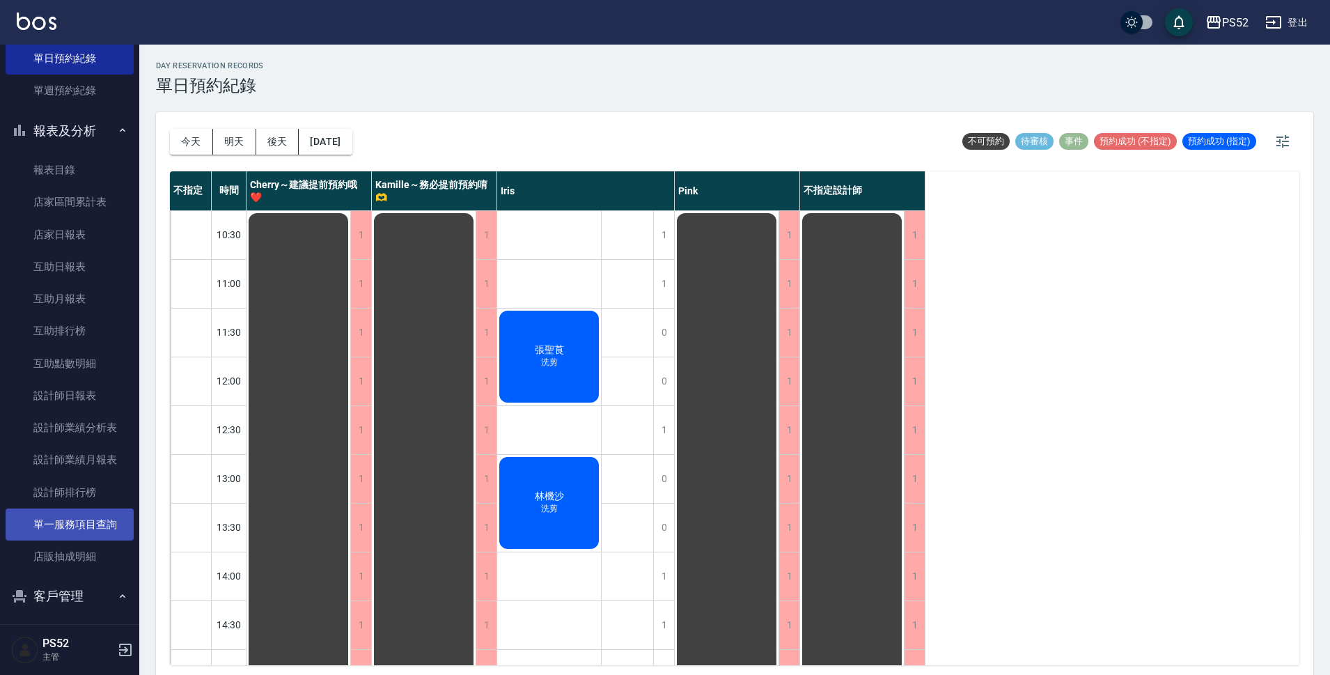
scroll to position [371, 0]
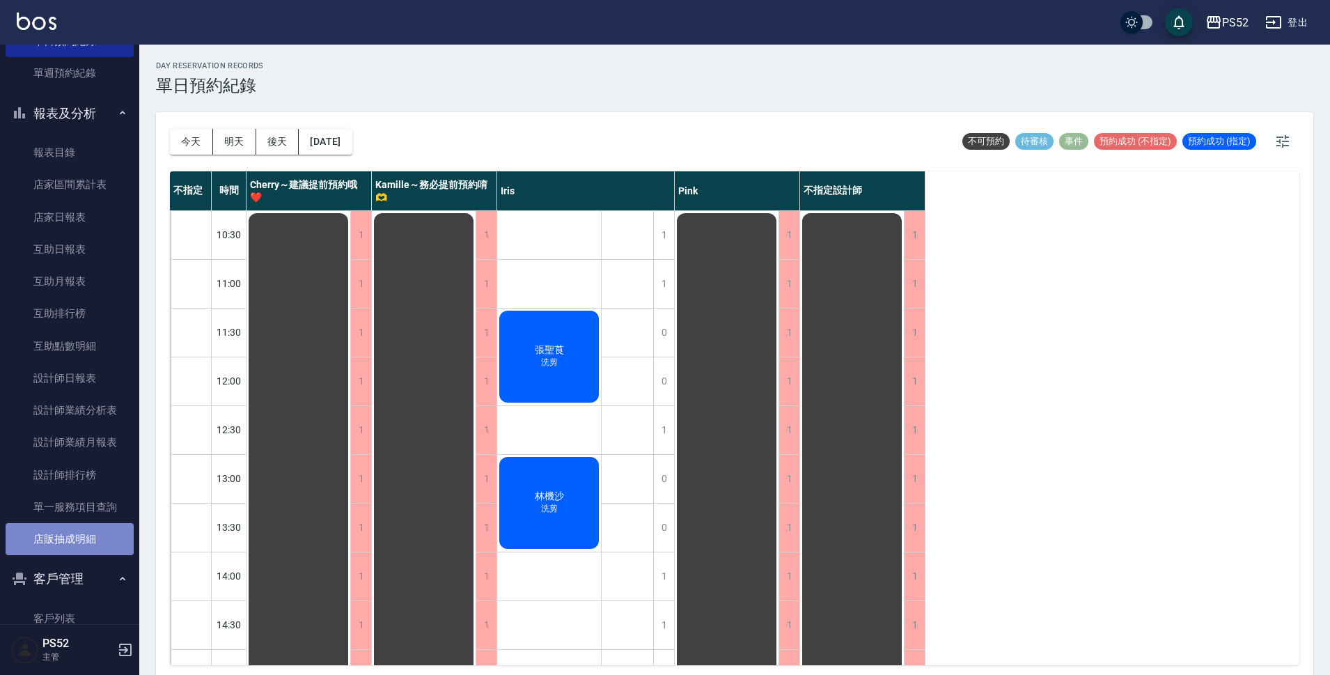
click at [81, 538] on link "店販抽成明細" at bounding box center [70, 539] width 128 height 32
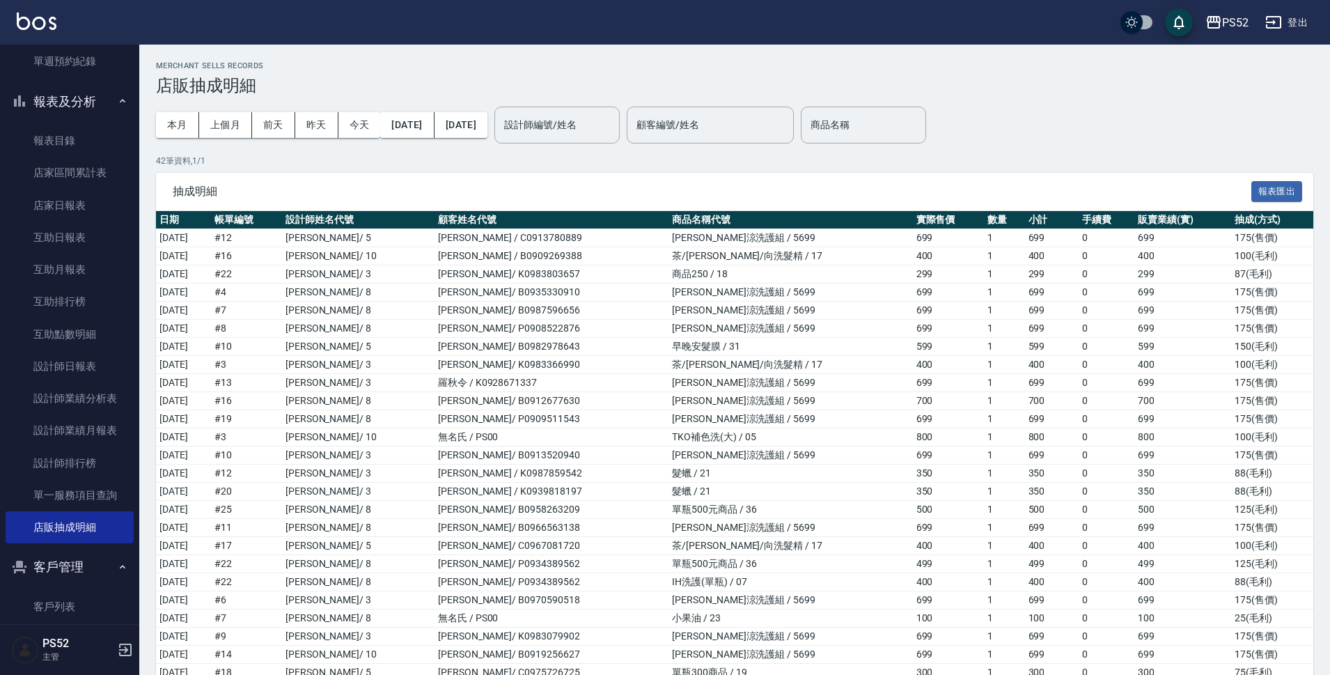
scroll to position [395, 0]
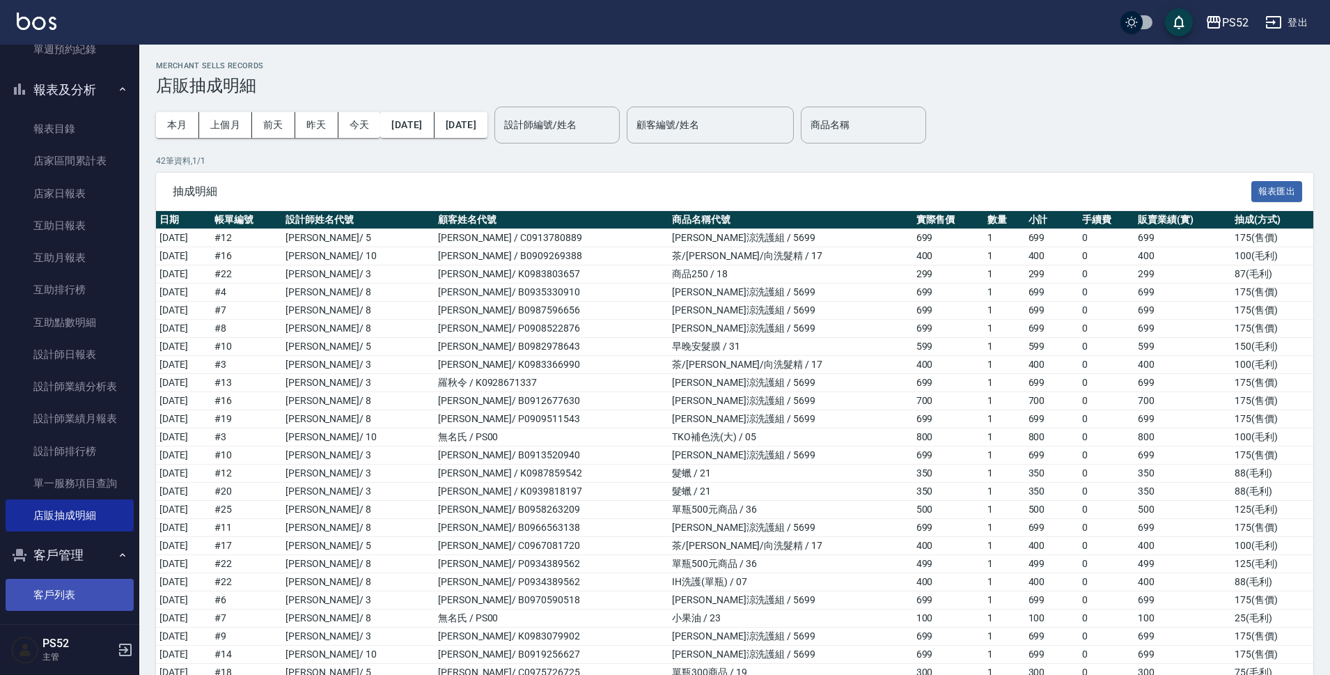
click at [52, 609] on link "客戶列表" at bounding box center [70, 595] width 128 height 32
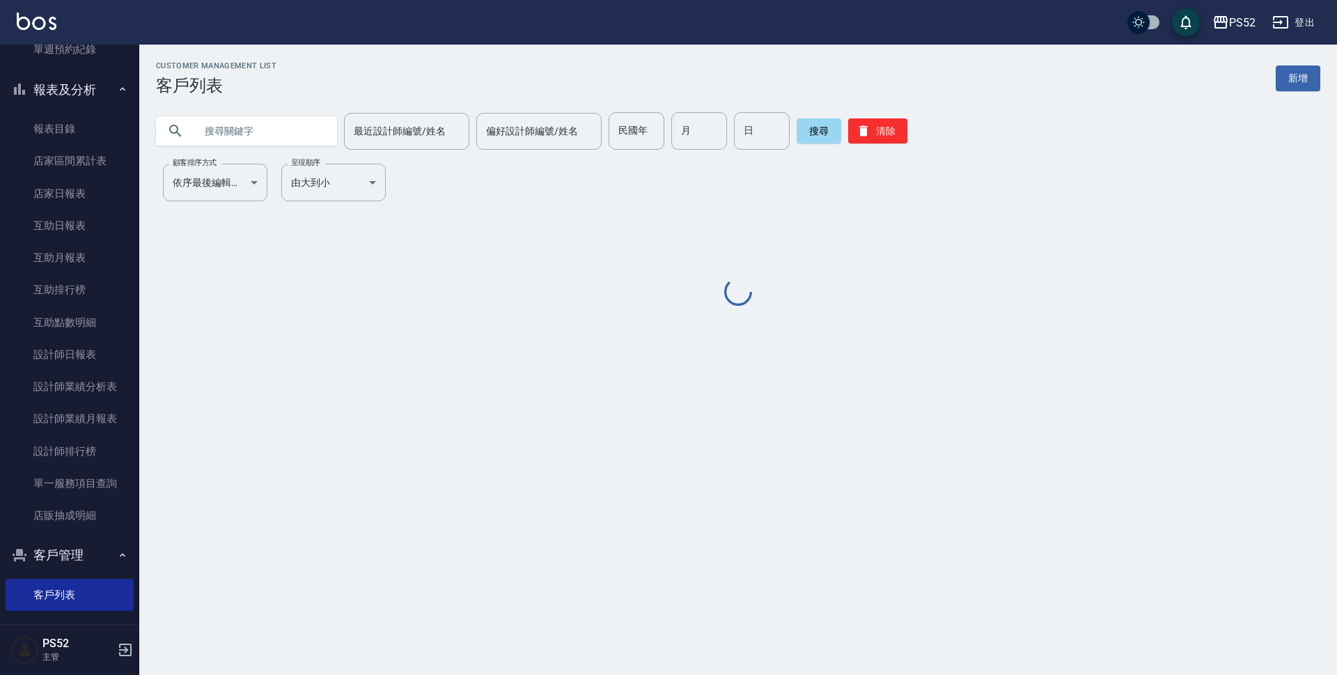
click at [237, 132] on input "text" at bounding box center [260, 131] width 131 height 38
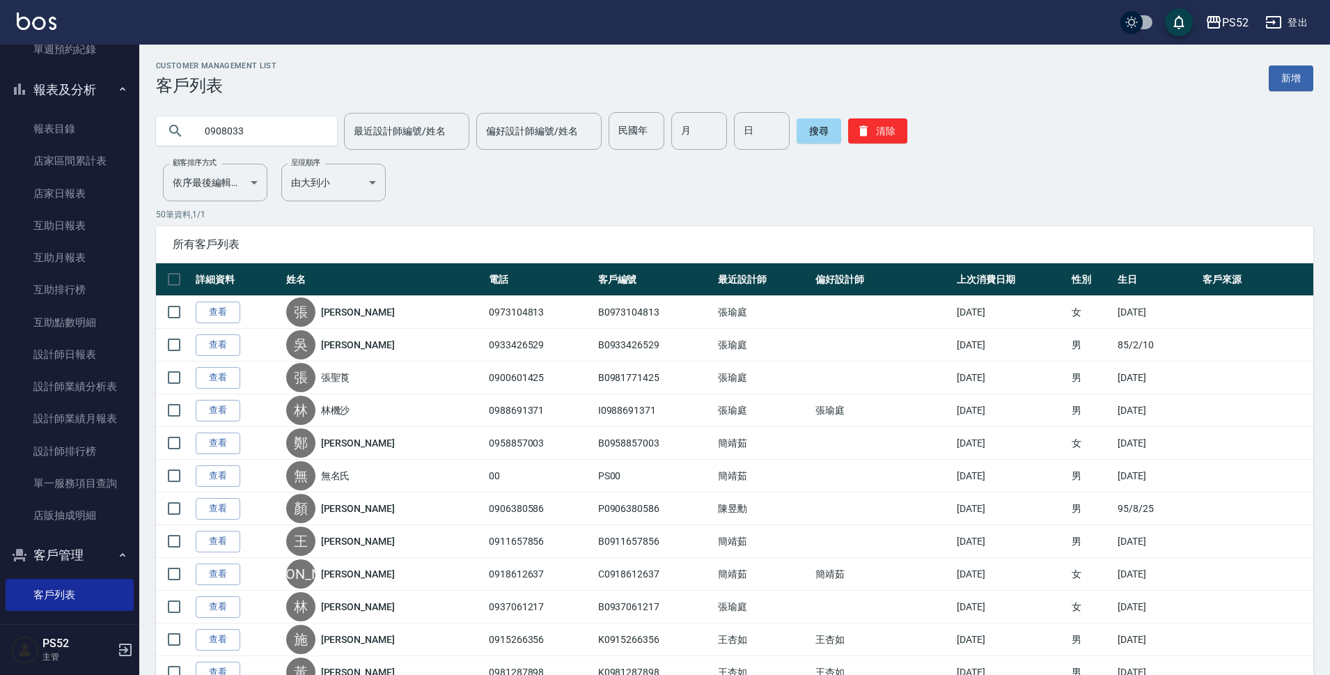
type input "0908033"
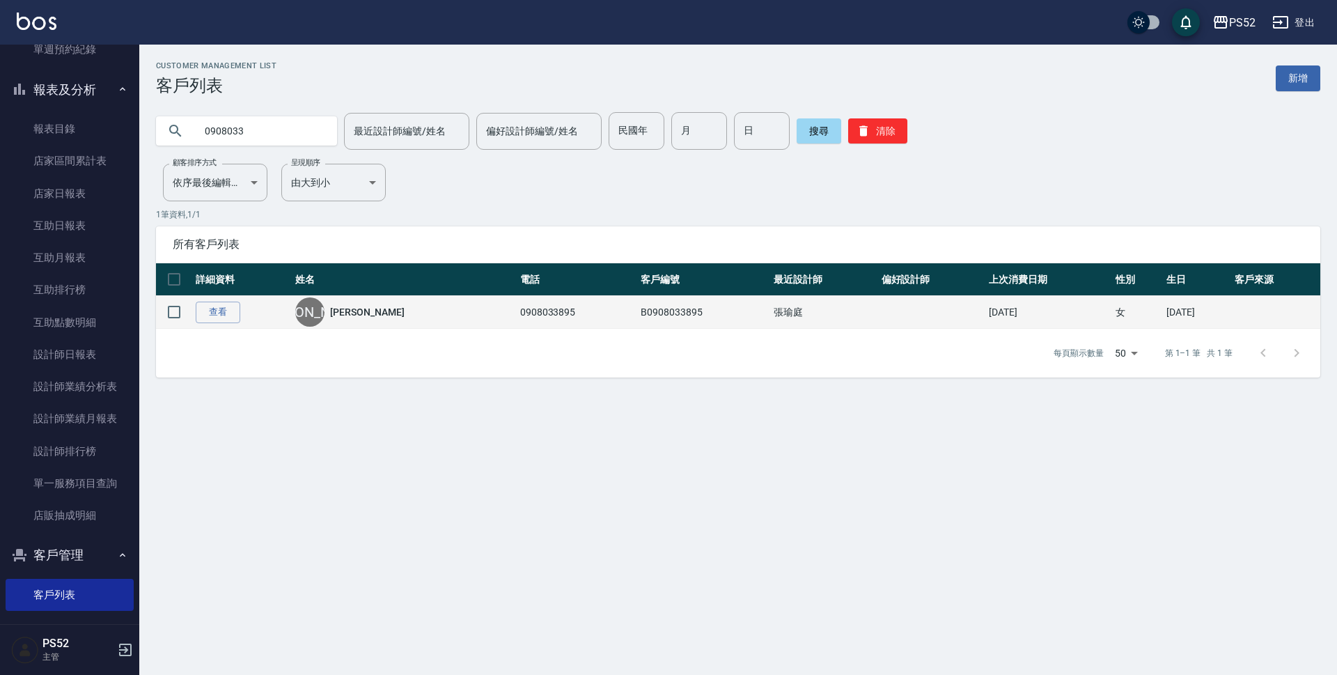
click at [219, 299] on td "查看" at bounding box center [242, 312] width 100 height 33
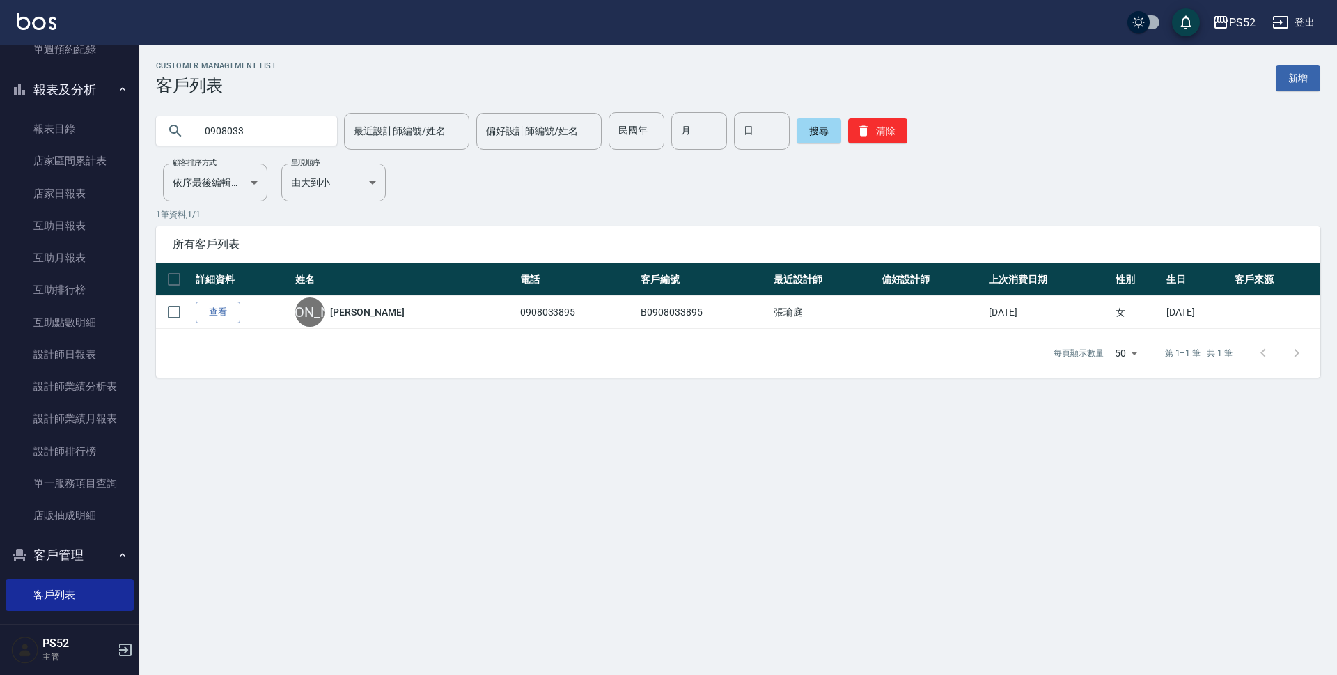
click at [217, 303] on link "查看" at bounding box center [218, 312] width 45 height 22
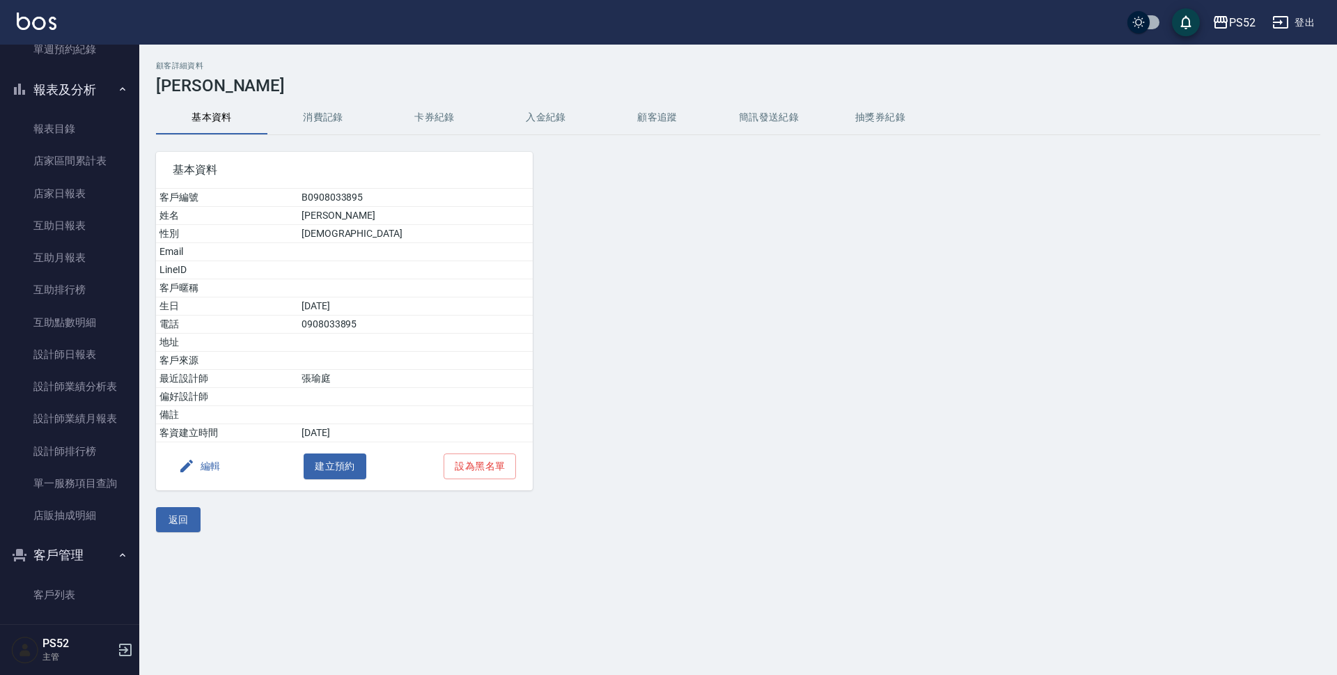
click at [316, 118] on button "消費記錄" at bounding box center [322, 117] width 111 height 33
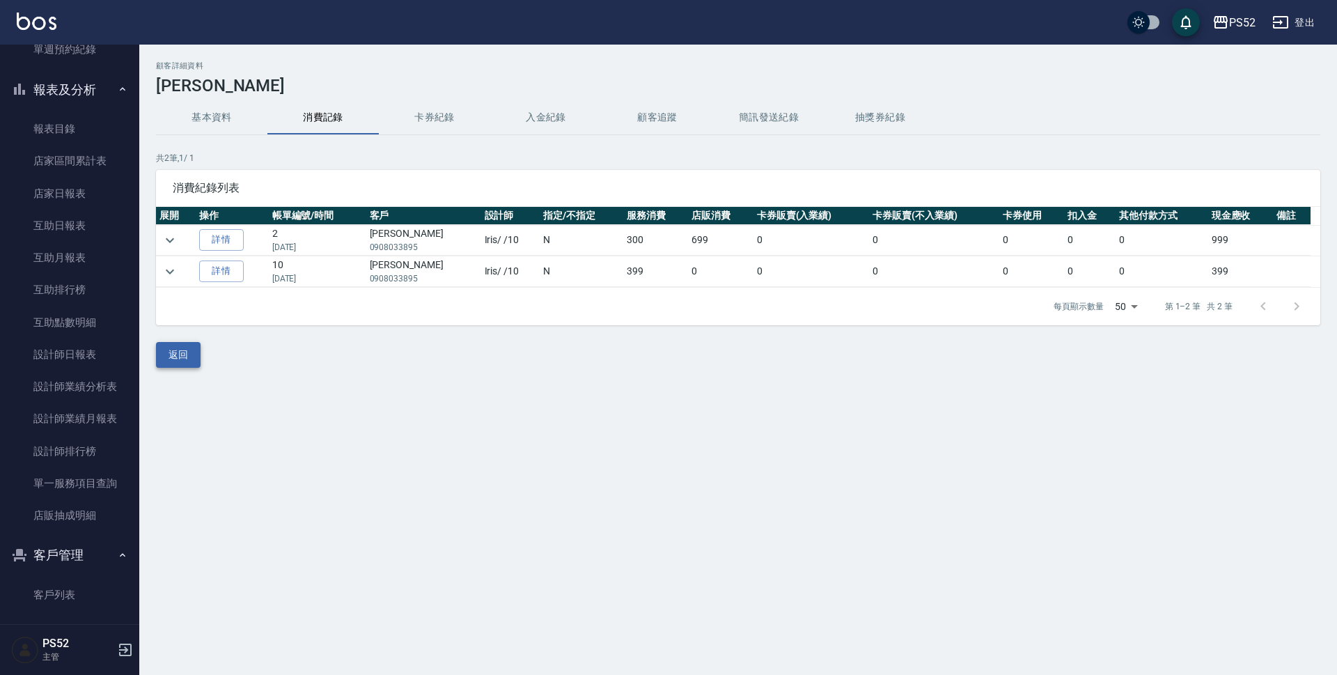
click at [166, 348] on button "返回" at bounding box center [178, 355] width 45 height 26
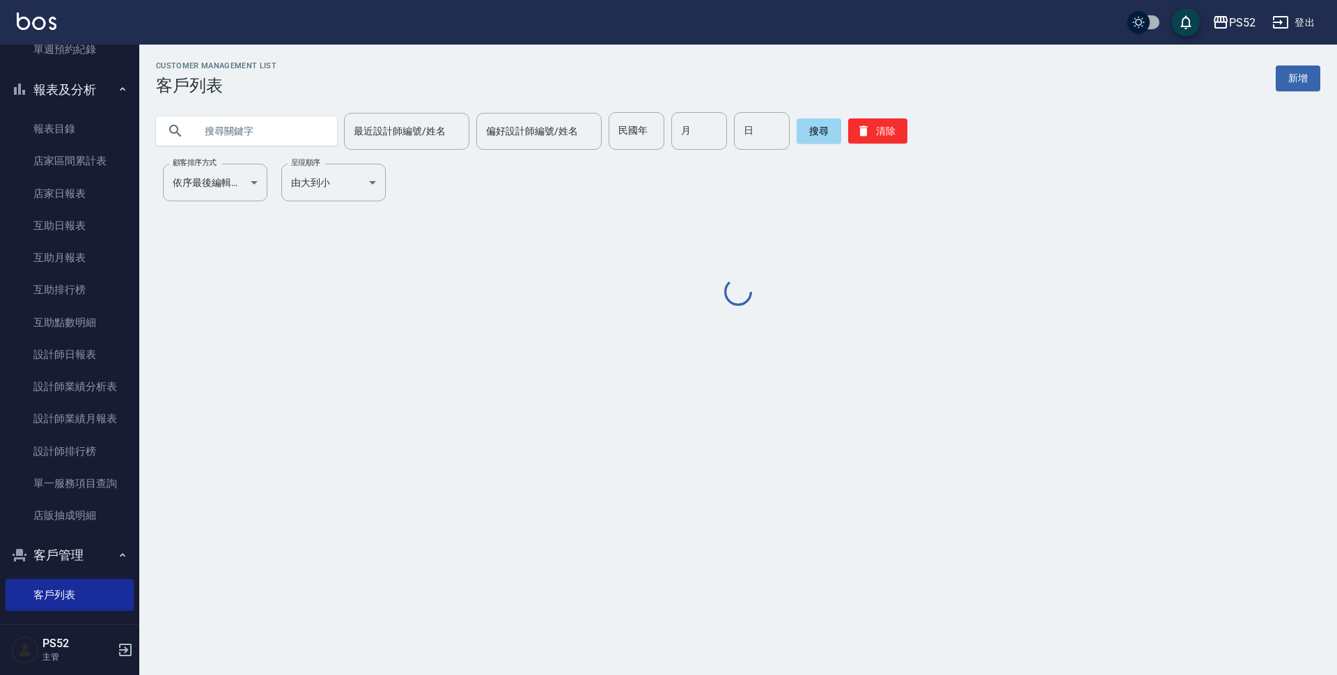
click at [283, 133] on input "text" at bounding box center [260, 131] width 131 height 38
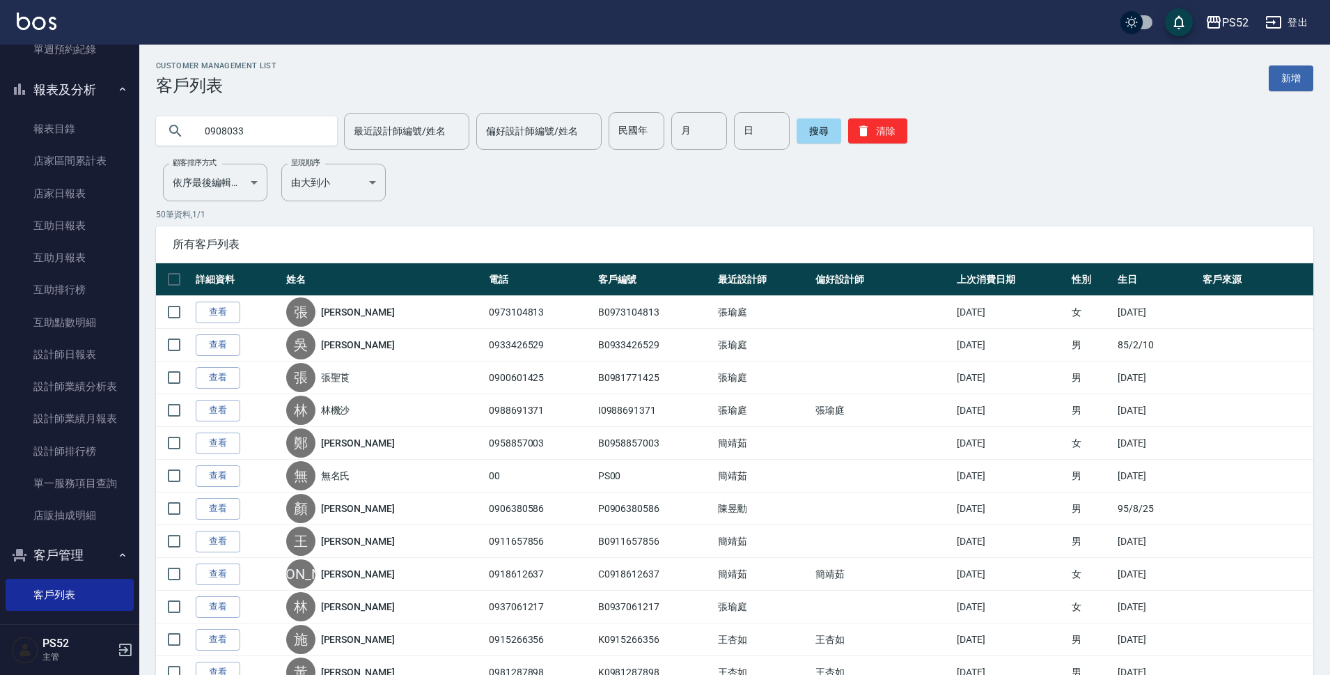
type input "0908033"
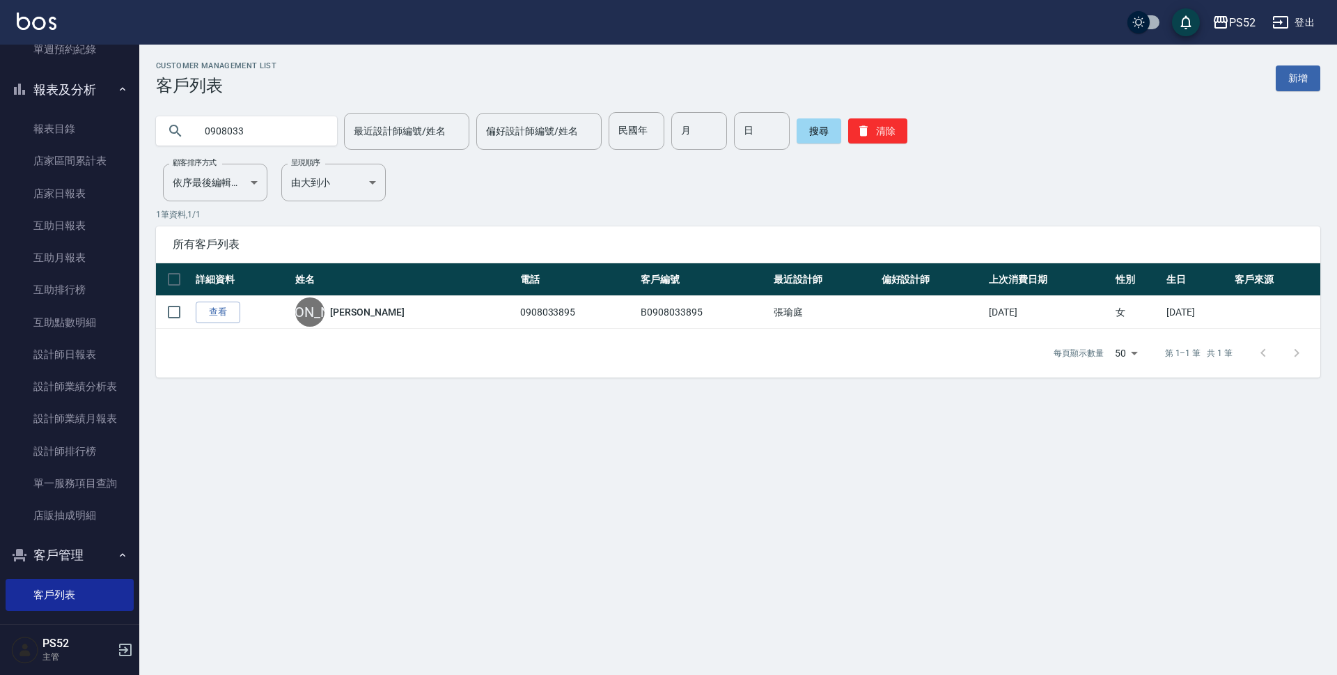
drag, startPoint x: 293, startPoint y: 113, endPoint x: 138, endPoint y: 98, distance: 156.0
click at [138, 98] on div "PS52 登出 櫃檯作業 打帳單 帳單列表 現金收支登錄 材料自購登錄 每日結帳 排班表 現場電腦打卡 預約管理 預約管理 單日預約紀錄 單週預約紀錄 報表及…" at bounding box center [668, 337] width 1337 height 675
type input "0"
type input "0975301"
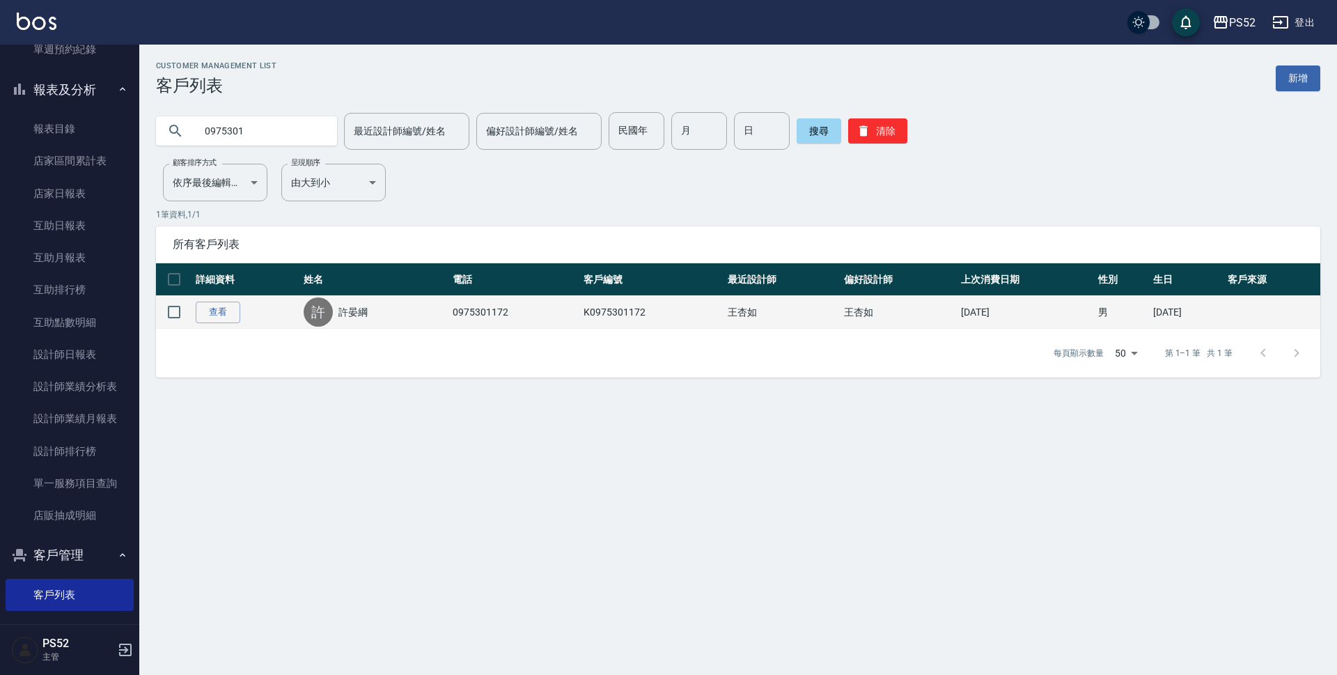
click at [355, 313] on link "許晏綱" at bounding box center [352, 312] width 29 height 14
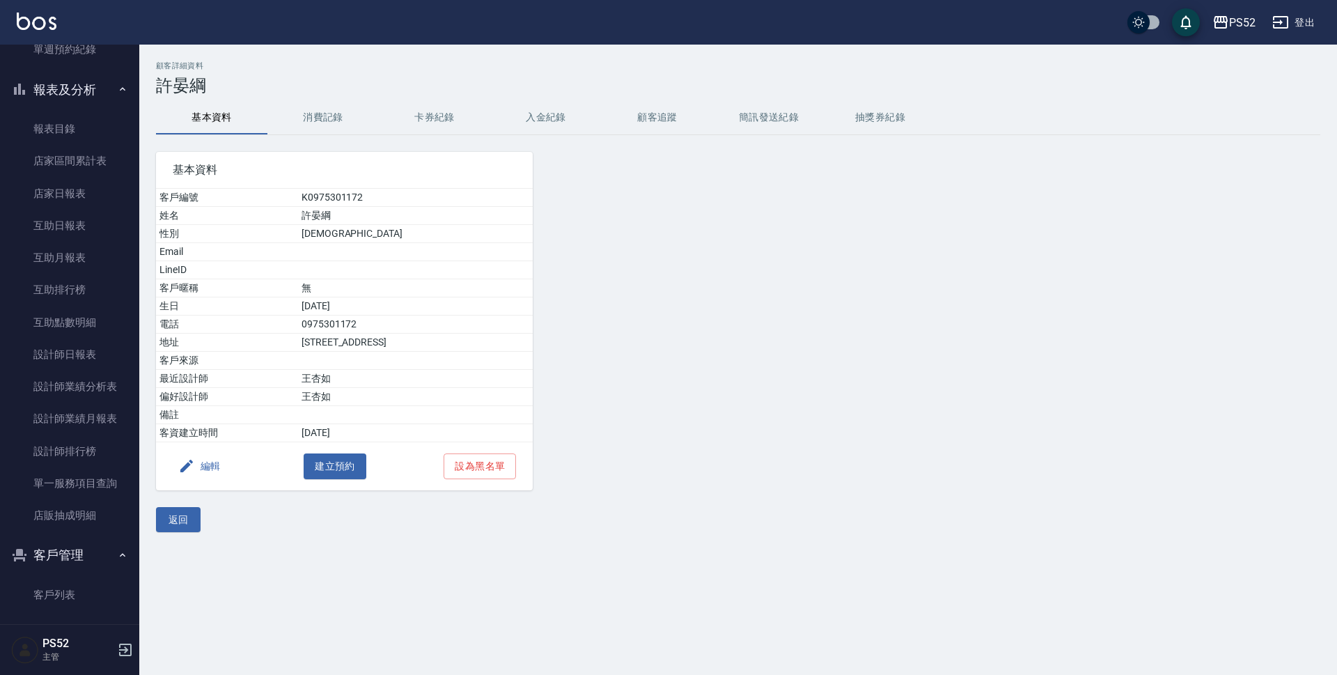
click at [319, 120] on button "消費記錄" at bounding box center [322, 117] width 111 height 33
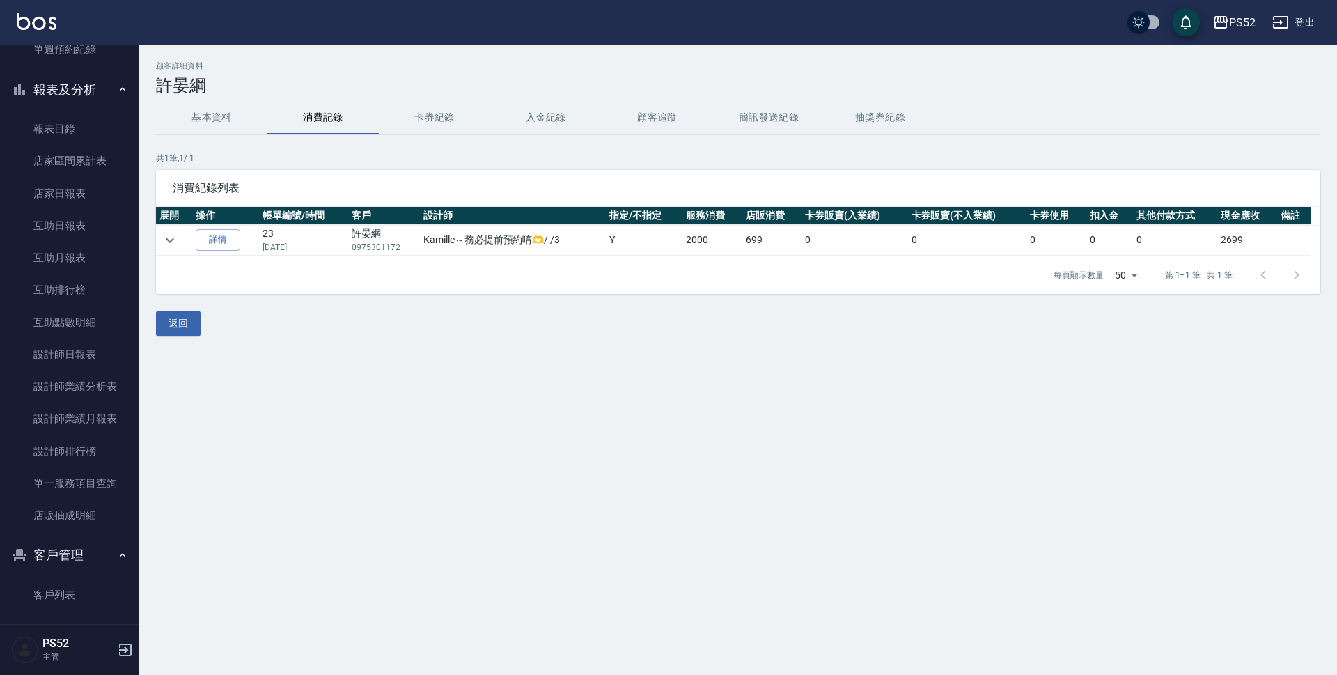
click at [232, 111] on button "基本資料" at bounding box center [211, 117] width 111 height 33
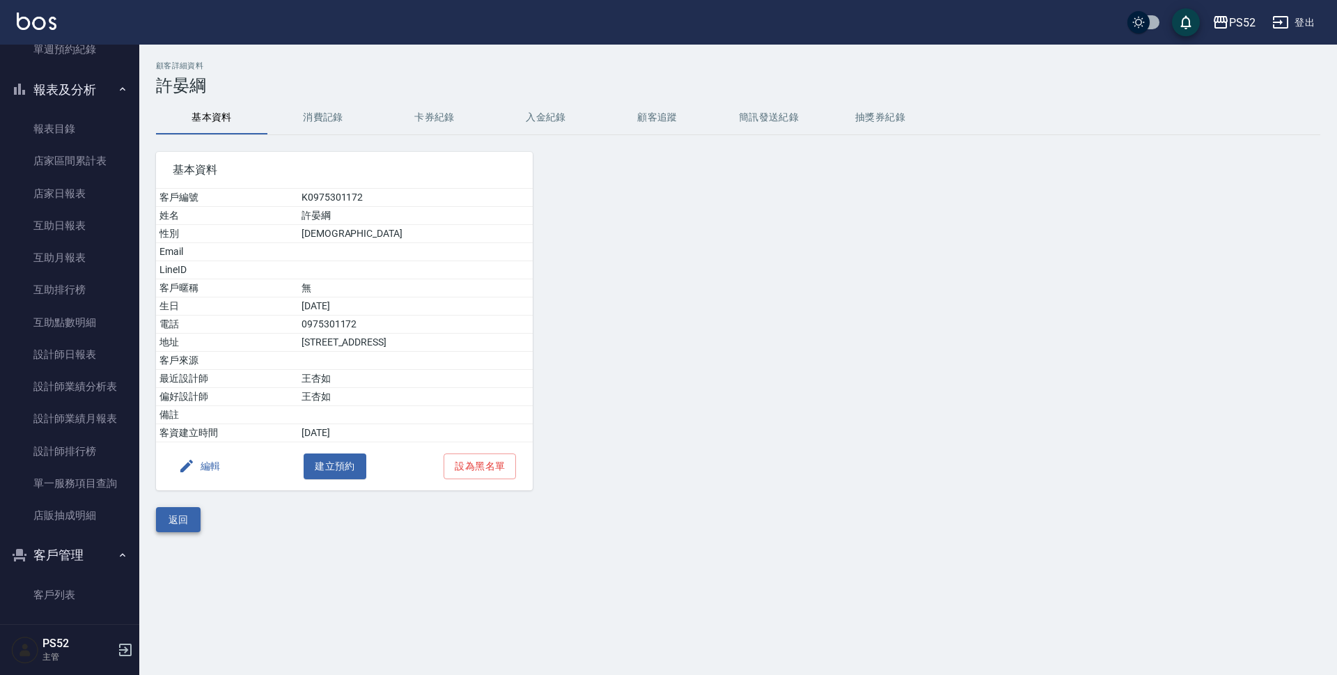
click at [186, 510] on button "返回" at bounding box center [178, 520] width 45 height 26
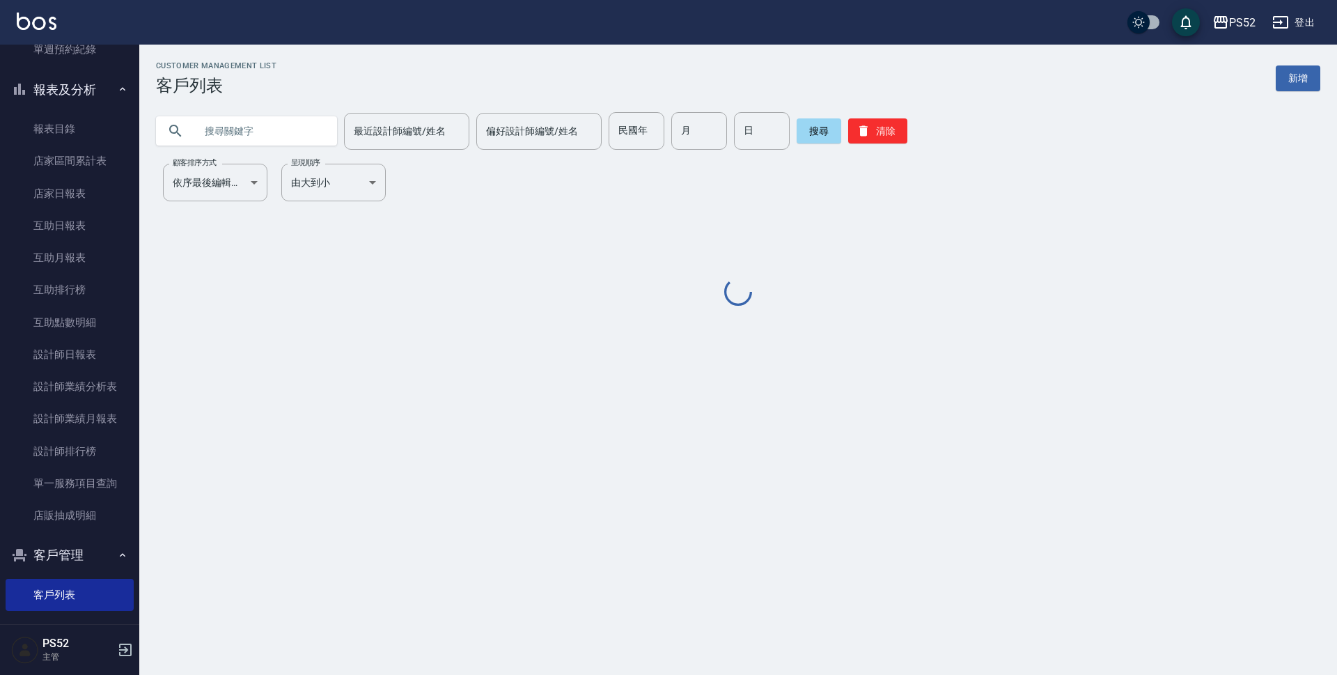
click at [298, 127] on input "text" at bounding box center [260, 131] width 131 height 38
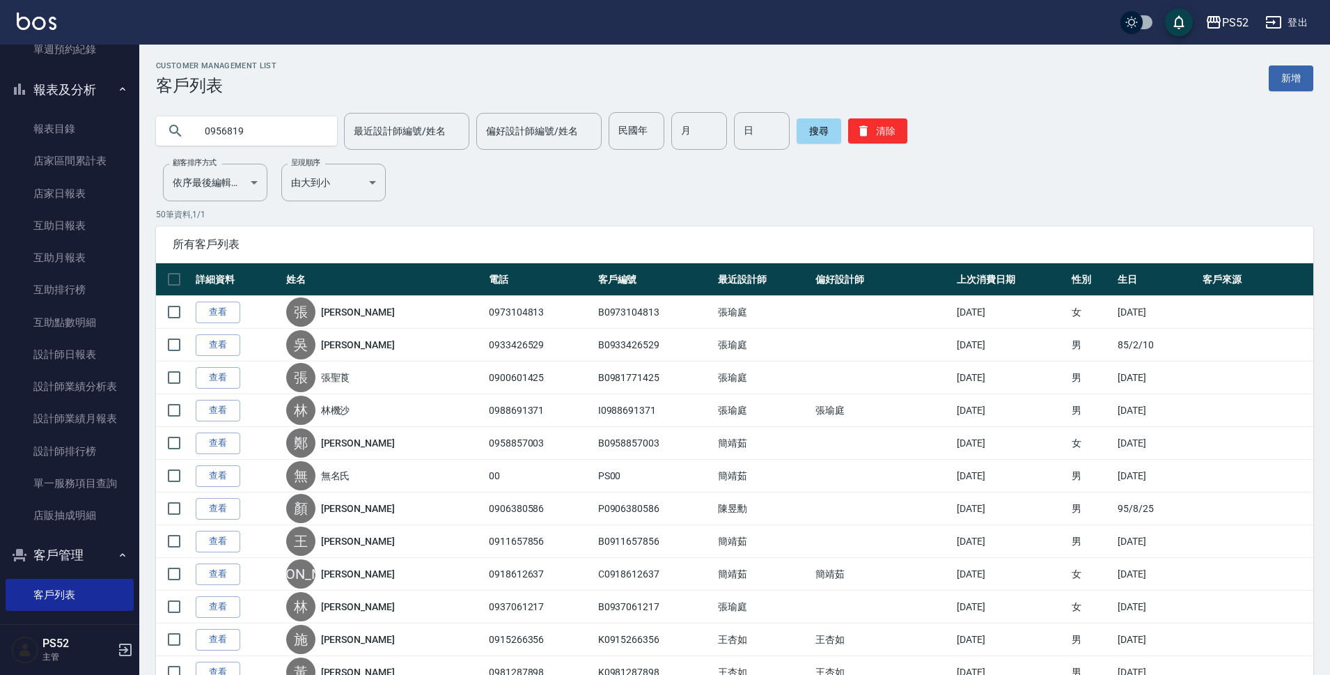
type input "0956819"
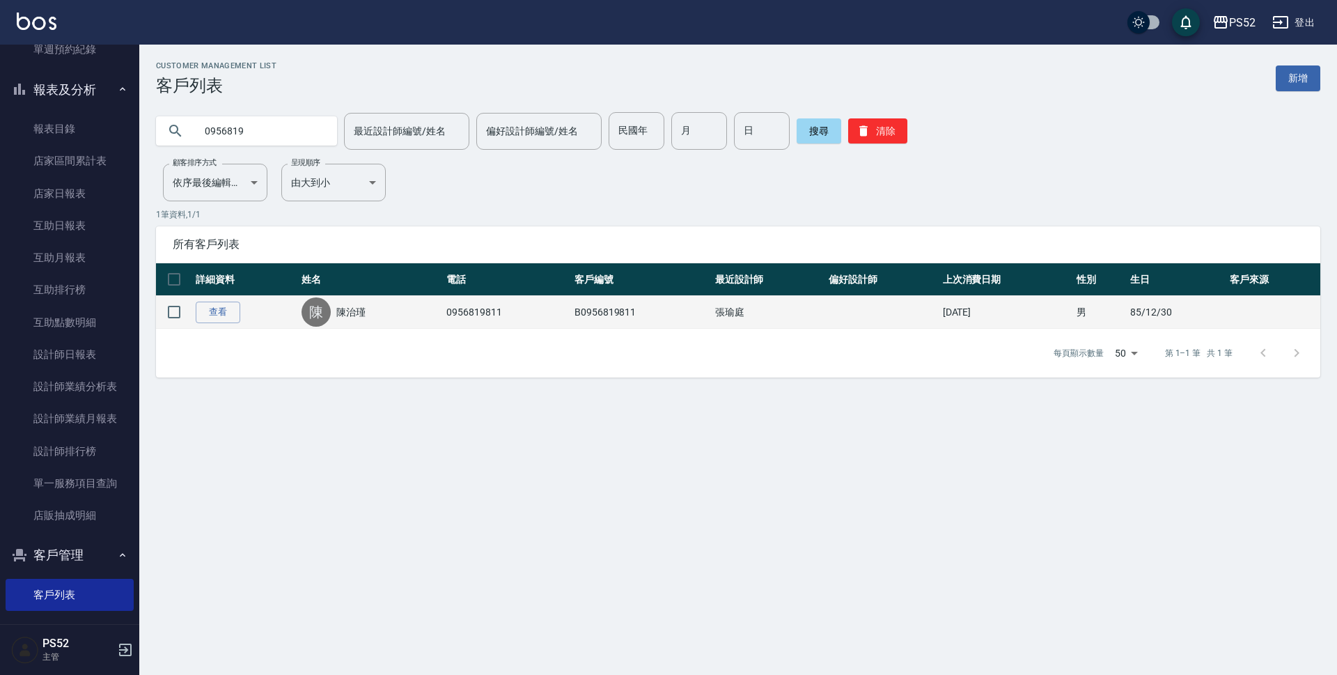
click at [352, 318] on link "陳治瑾" at bounding box center [350, 312] width 29 height 14
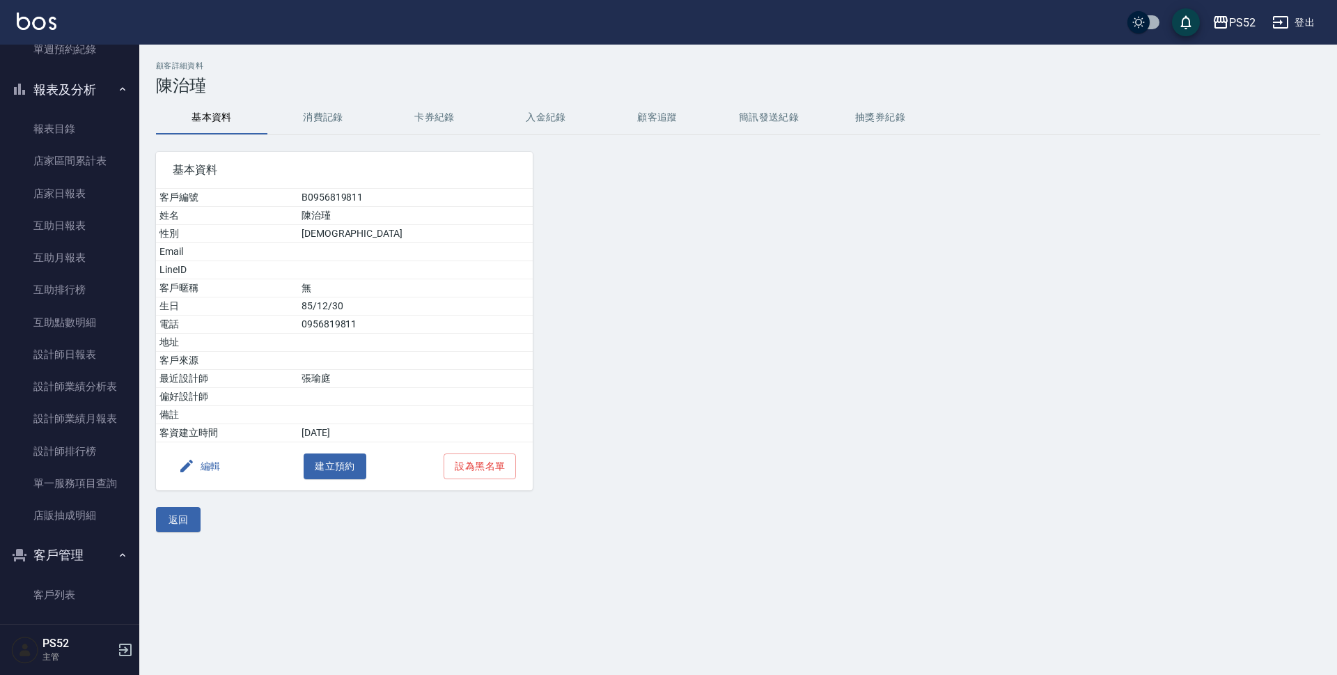
click at [345, 130] on button "消費記錄" at bounding box center [322, 117] width 111 height 33
